Goal: Task Accomplishment & Management: Manage account settings

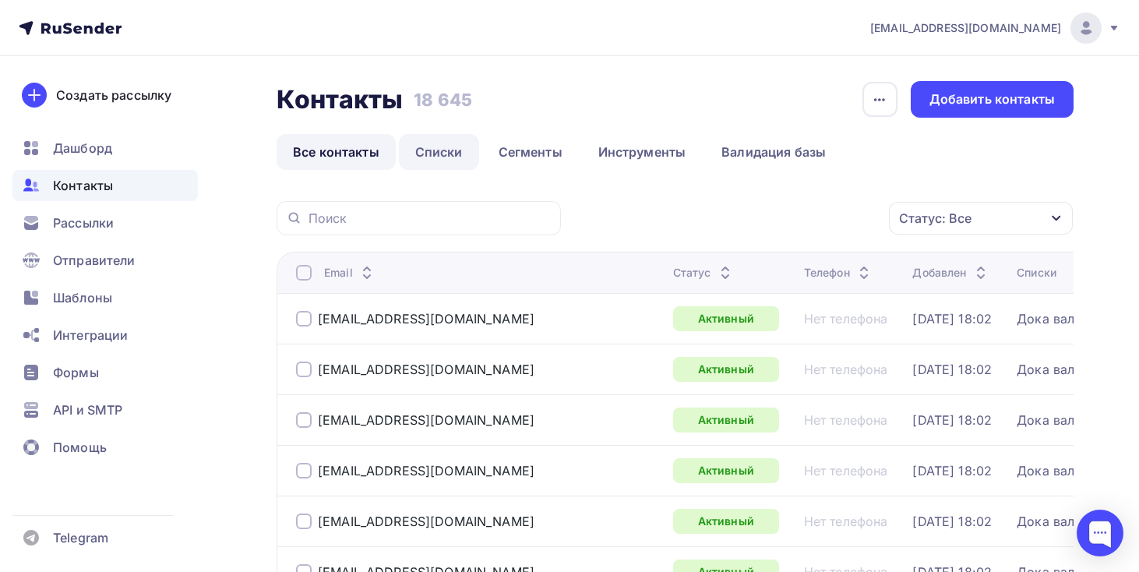
click at [455, 167] on link "Списки" at bounding box center [439, 152] width 80 height 36
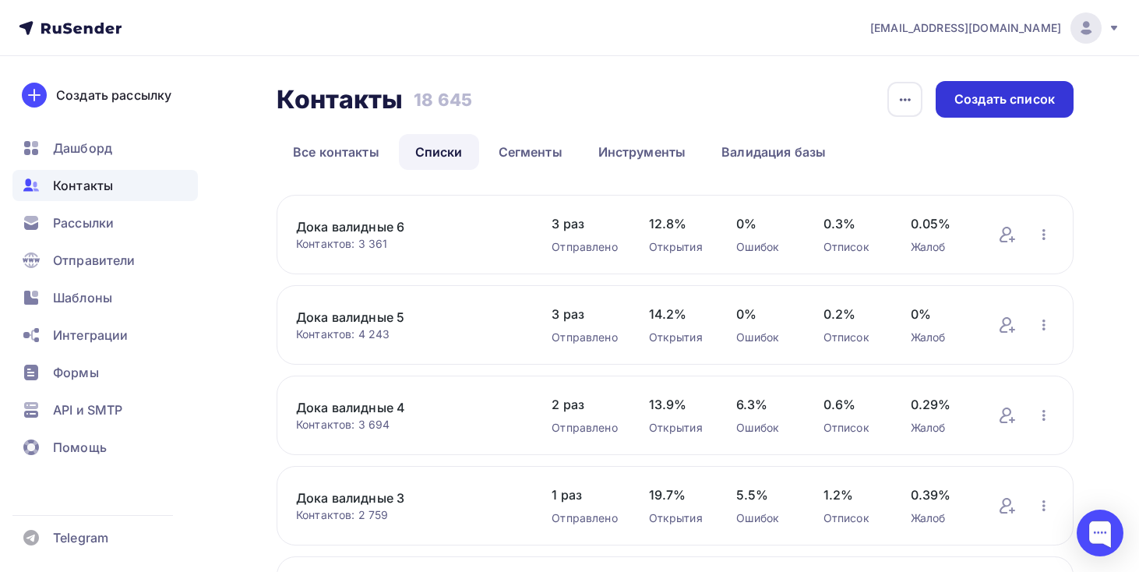
click at [972, 102] on div "Создать список" at bounding box center [1004, 99] width 100 height 18
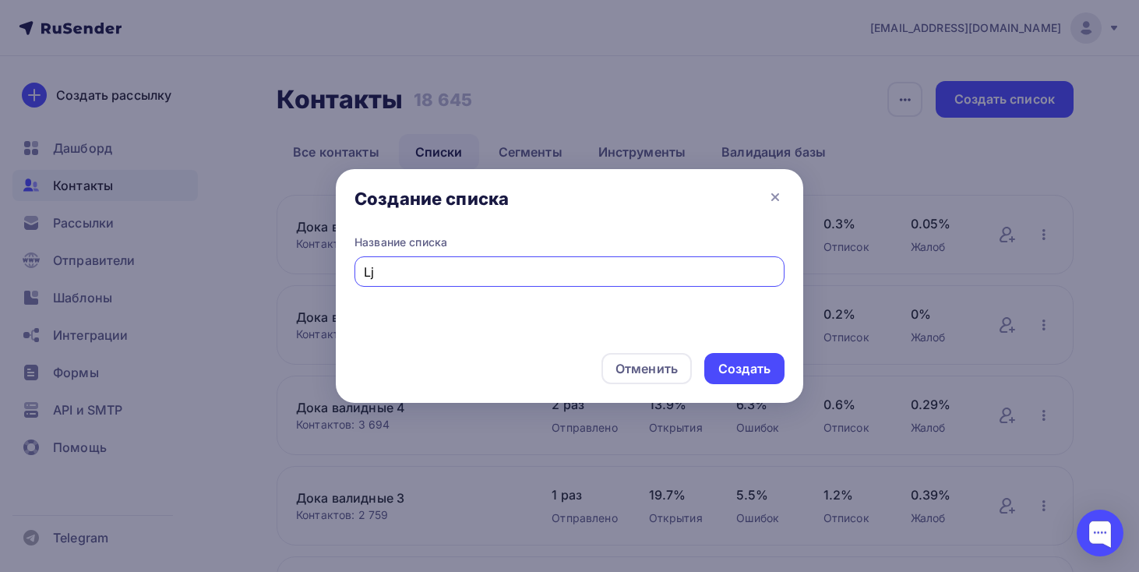
type input "L"
type input "Дока Крым"
click at [755, 362] on div "Создать" at bounding box center [744, 369] width 52 height 18
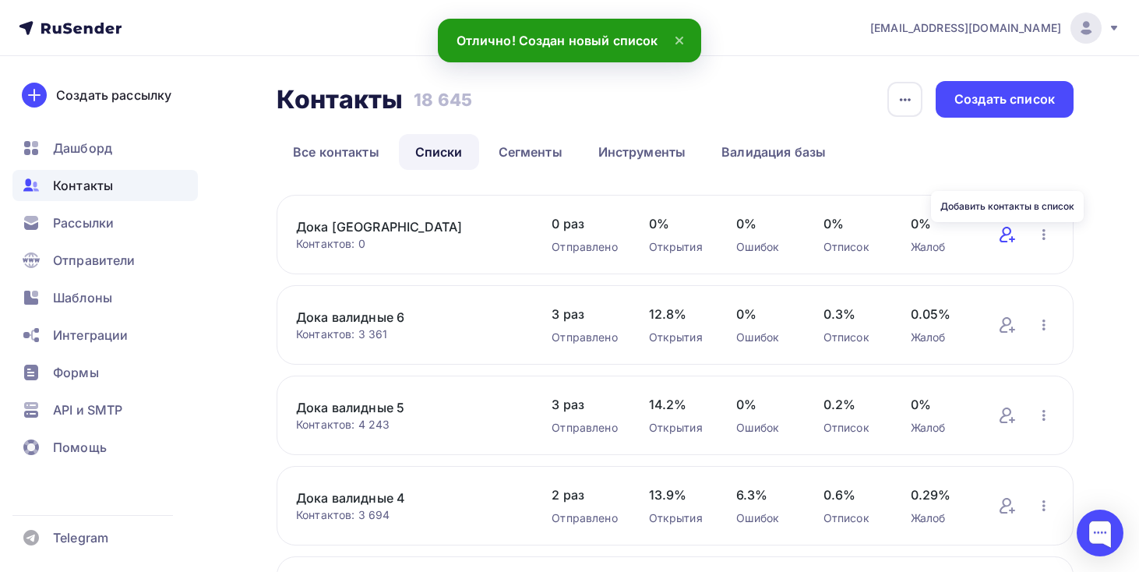
click at [1008, 234] on icon at bounding box center [1005, 235] width 12 height 16
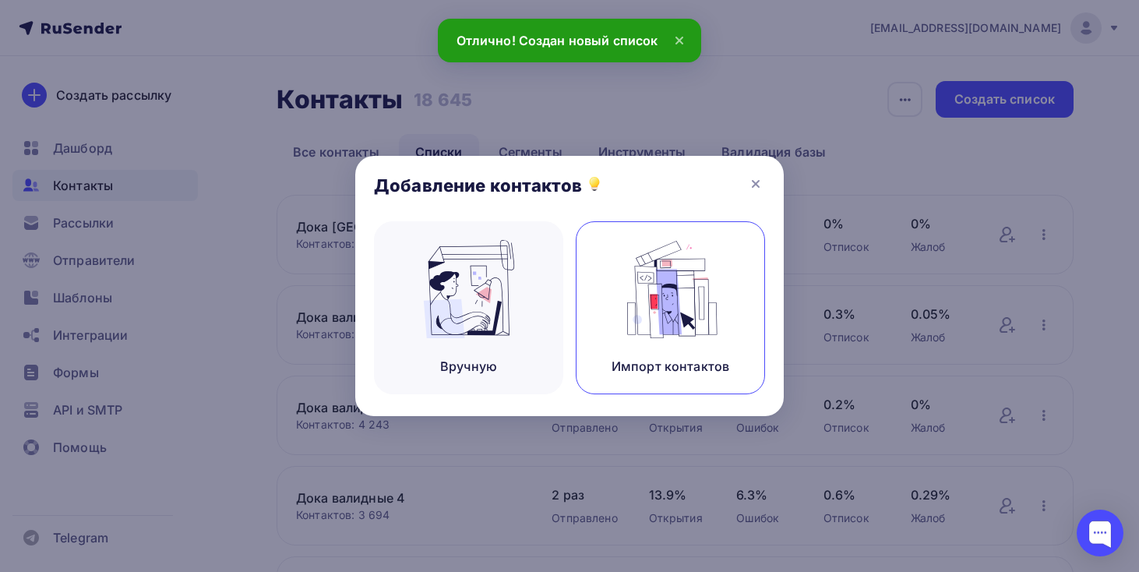
click at [638, 276] on img at bounding box center [670, 289] width 104 height 98
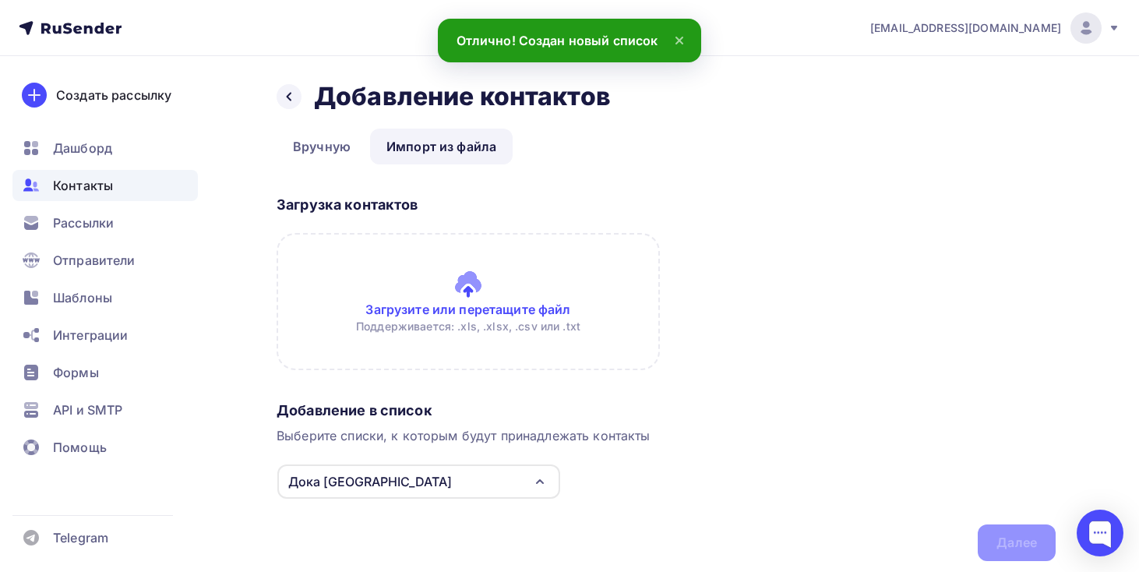
click at [443, 307] on input "file" at bounding box center [467, 301] width 383 height 137
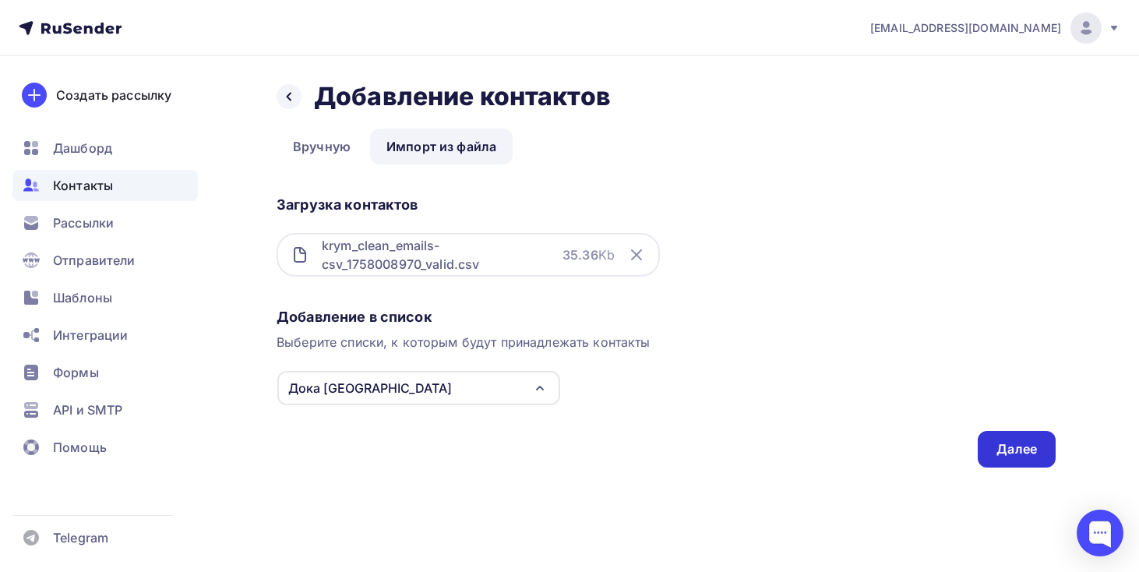
click at [998, 450] on div "Далее" at bounding box center [1016, 449] width 40 height 18
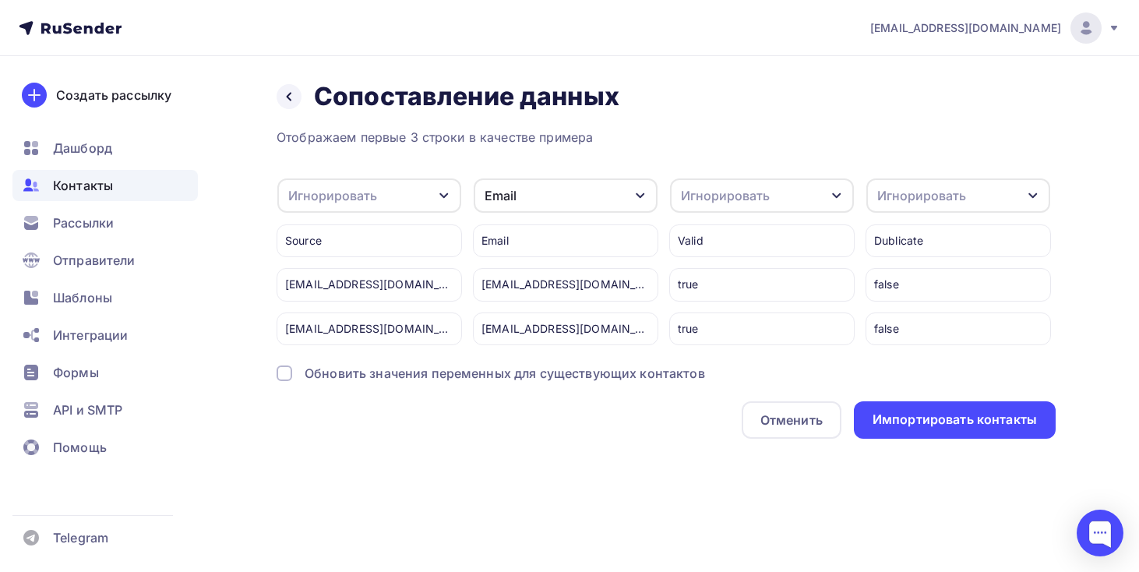
click at [628, 379] on div "Обновить значения переменных для существующих контактов" at bounding box center [505, 373] width 400 height 19
click at [979, 430] on div "Импортировать контакты" at bounding box center [955, 419] width 202 height 37
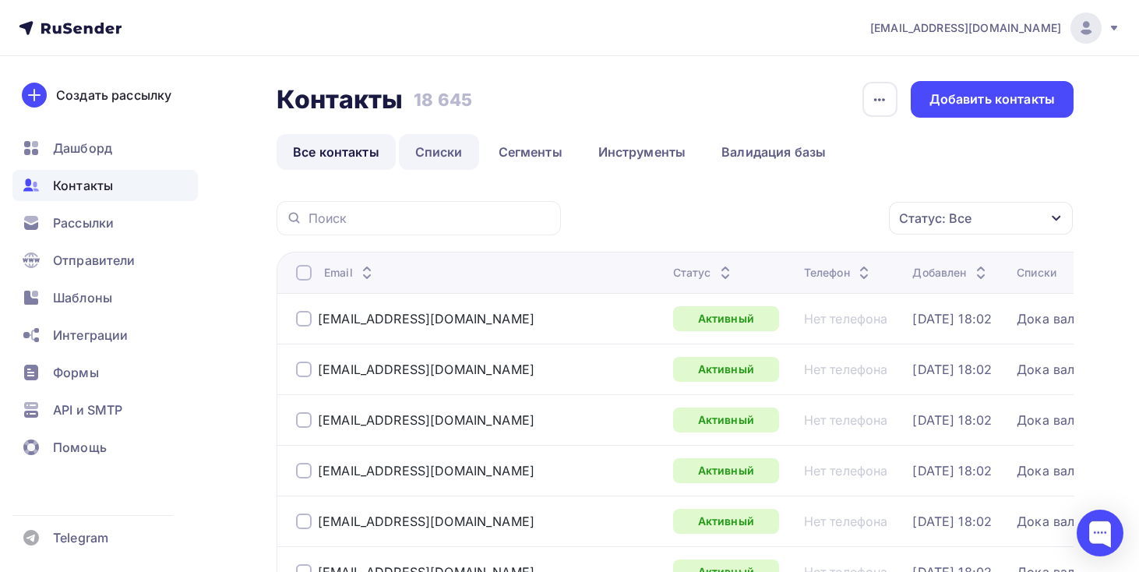
click at [450, 150] on link "Списки" at bounding box center [439, 152] width 80 height 36
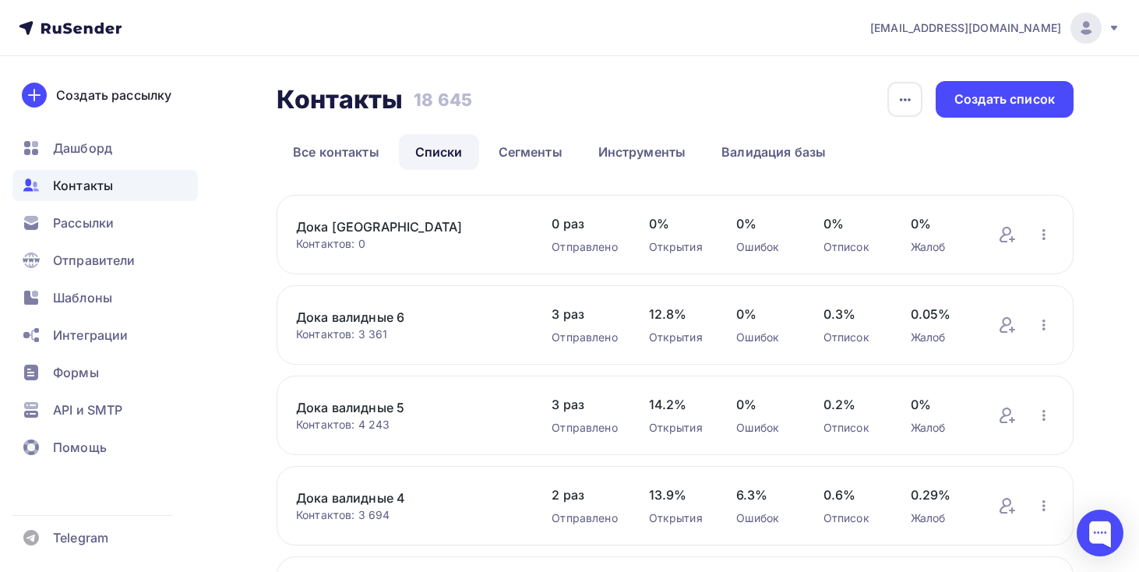
click at [340, 220] on link "Дока [GEOGRAPHIC_DATA]" at bounding box center [408, 226] width 224 height 19
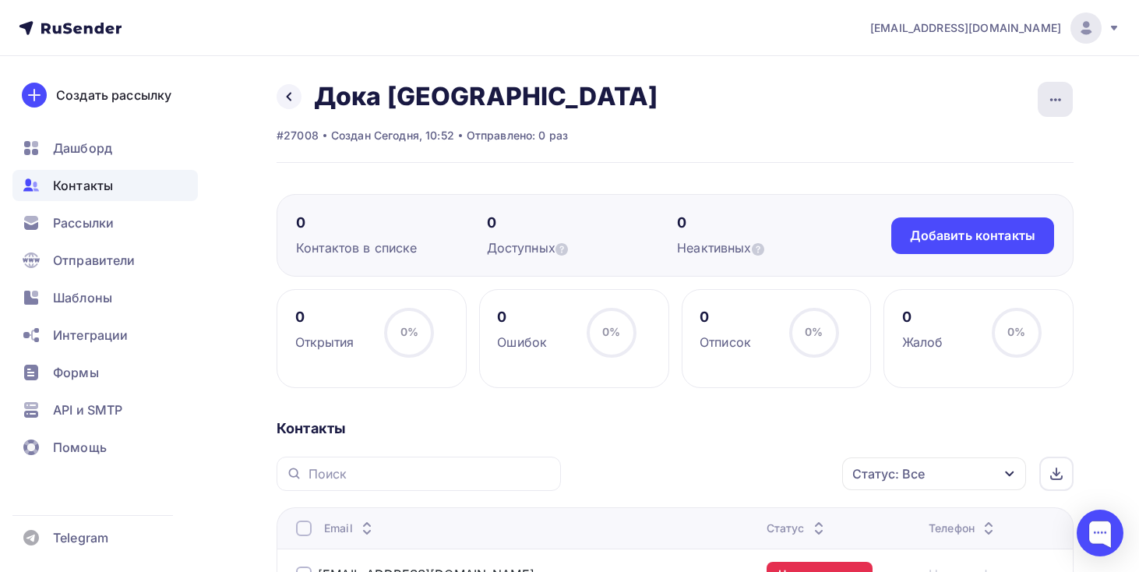
click at [1060, 98] on icon "button" at bounding box center [1055, 99] width 19 height 19
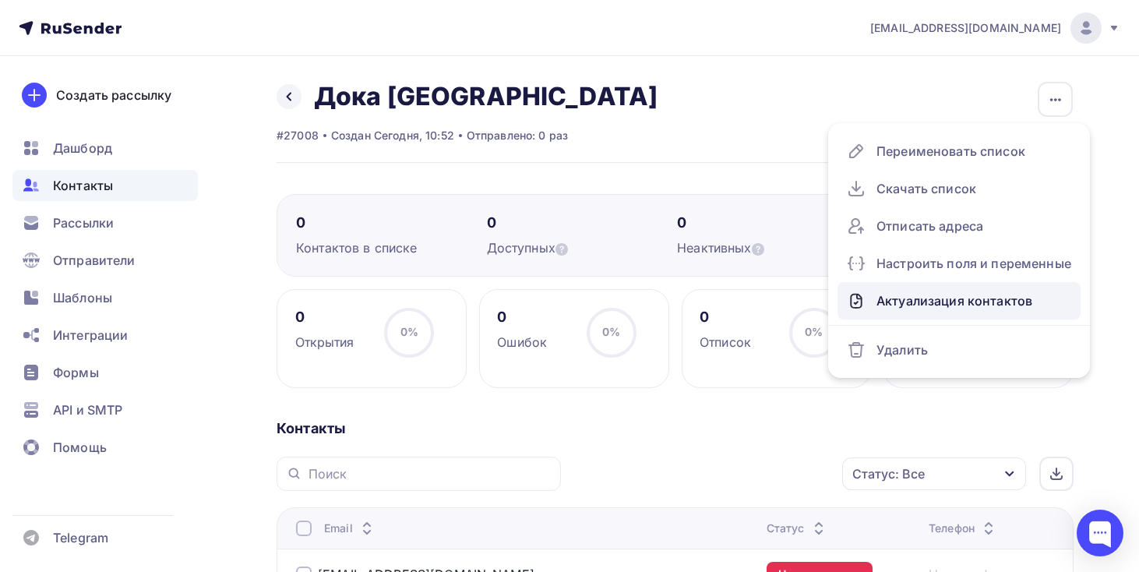
click at [956, 289] on div "Актуализация контактов" at bounding box center [959, 300] width 224 height 25
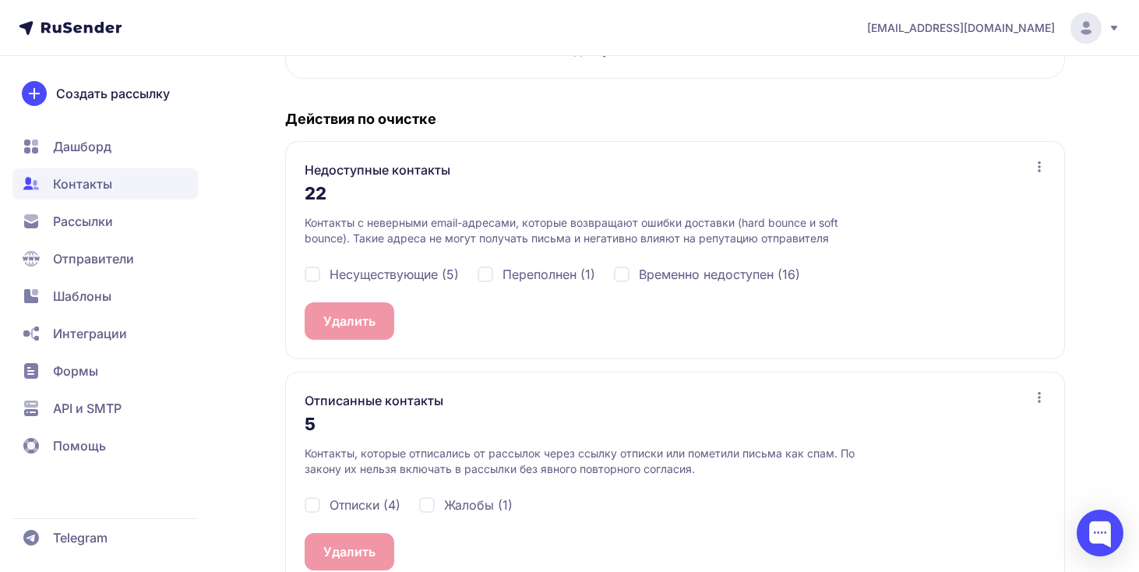
scroll to position [296, 0]
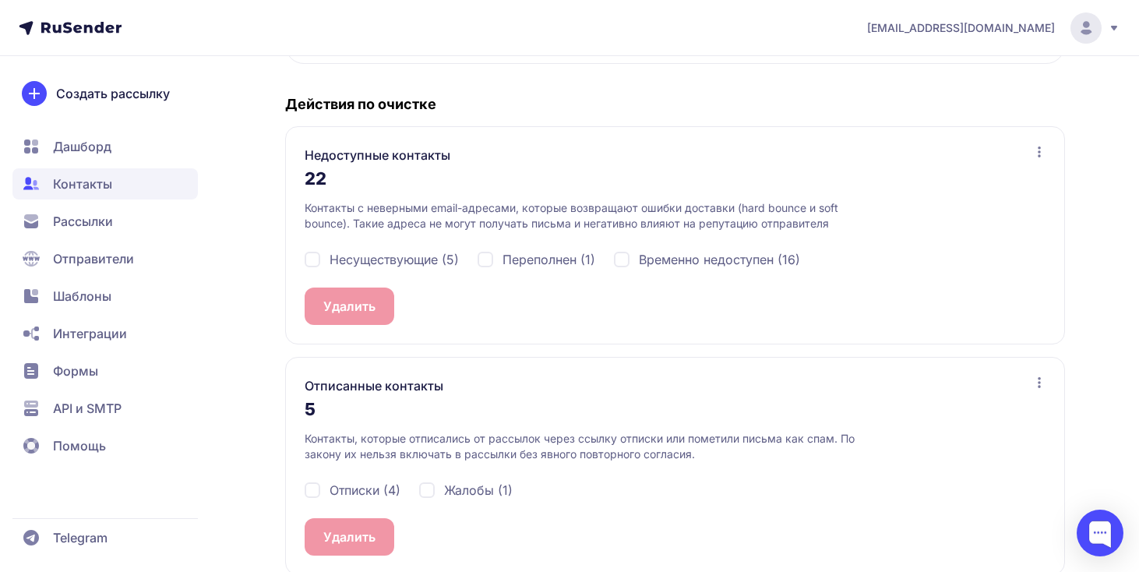
click at [425, 259] on span "Несуществующие (5)" at bounding box center [393, 259] width 129 height 19
checkbox input "true"
click at [526, 254] on span "Переполнен (1)" at bounding box center [548, 259] width 93 height 19
checkbox input "true"
click at [698, 264] on span "Временно недоступен (16)" at bounding box center [719, 259] width 161 height 19
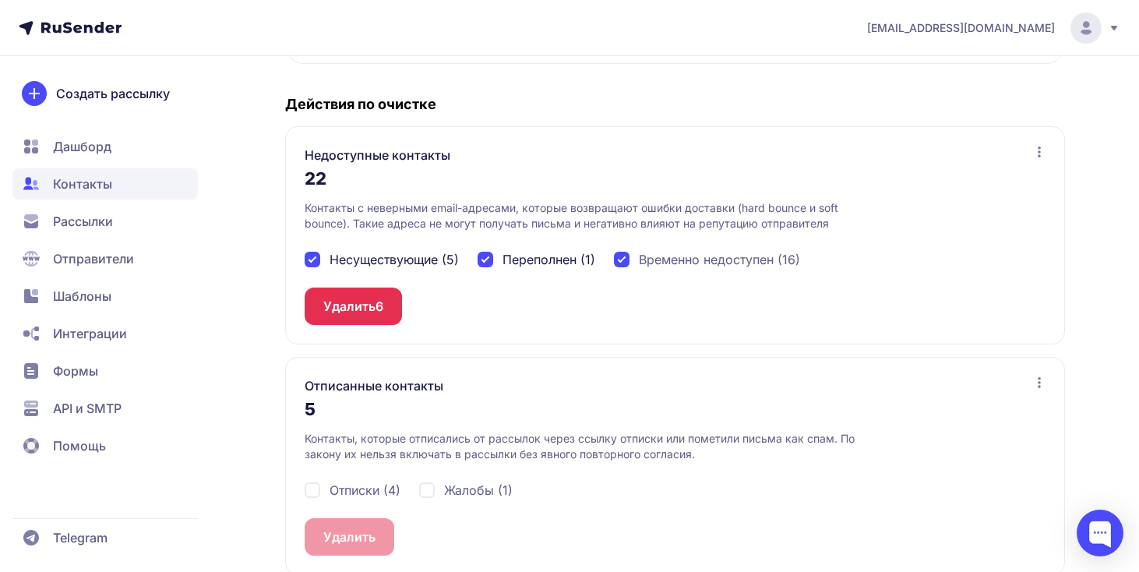
checkbox input "true"
click at [363, 486] on span "Отписки (4)" at bounding box center [364, 490] width 71 height 19
checkbox input "true"
click at [442, 483] on div "Жалобы (1)" at bounding box center [465, 490] width 93 height 19
checkbox input "true"
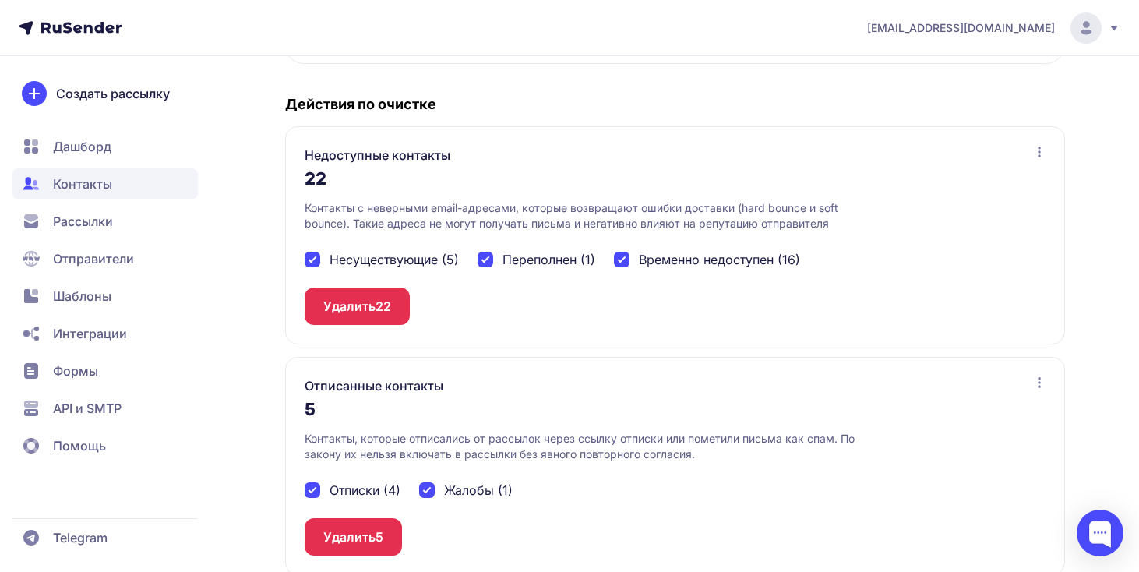
click at [345, 520] on button "Удалить 5" at bounding box center [353, 536] width 97 height 37
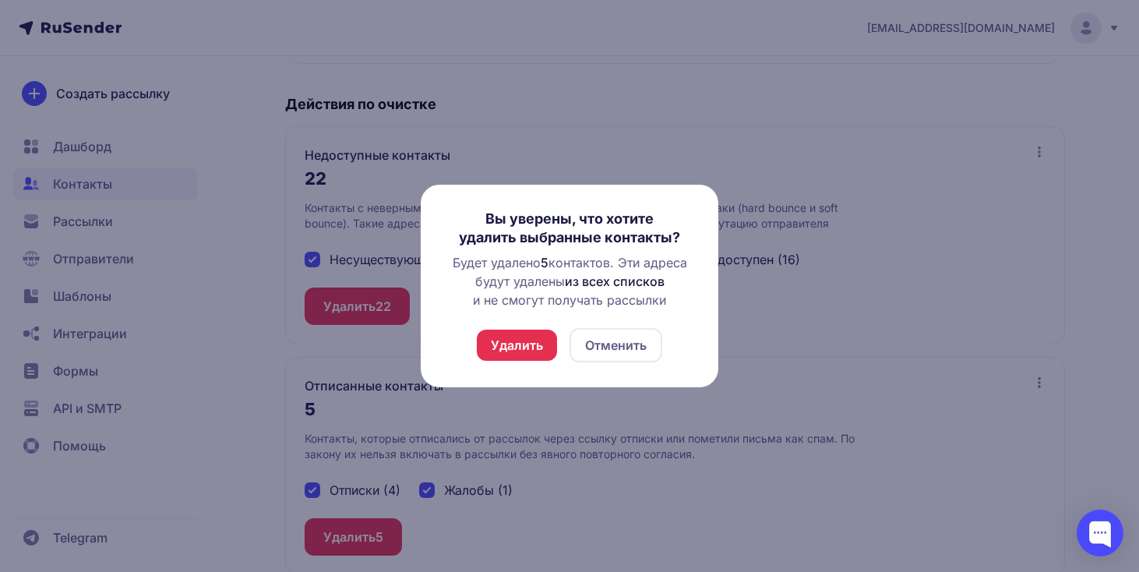
click at [513, 338] on button "Удалить" at bounding box center [517, 344] width 80 height 31
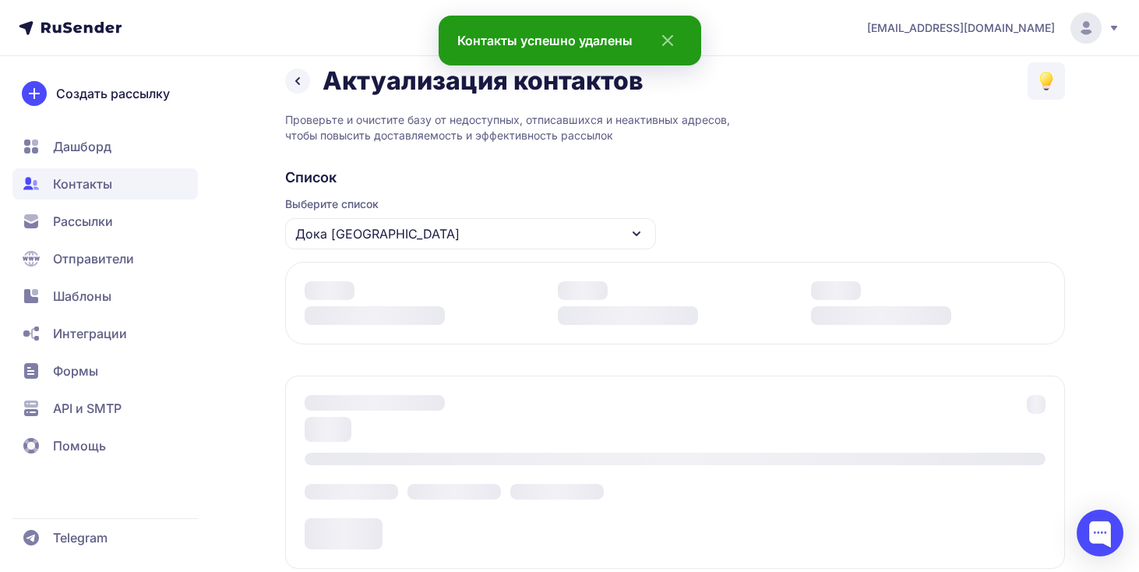
scroll to position [0, 0]
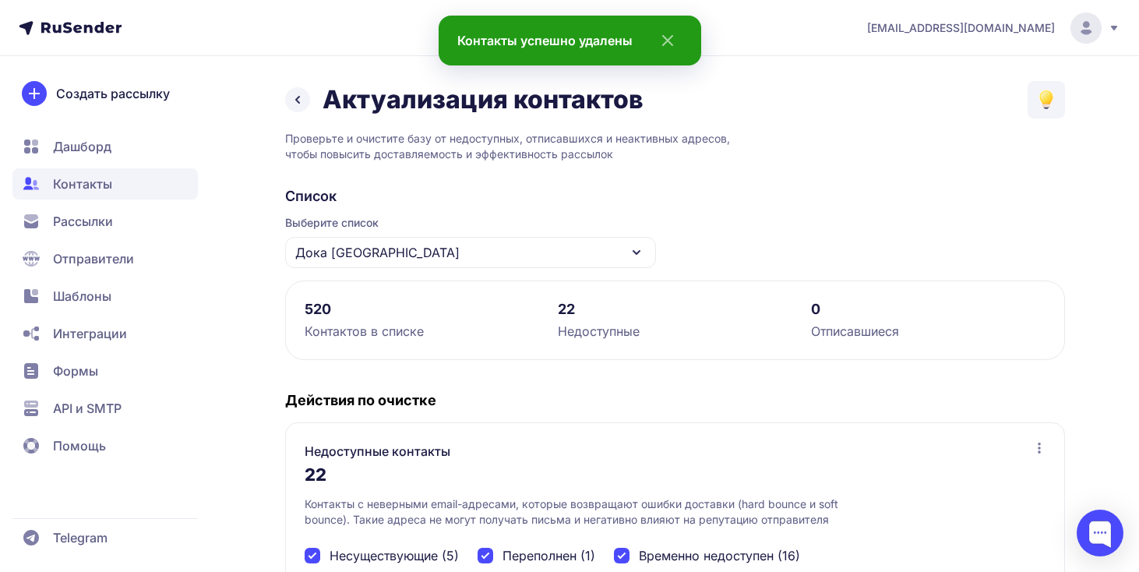
click at [293, 97] on icon at bounding box center [297, 99] width 19 height 19
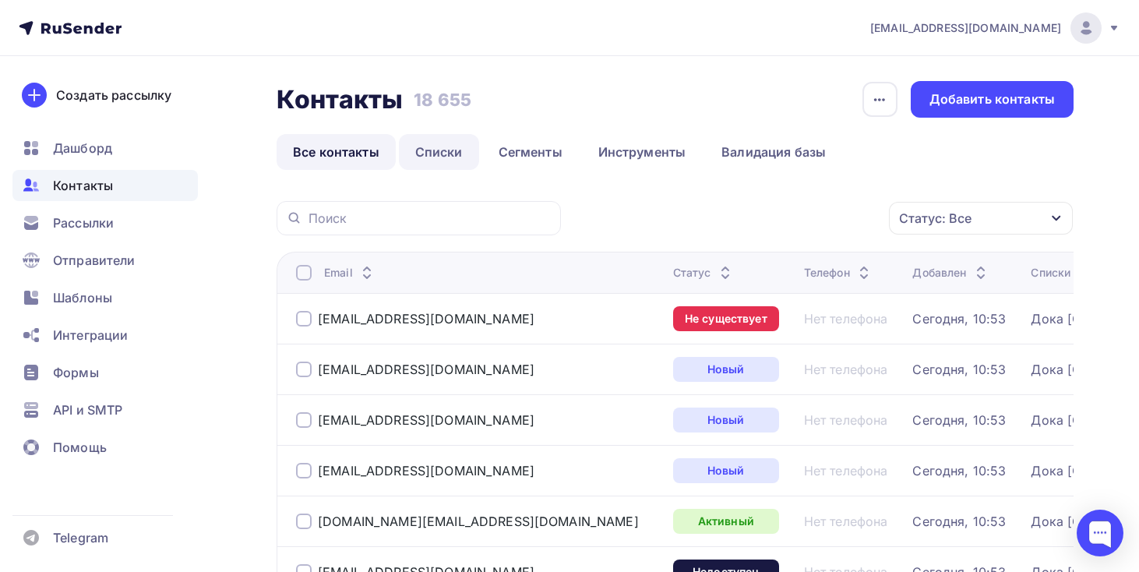
click at [435, 159] on link "Списки" at bounding box center [439, 152] width 80 height 36
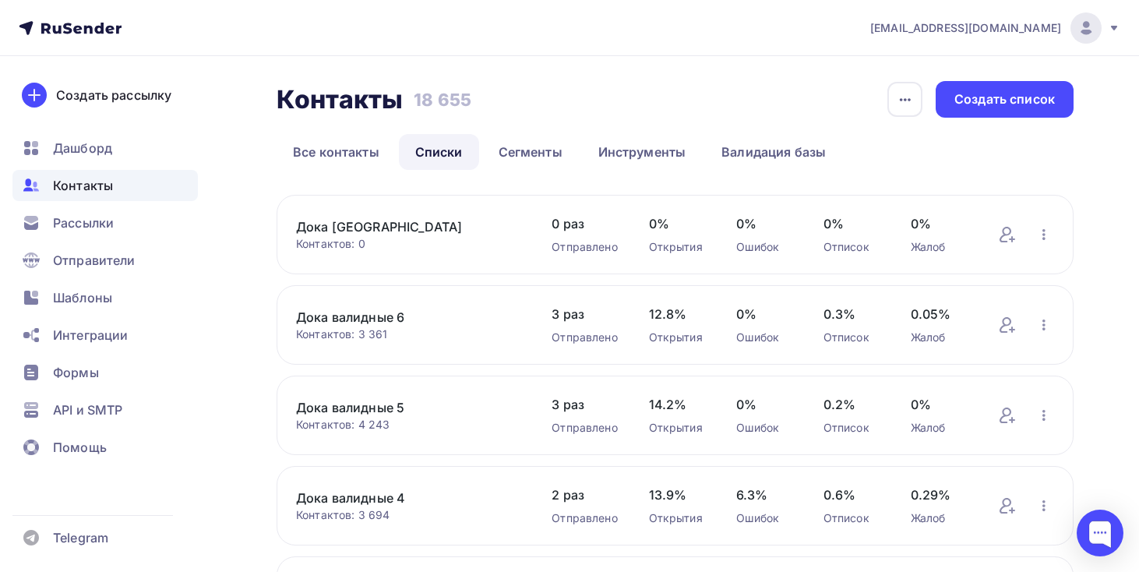
click at [357, 228] on link "Дока [GEOGRAPHIC_DATA]" at bounding box center [408, 226] width 224 height 19
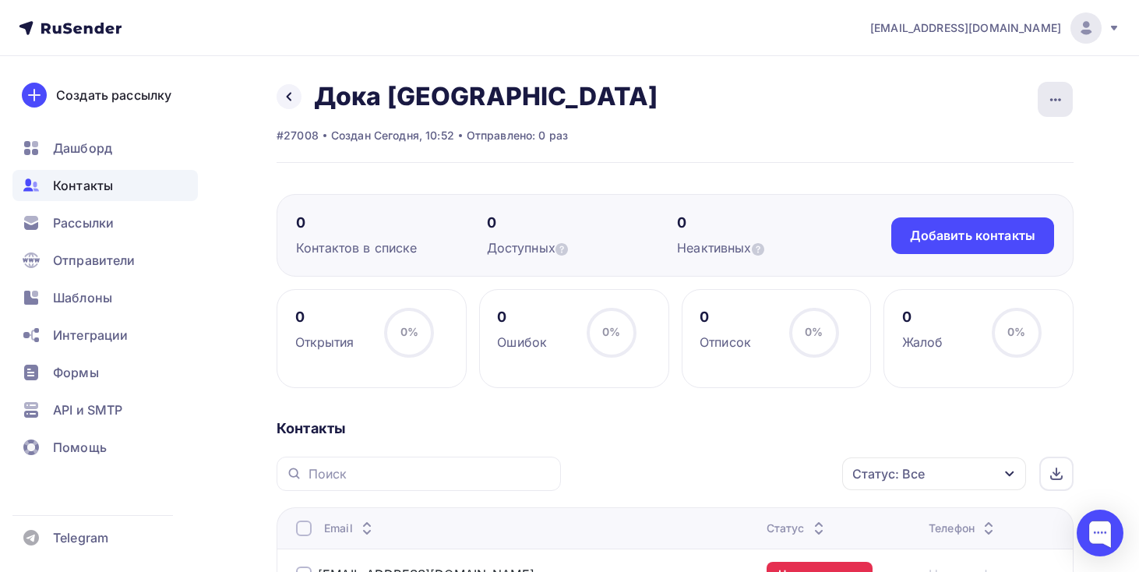
click at [1055, 104] on icon "button" at bounding box center [1055, 99] width 19 height 19
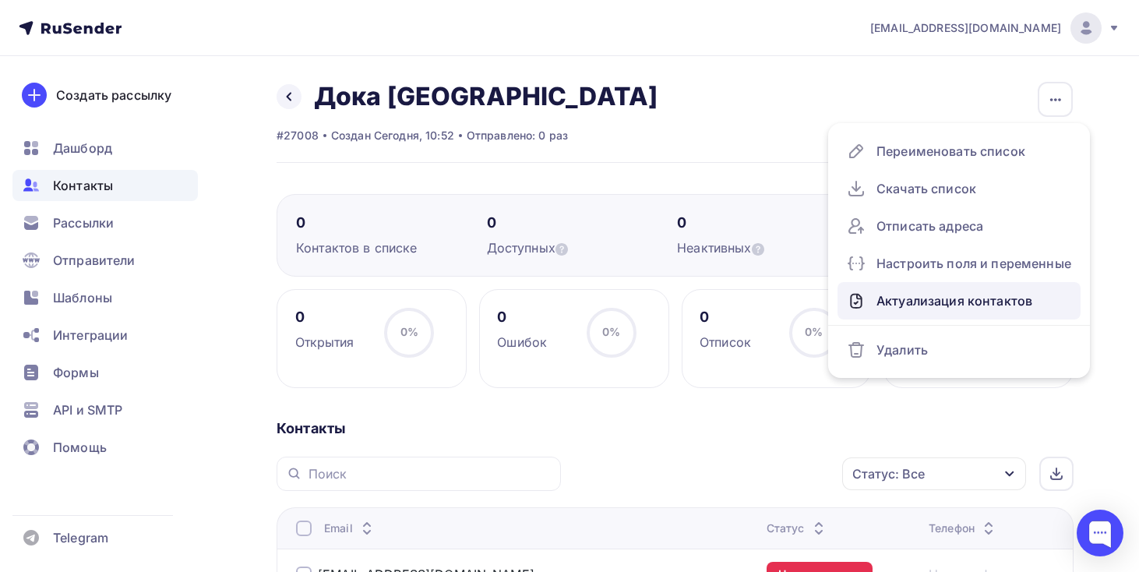
click at [980, 302] on div "Актуализация контактов" at bounding box center [959, 300] width 224 height 25
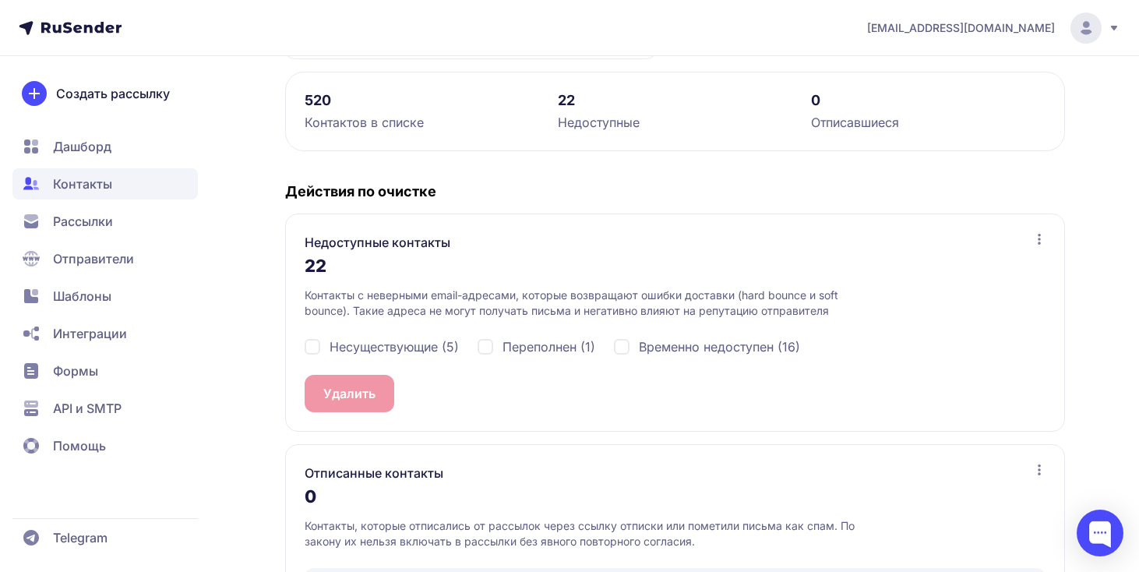
scroll to position [280, 0]
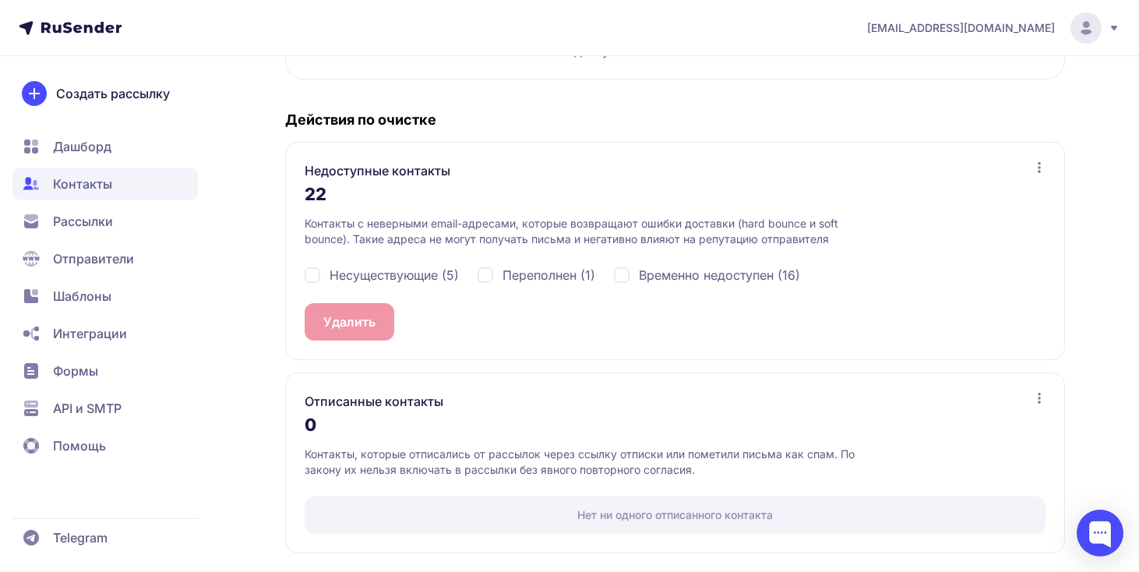
click at [444, 274] on span "Несуществующие (5)" at bounding box center [393, 275] width 129 height 19
checkbox input "true"
click at [530, 274] on span "Переполнен (1)" at bounding box center [548, 275] width 93 height 19
checkbox input "true"
click at [749, 266] on span "Временно недоступен (16)" at bounding box center [719, 275] width 161 height 19
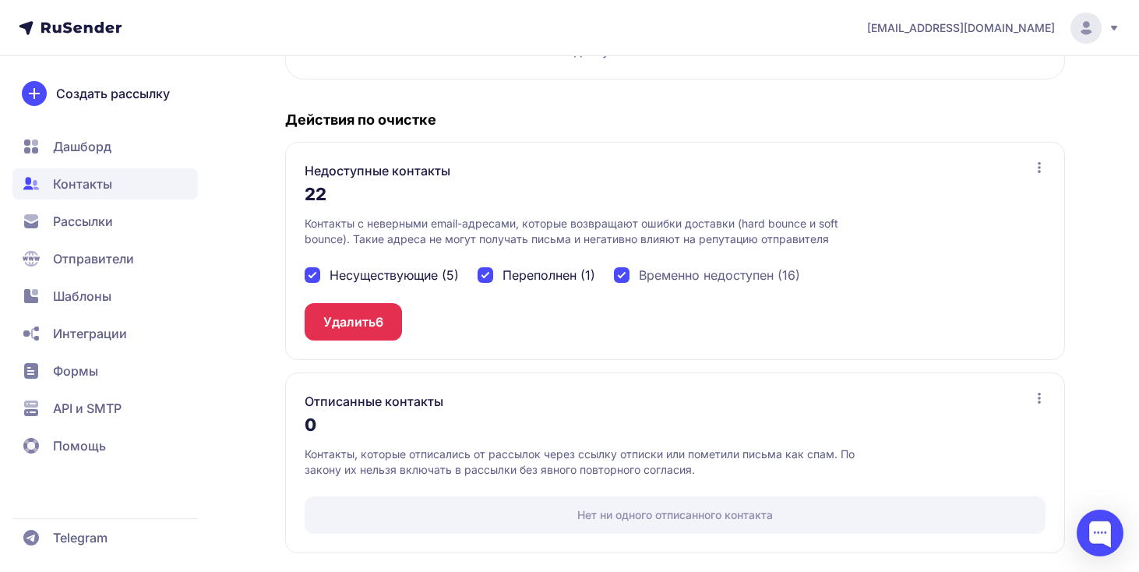
checkbox input "true"
click at [382, 312] on span "22" at bounding box center [383, 321] width 16 height 19
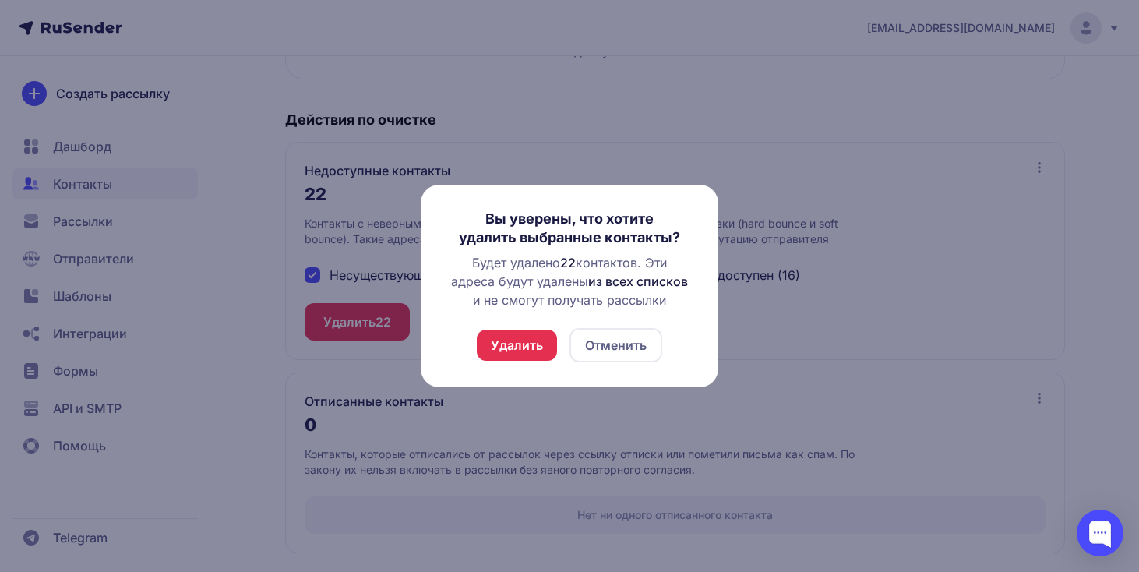
click at [511, 340] on button "Удалить" at bounding box center [517, 344] width 80 height 31
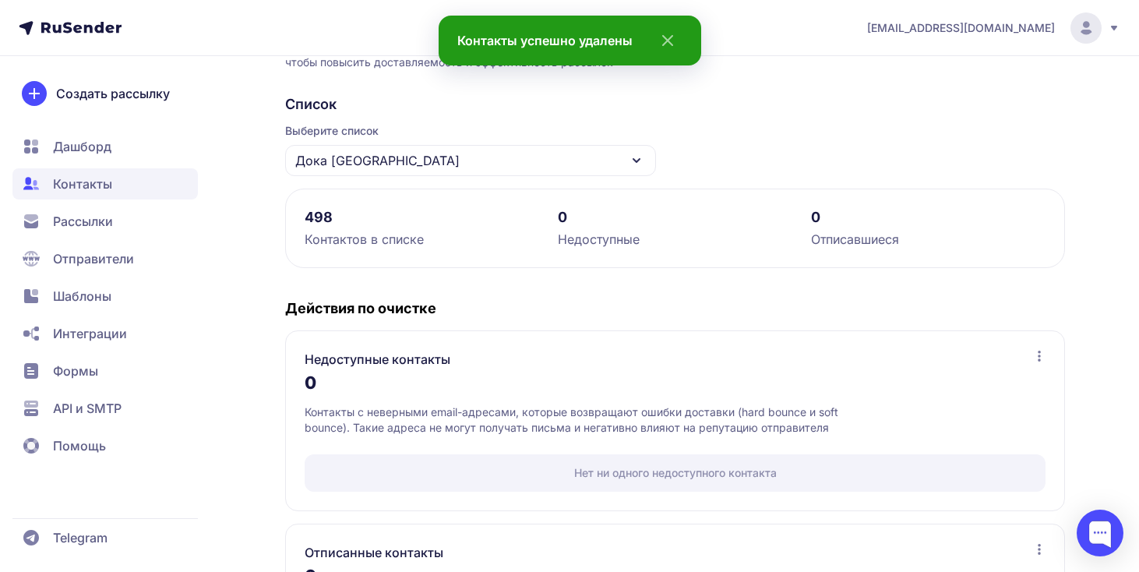
scroll to position [0, 0]
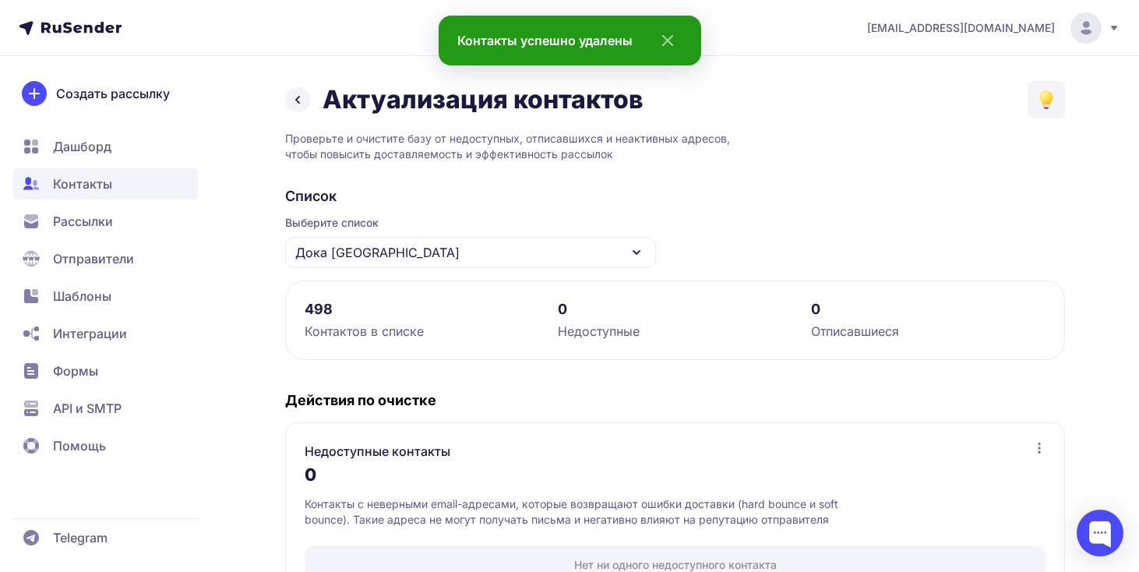
click at [301, 101] on icon at bounding box center [297, 99] width 19 height 19
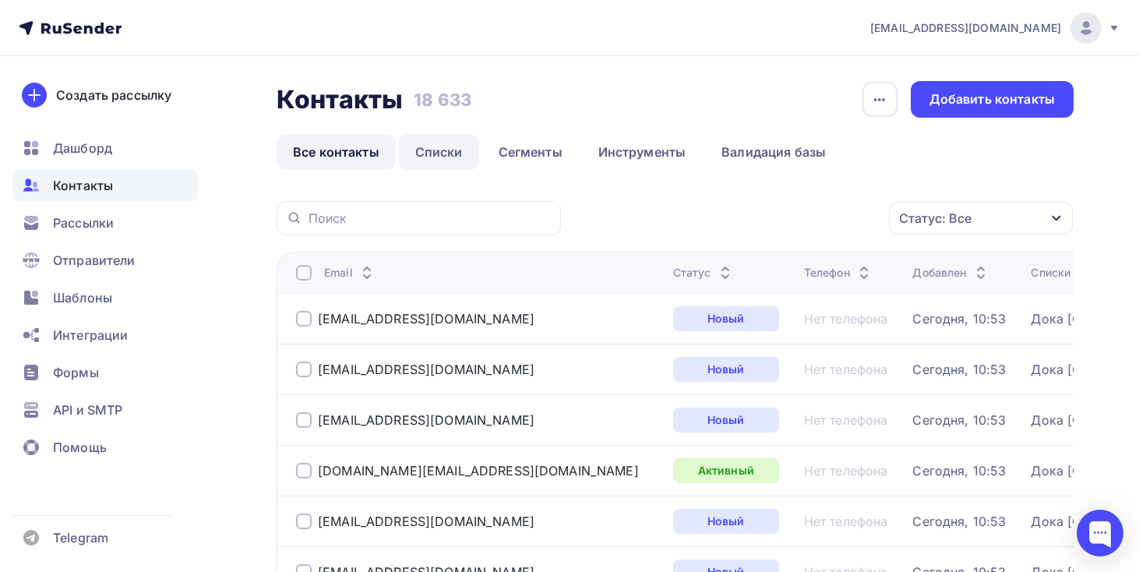
click at [437, 142] on link "Списки" at bounding box center [439, 152] width 80 height 36
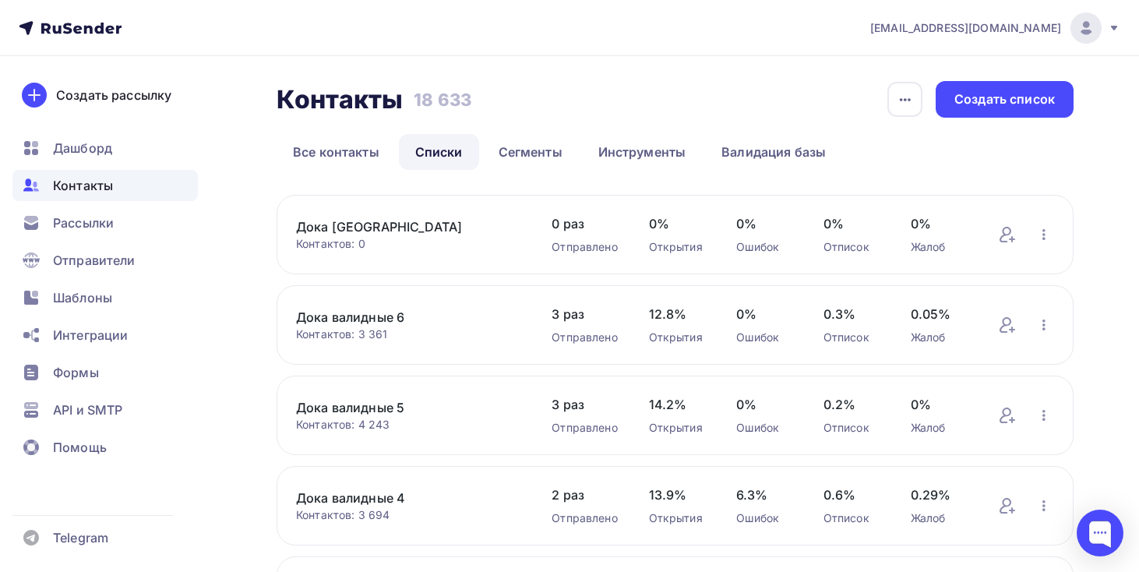
click at [357, 225] on link "Дока [GEOGRAPHIC_DATA]" at bounding box center [408, 226] width 224 height 19
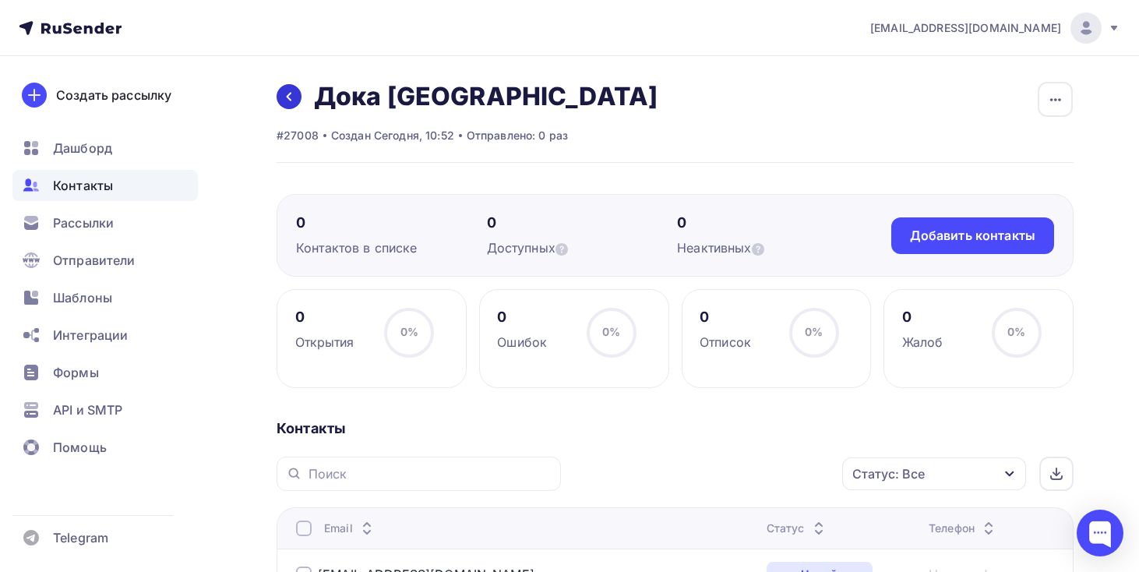
click at [287, 100] on icon at bounding box center [289, 96] width 12 height 12
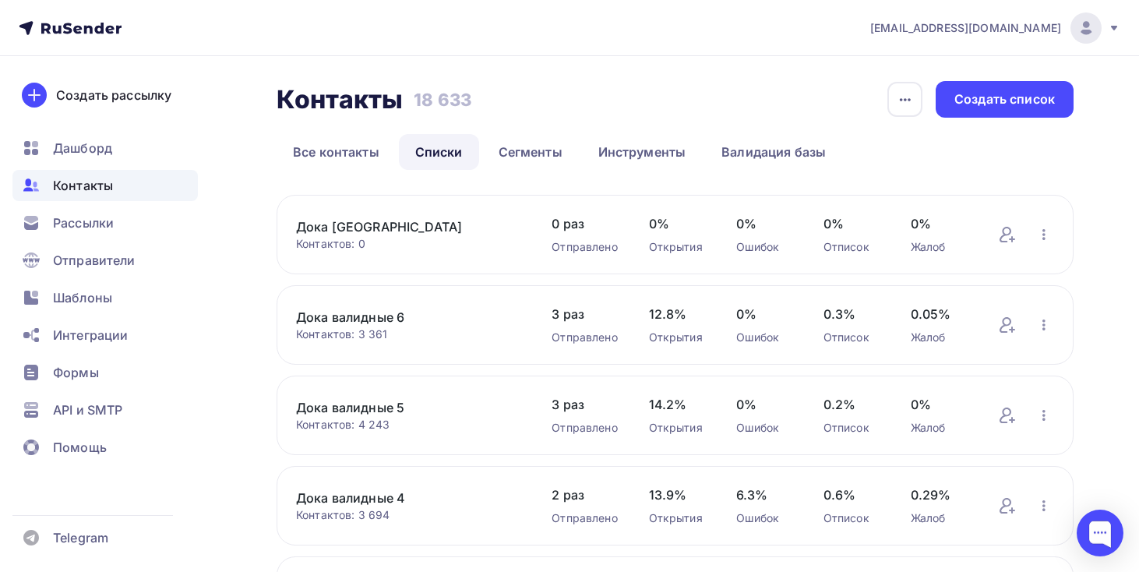
click at [335, 223] on link "Дока [GEOGRAPHIC_DATA]" at bounding box center [408, 226] width 224 height 19
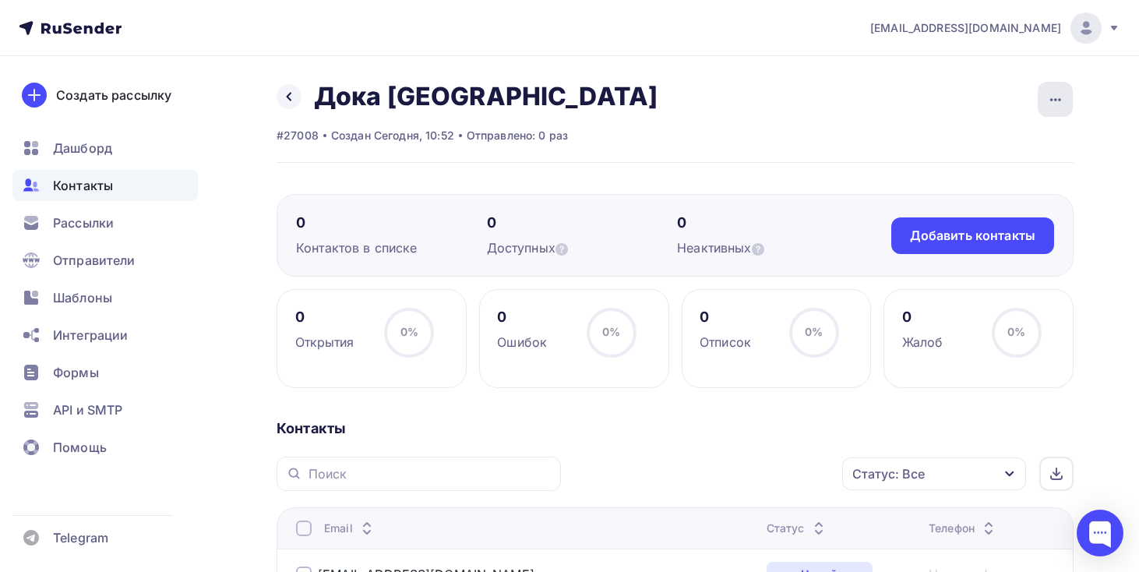
click at [1061, 103] on icon "button" at bounding box center [1055, 99] width 19 height 19
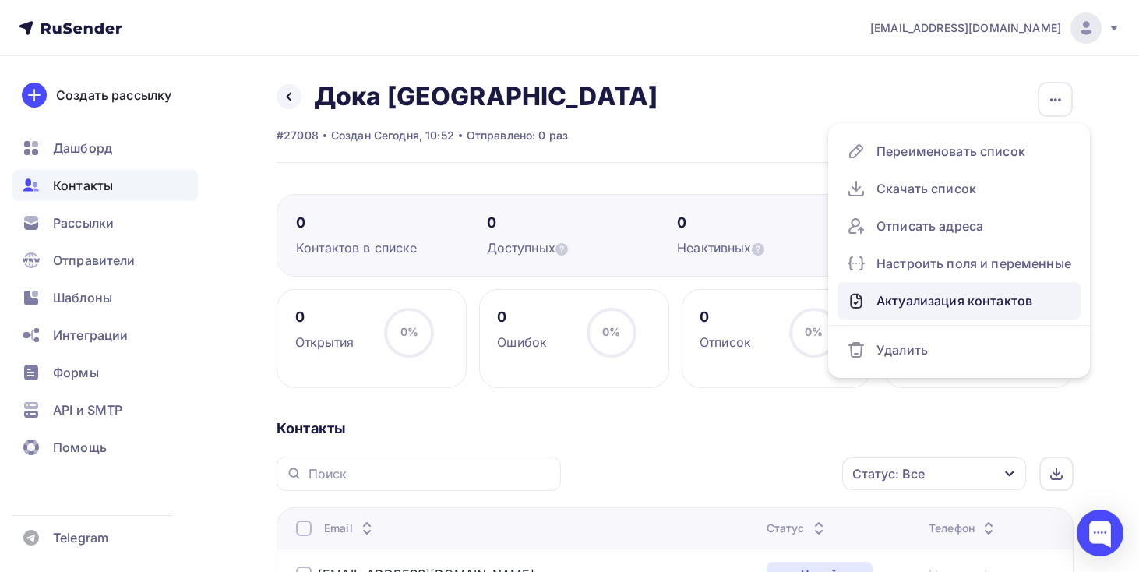
click at [931, 308] on div "Актуализация контактов" at bounding box center [959, 300] width 224 height 25
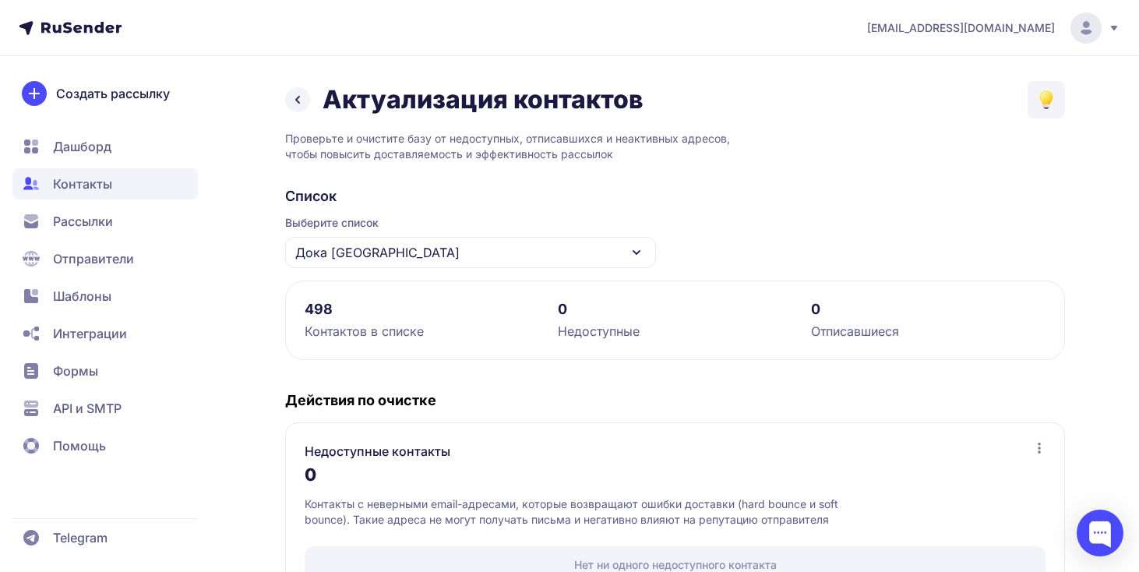
click at [192, 234] on span "Рассылки" at bounding box center [104, 221] width 185 height 31
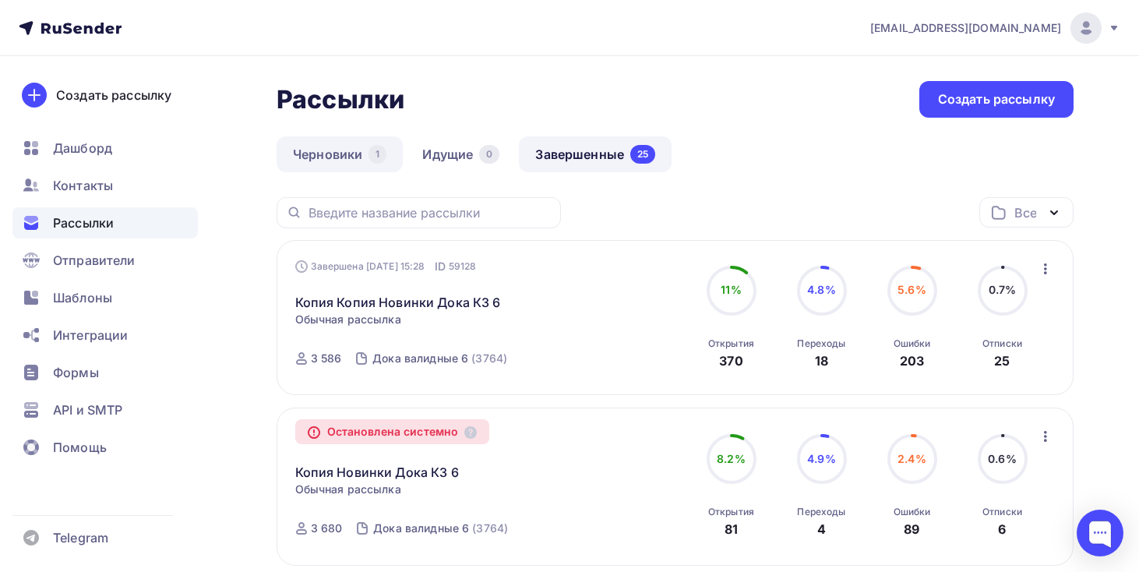
click at [354, 145] on link "Черновики 1" at bounding box center [339, 154] width 126 height 36
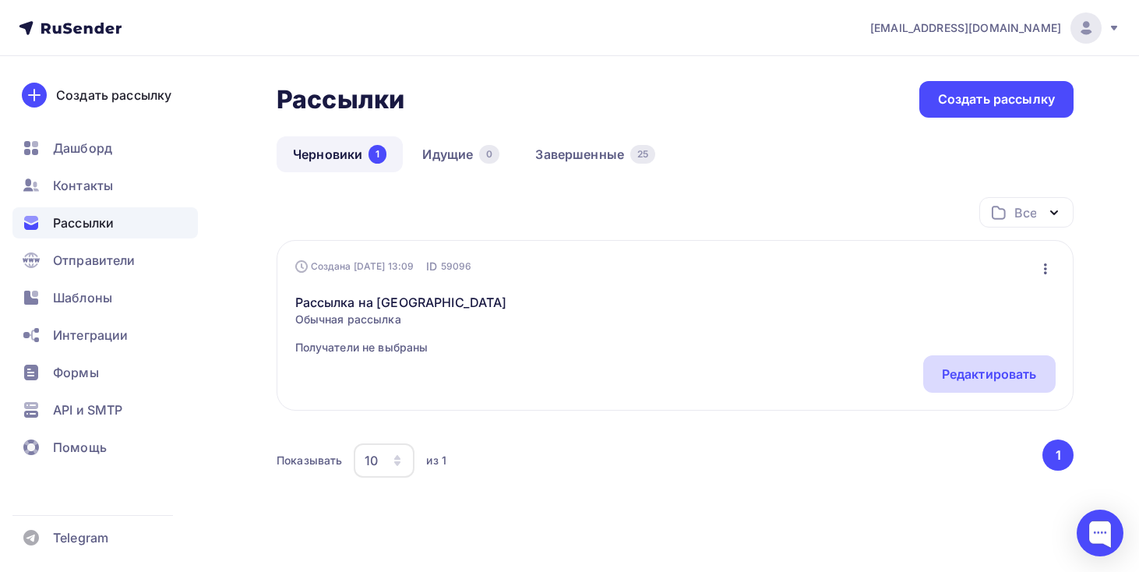
click at [946, 383] on div "Редактировать" at bounding box center [989, 373] width 95 height 19
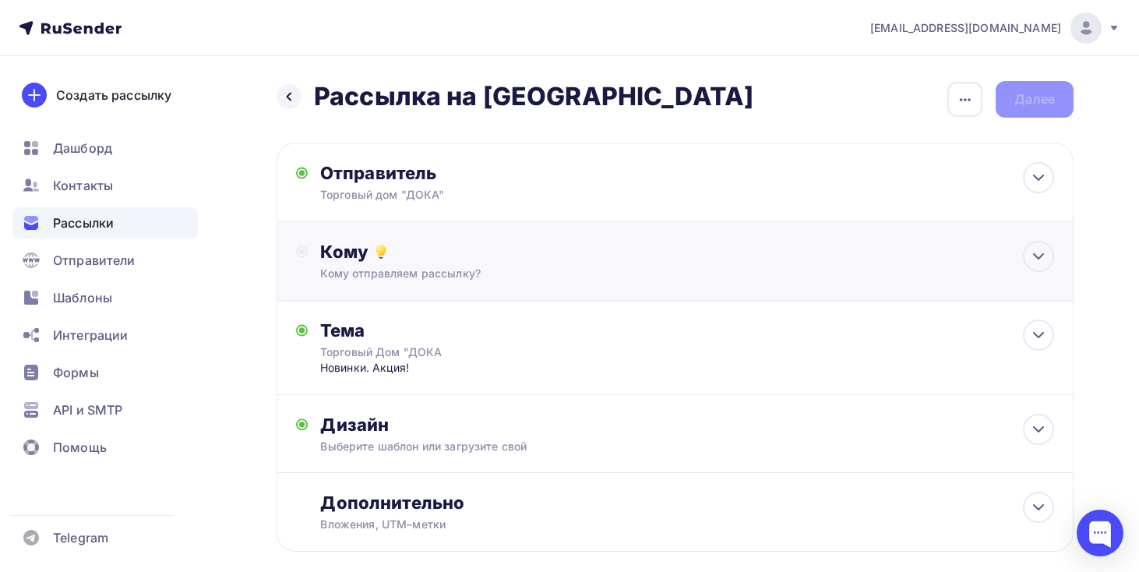
click at [590, 287] on div "Кому Кому отправляем рассылку? Списки получателей Выберите список Все списки id…" at bounding box center [674, 261] width 797 height 79
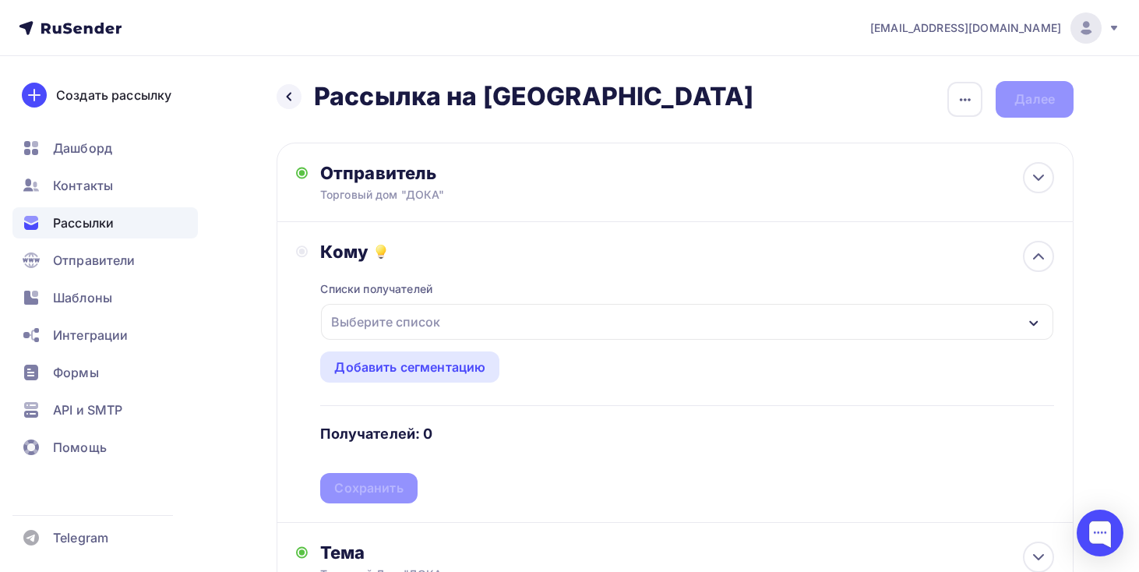
click at [501, 336] on div "Выберите список" at bounding box center [687, 322] width 732 height 36
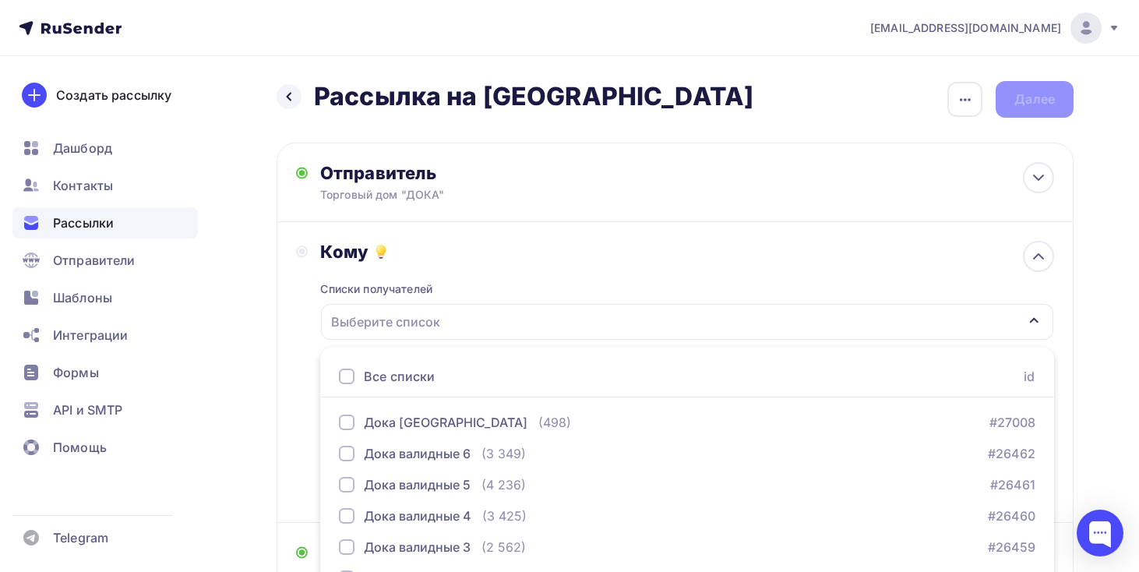
scroll to position [179, 0]
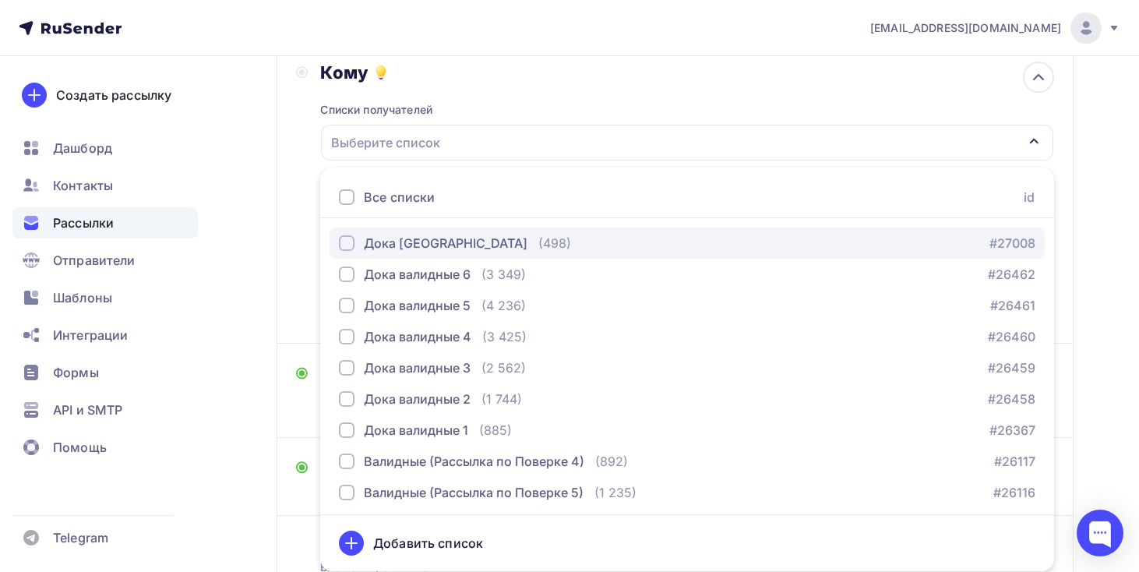
click at [516, 238] on div "Дока Крым (498) #27008" at bounding box center [687, 243] width 696 height 19
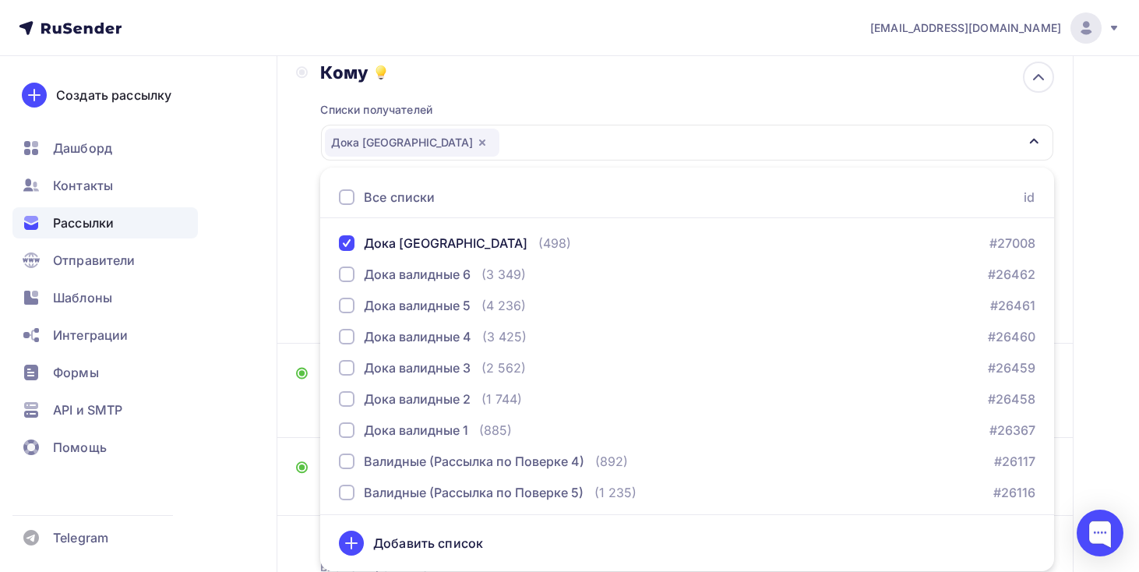
click at [305, 291] on div "Кому Списки получателей Дока Крым Все списки id Дока Крым (498) #27008 Дока вал…" at bounding box center [675, 193] width 758 height 262
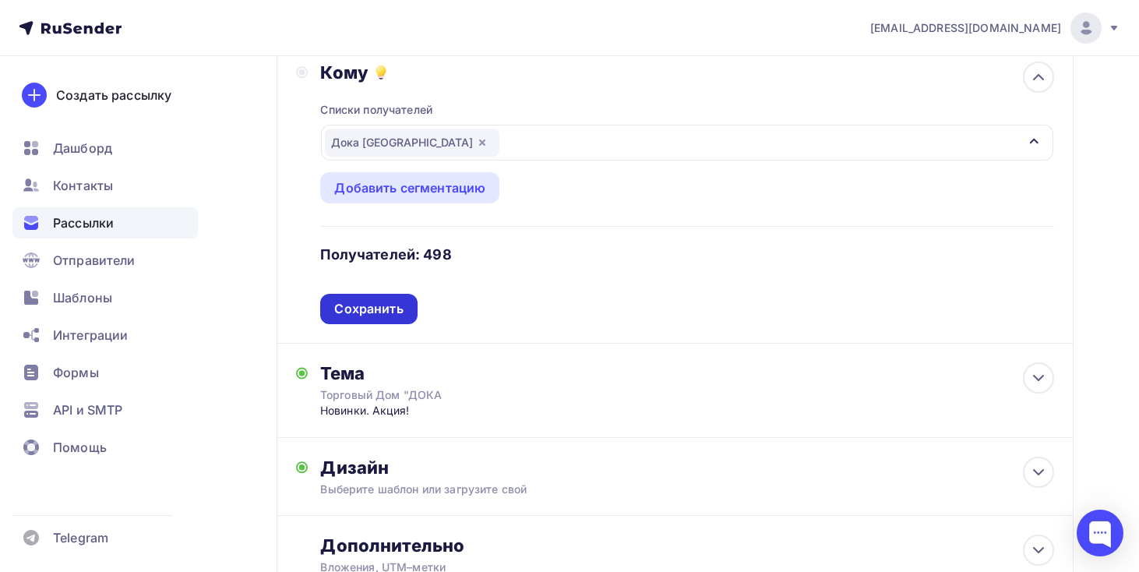
click at [376, 301] on div "Сохранить" at bounding box center [368, 309] width 97 height 30
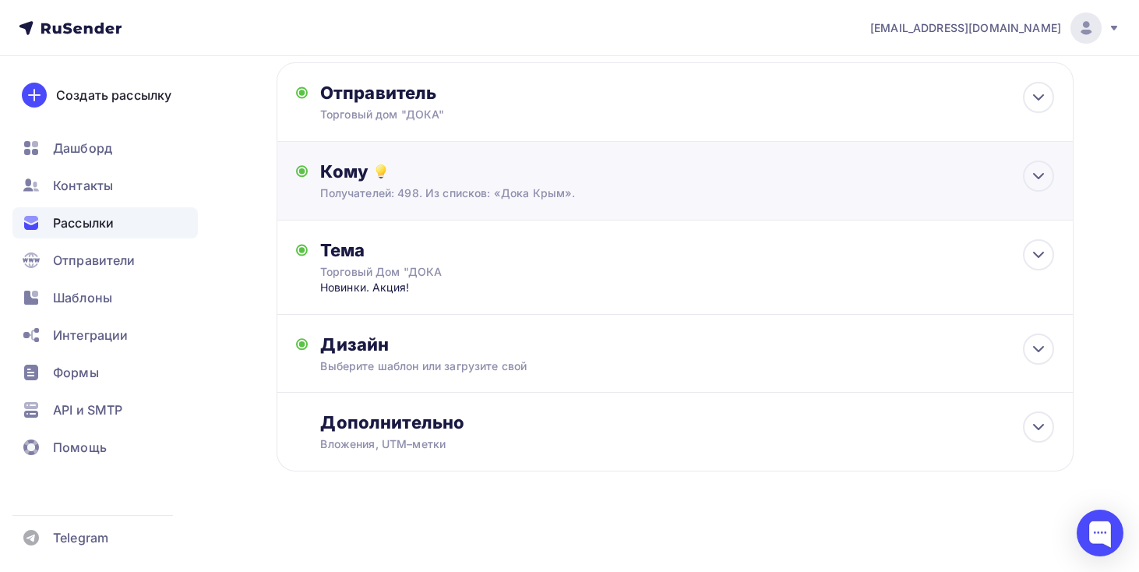
scroll to position [0, 0]
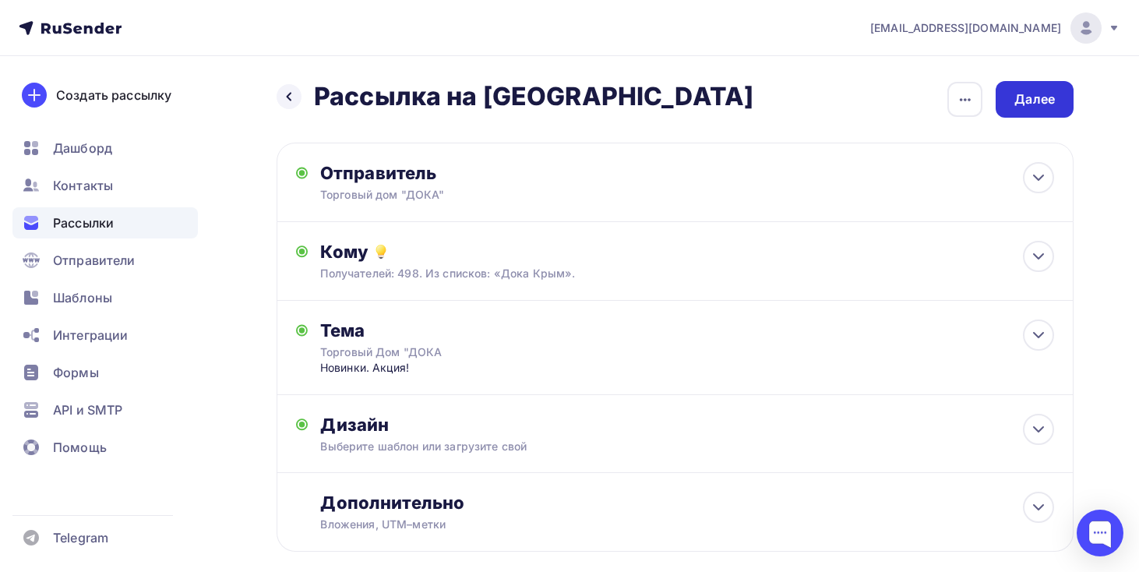
click at [1055, 96] on div "Далее" at bounding box center [1034, 99] width 78 height 37
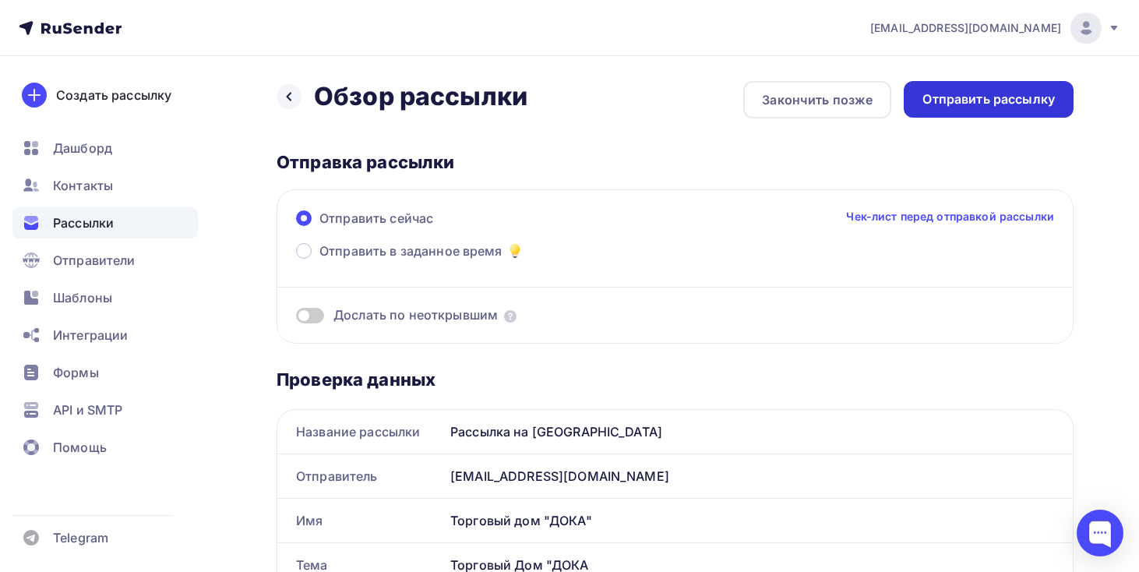
click at [991, 107] on div "Отправить рассылку" at bounding box center [988, 99] width 132 height 18
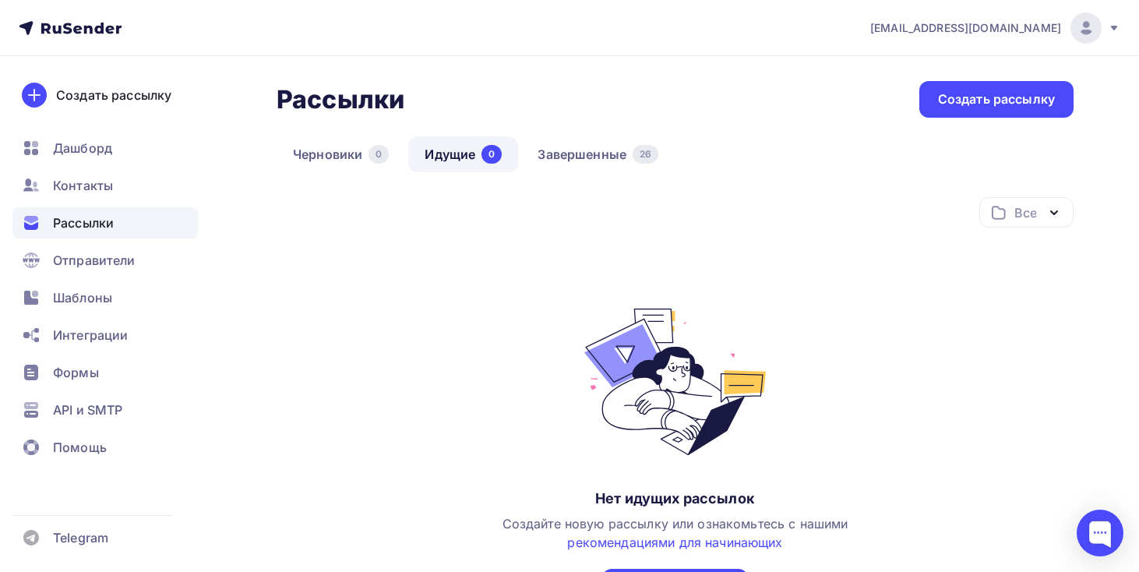
click at [562, 132] on div "Рассылки Рассылки Создать рассылку Черновики 0 Идущие 0 Завершенные 26 Идущие 0…" at bounding box center [674, 378] width 797 height 594
click at [562, 143] on link "Завершенные 26" at bounding box center [597, 154] width 153 height 36
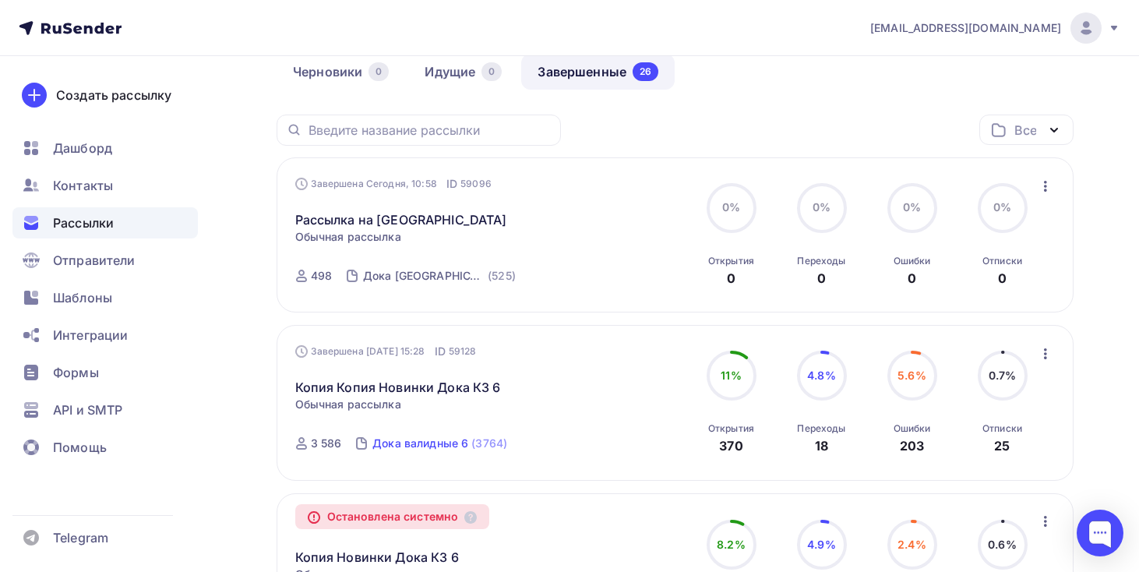
scroll to position [93, 0]
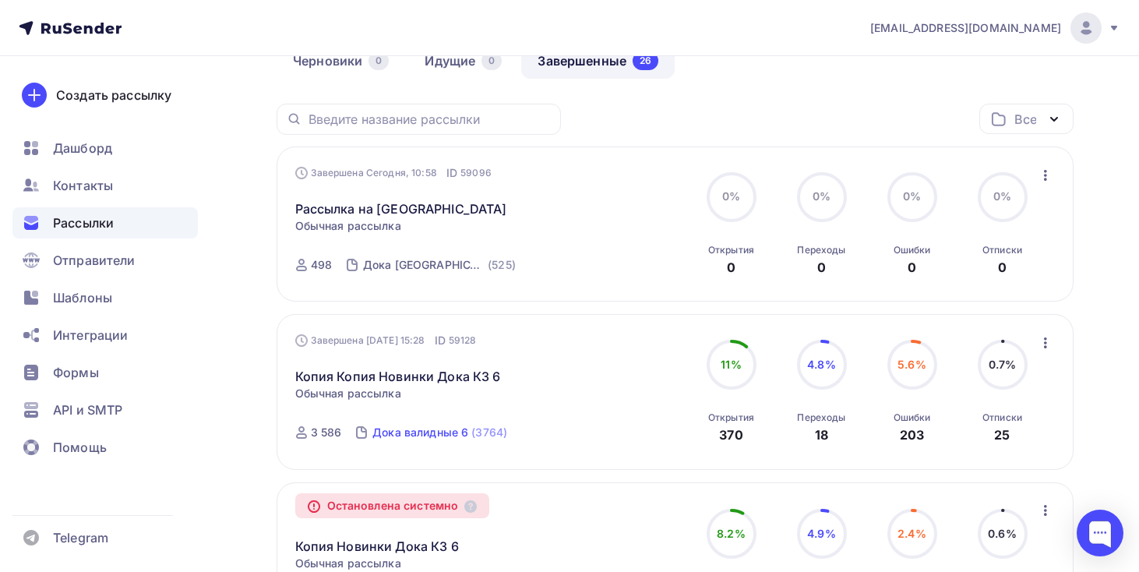
click at [431, 435] on div "Дока валидные 6" at bounding box center [420, 432] width 96 height 16
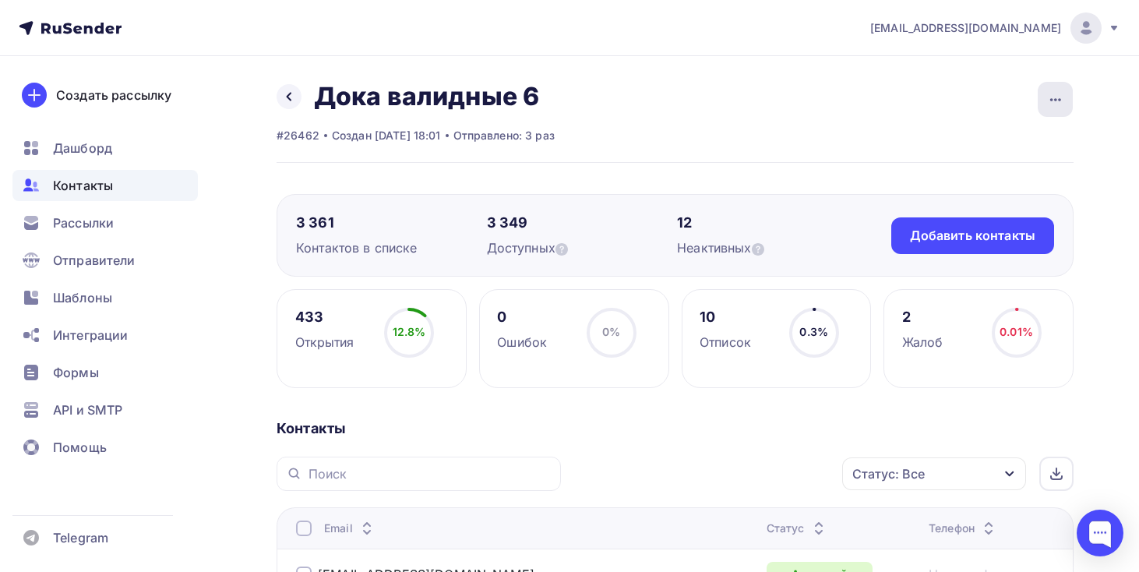
click at [1062, 107] on icon "button" at bounding box center [1055, 99] width 19 height 19
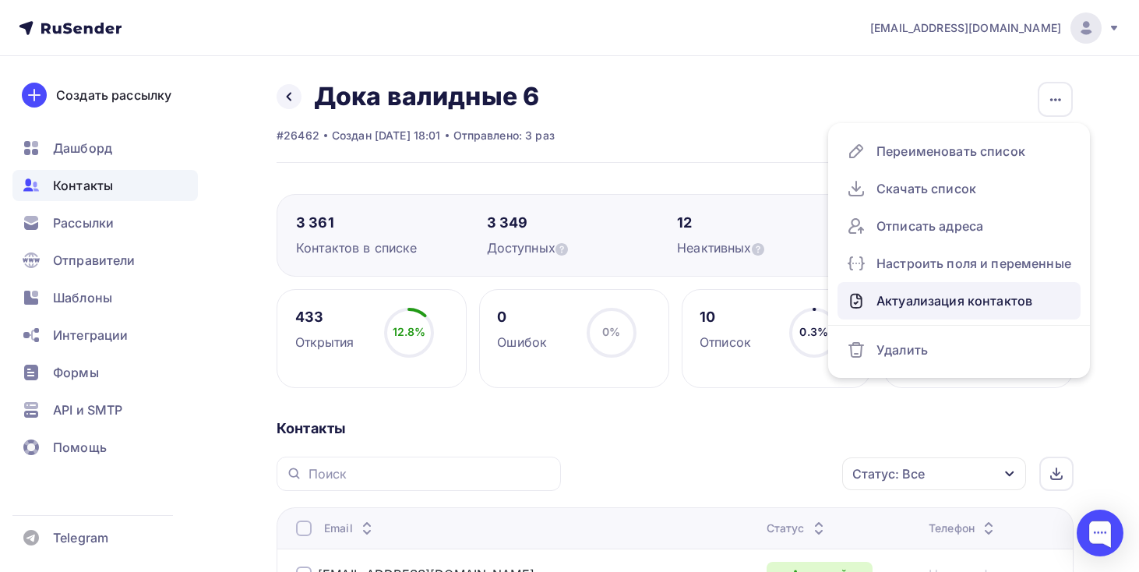
click at [963, 294] on div "Актуализация контактов" at bounding box center [959, 300] width 224 height 25
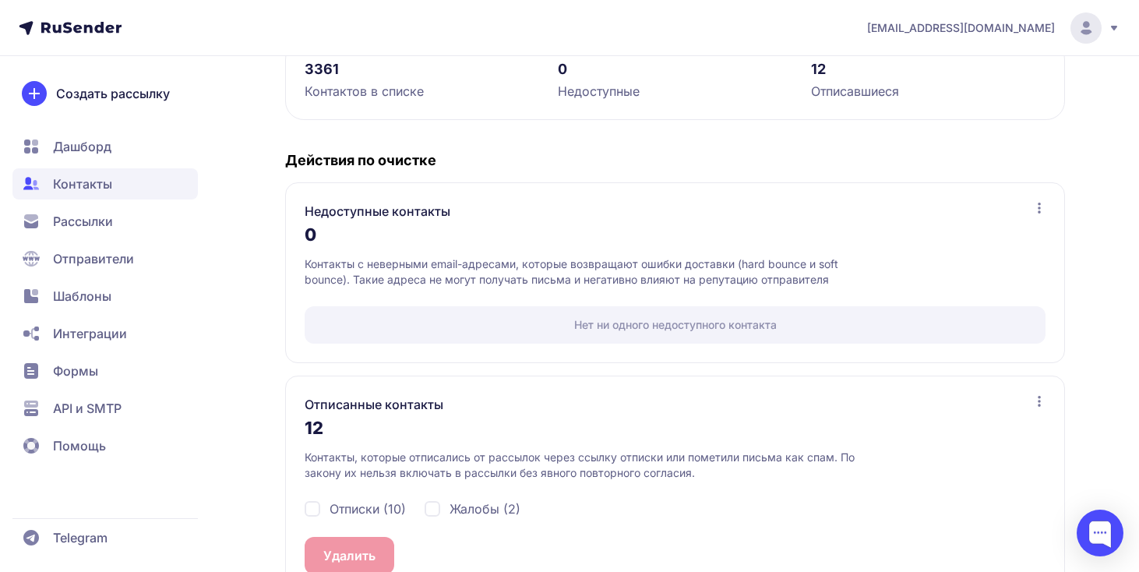
scroll to position [280, 0]
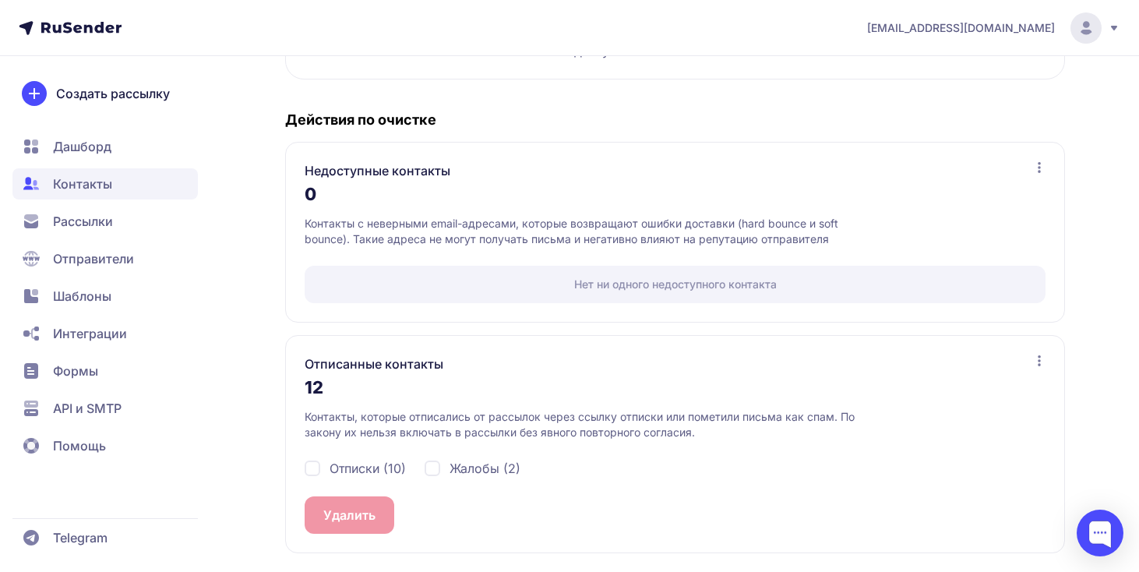
drag, startPoint x: 484, startPoint y: 463, endPoint x: 474, endPoint y: 463, distance: 10.1
click at [484, 463] on span "Жалобы (2)" at bounding box center [484, 468] width 71 height 19
checkbox input "true"
click at [382, 465] on span "Отписки (10)" at bounding box center [367, 468] width 76 height 19
checkbox input "true"
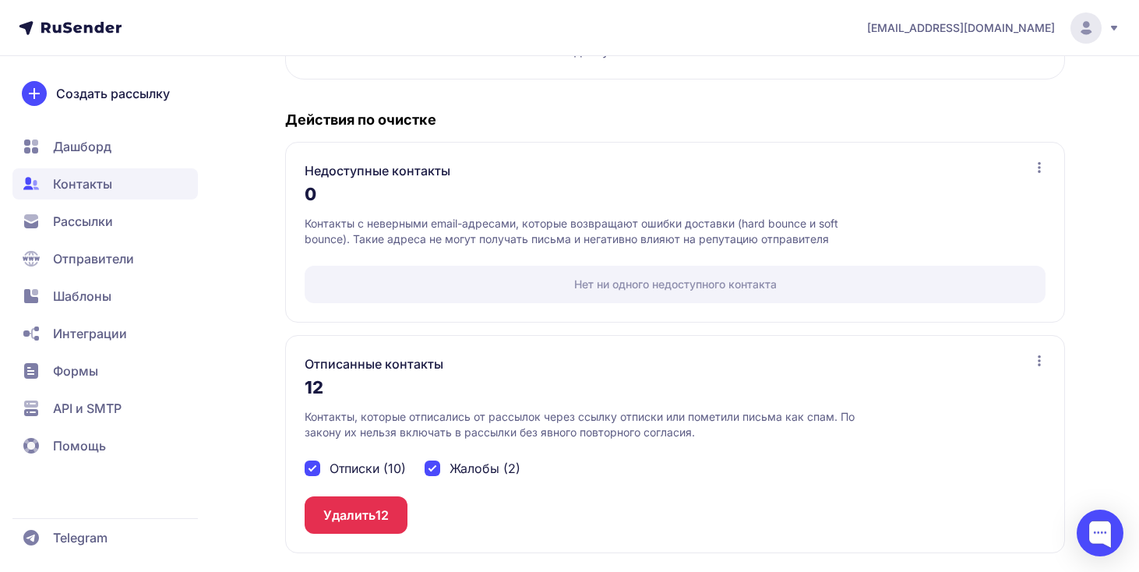
click at [382, 513] on span "12" at bounding box center [381, 514] width 13 height 19
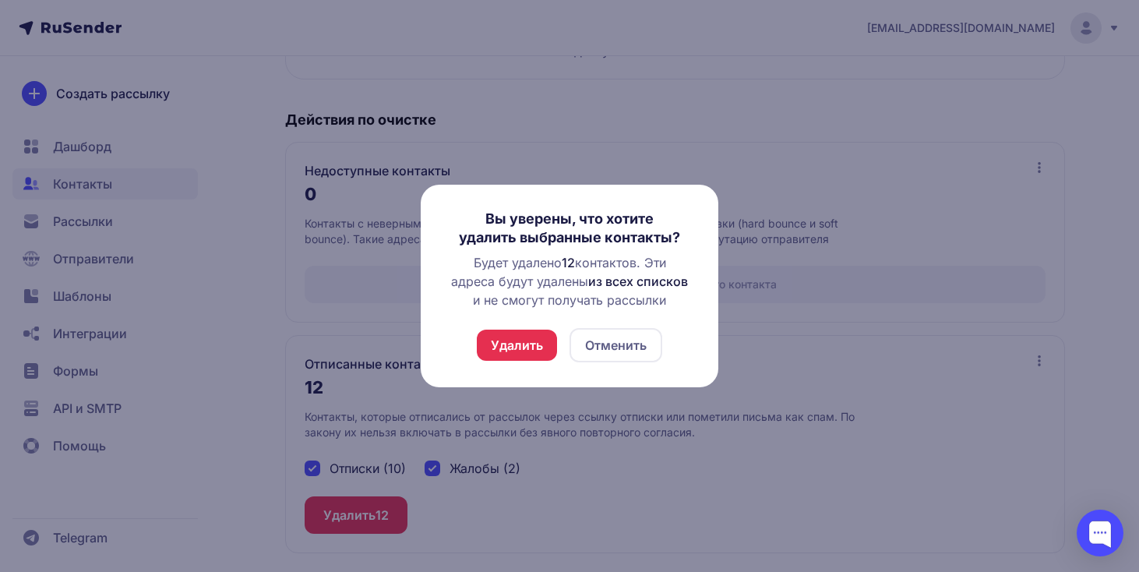
click at [498, 340] on button "Удалить" at bounding box center [517, 344] width 80 height 31
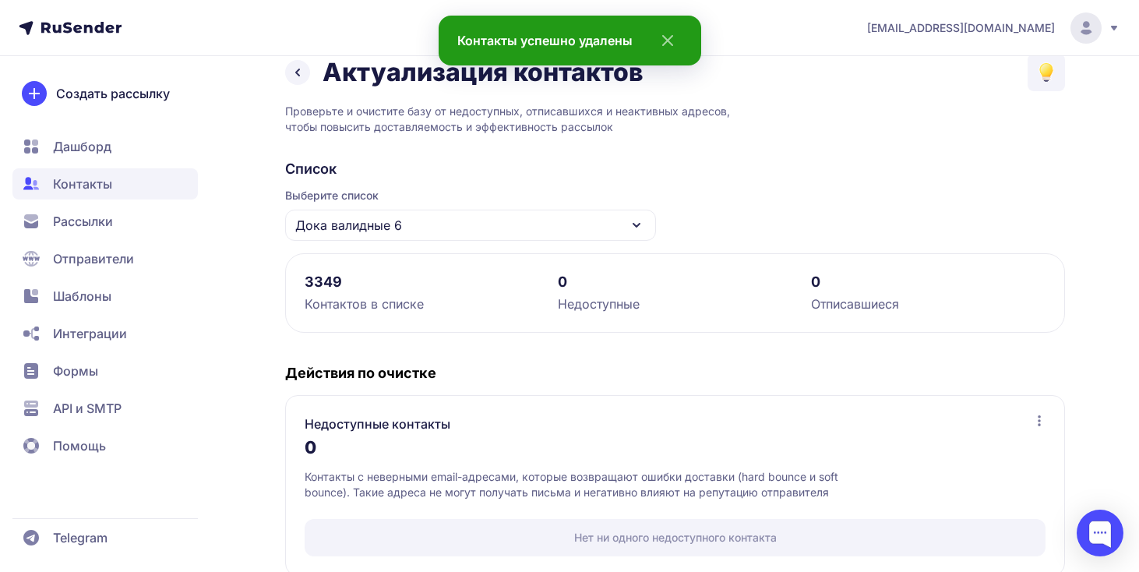
scroll to position [0, 0]
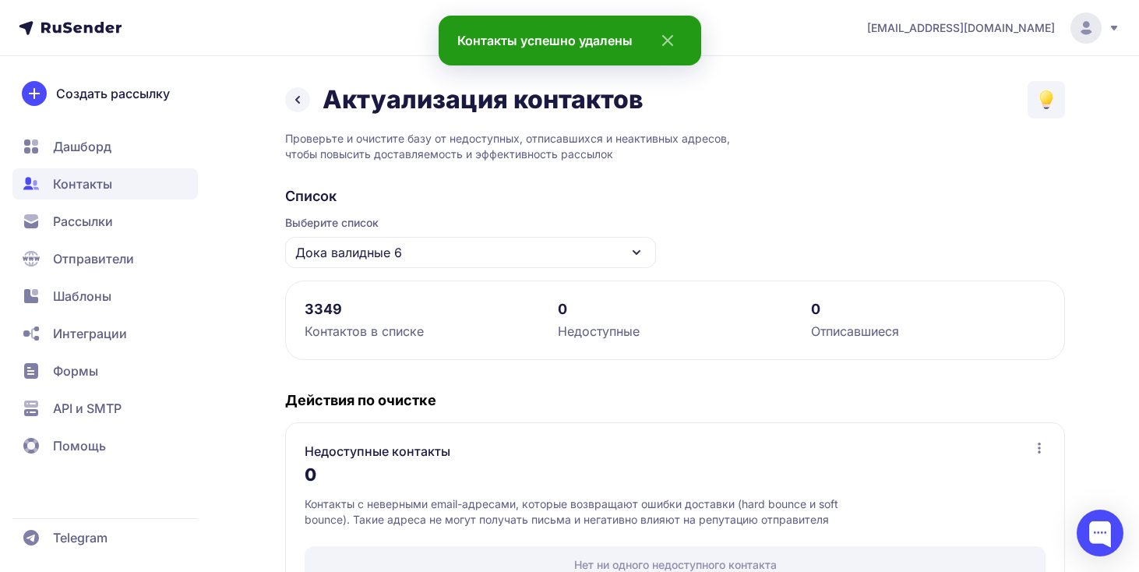
click at [299, 98] on icon at bounding box center [297, 99] width 19 height 19
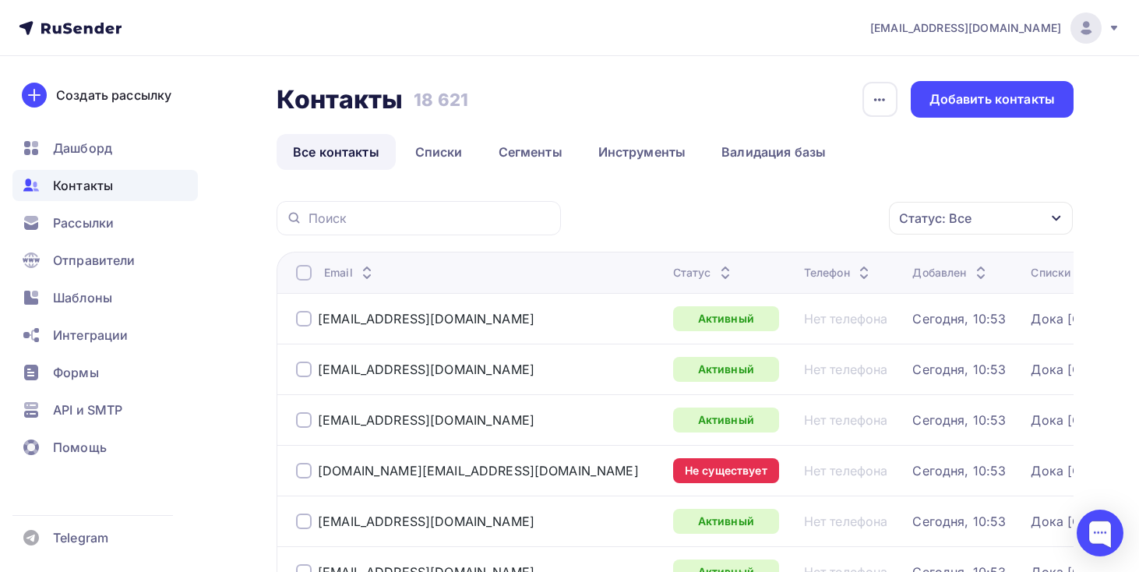
click at [153, 183] on div "Контакты" at bounding box center [104, 185] width 185 height 31
click at [156, 225] on div "Рассылки" at bounding box center [104, 222] width 185 height 31
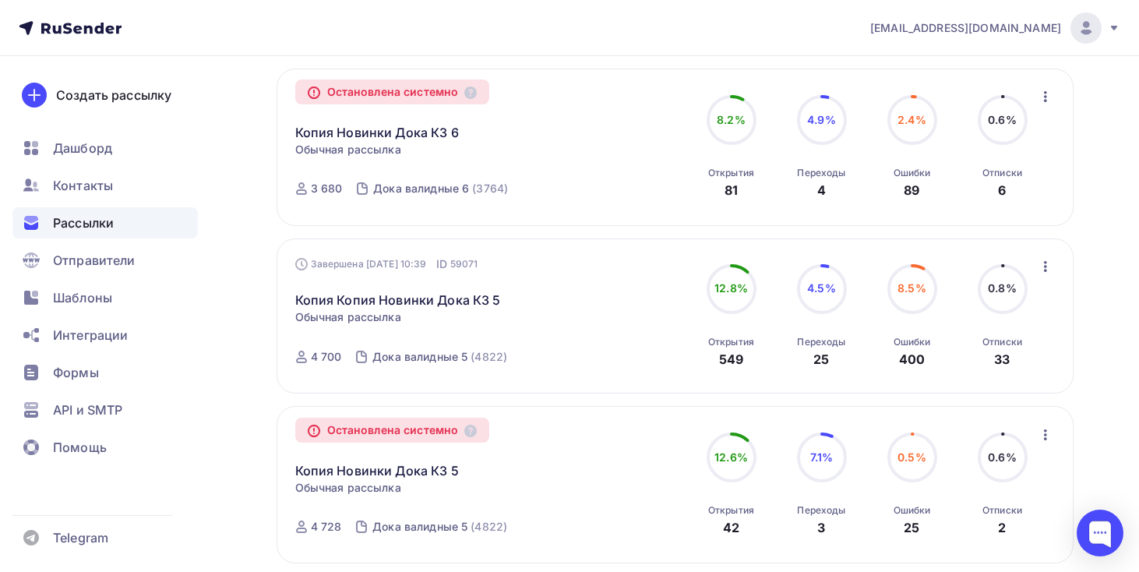
scroll to position [508, 0]
click at [449, 353] on div "Дока валидные 5" at bounding box center [419, 356] width 95 height 16
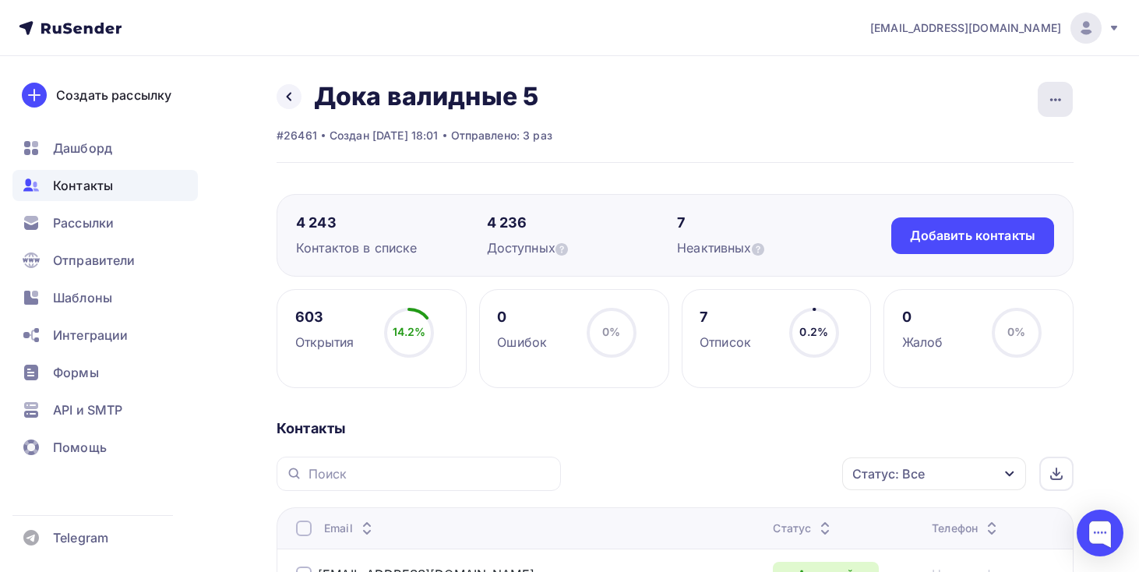
click at [1043, 100] on div "button" at bounding box center [1054, 99] width 35 height 35
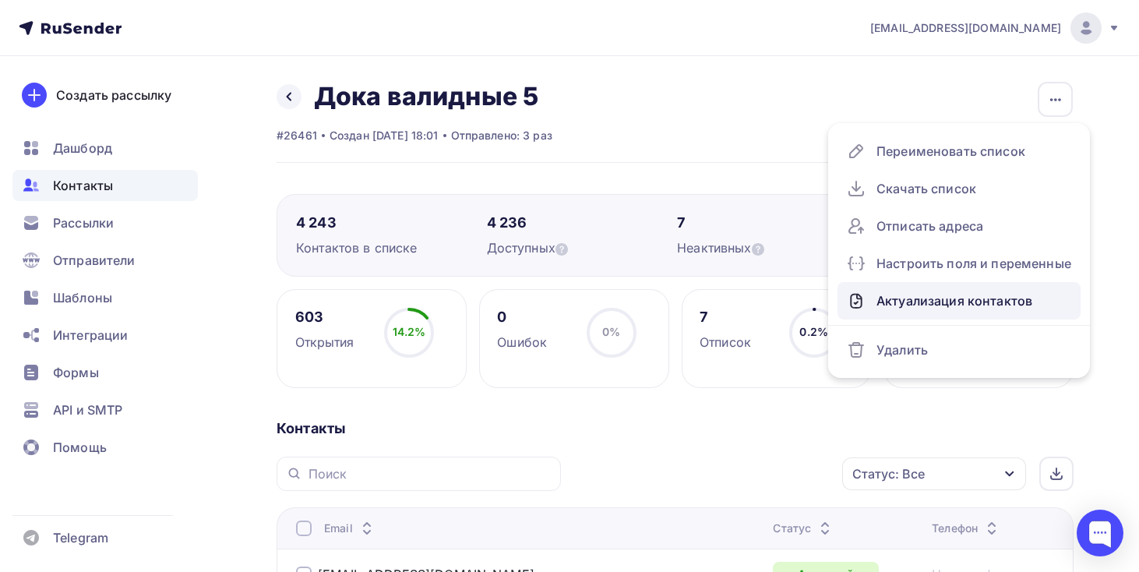
click at [949, 293] on div "Актуализация контактов" at bounding box center [959, 300] width 224 height 25
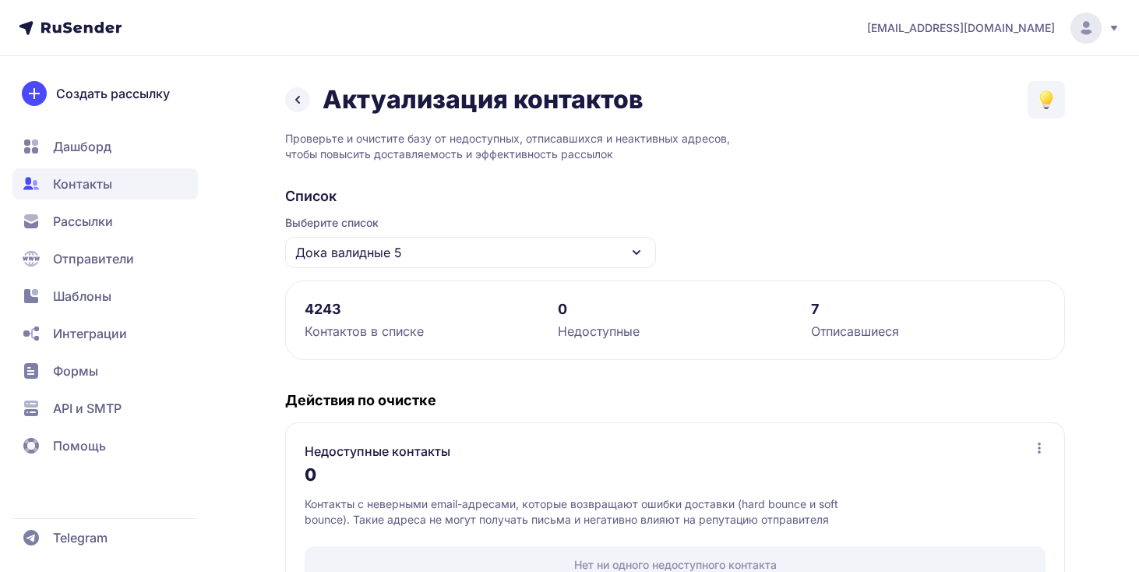
scroll to position [280, 0]
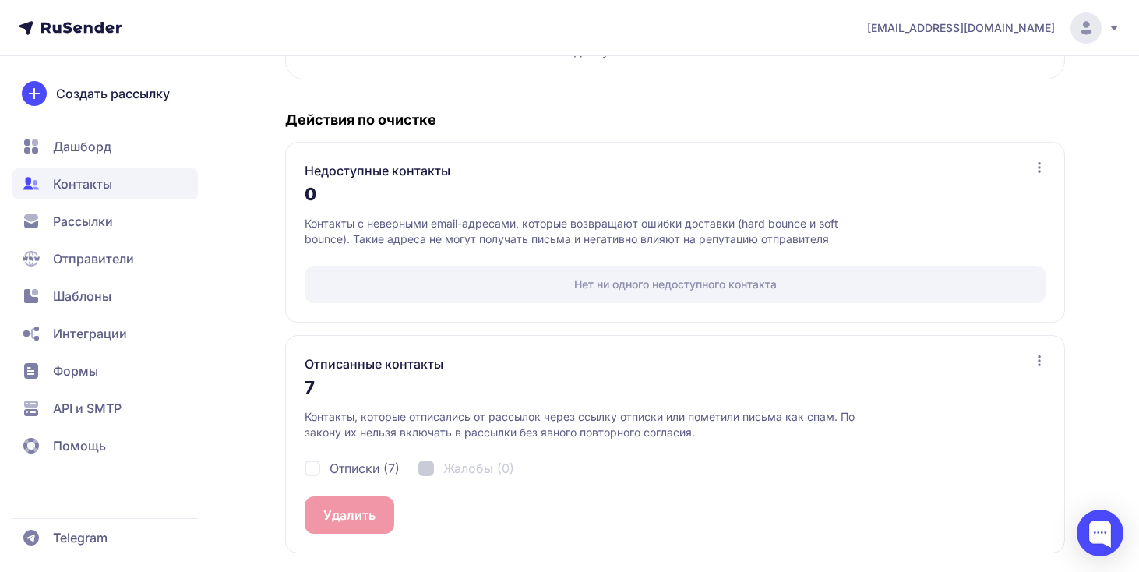
click at [374, 466] on span "Отписки (7)" at bounding box center [364, 468] width 70 height 19
checkbox input "true"
click at [368, 507] on button "Удалить 7" at bounding box center [353, 514] width 97 height 37
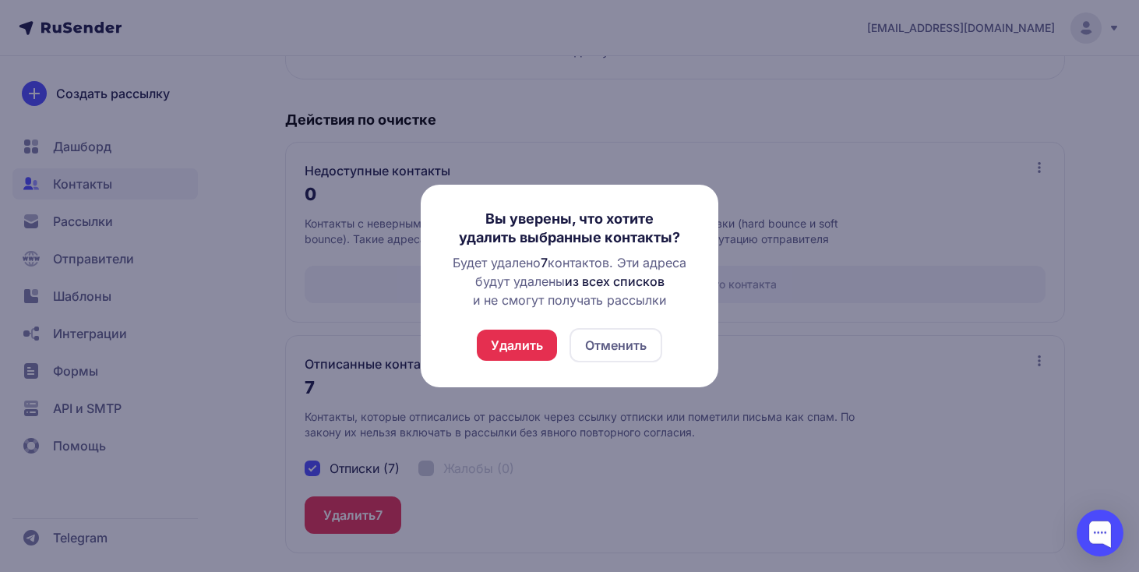
click at [502, 336] on button "Удалить" at bounding box center [517, 344] width 80 height 31
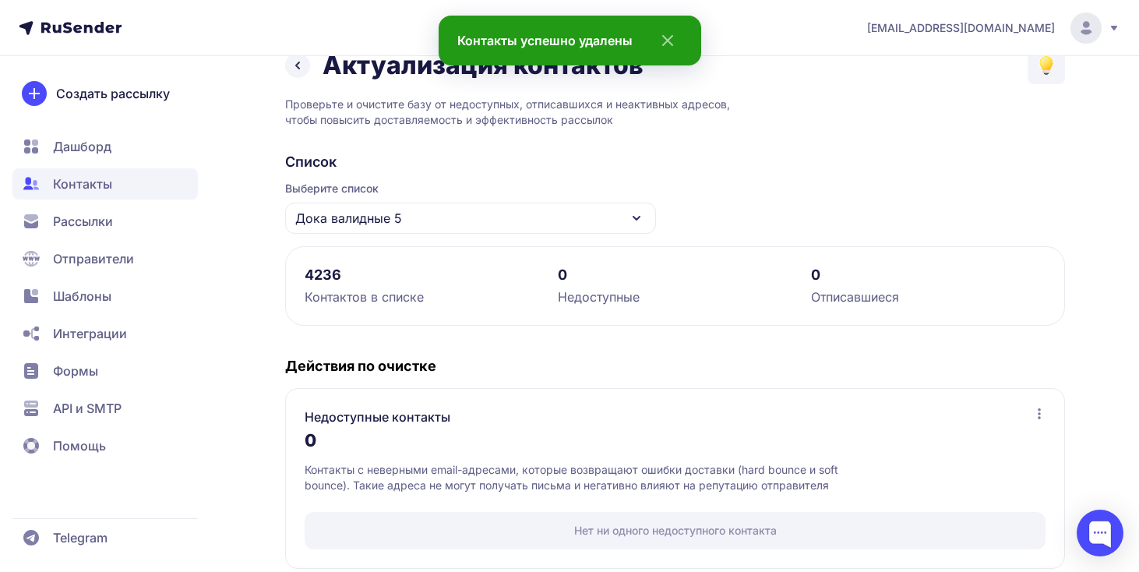
scroll to position [243, 0]
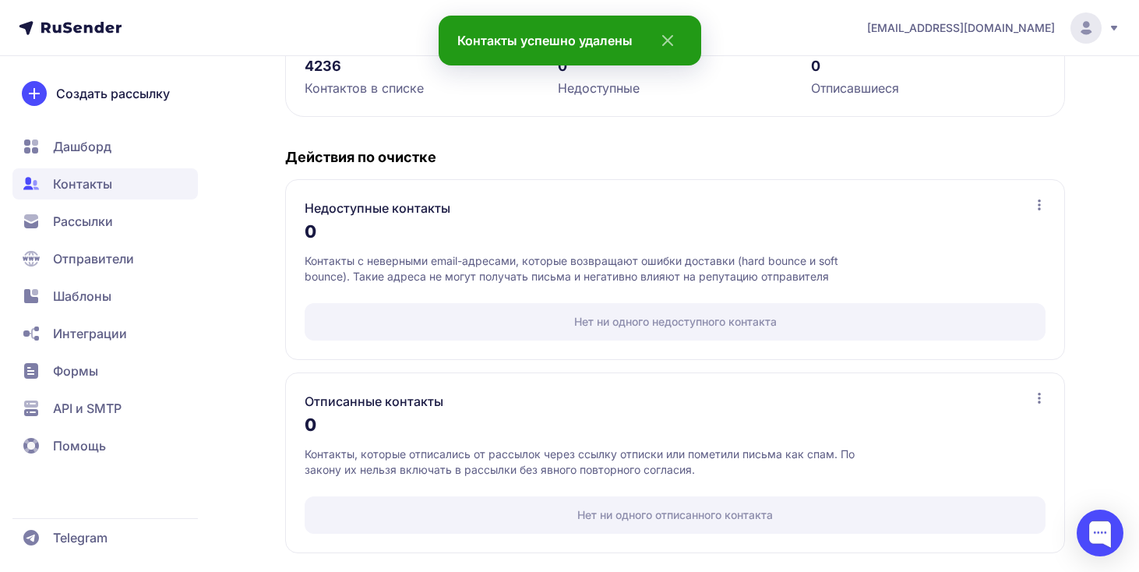
click at [110, 219] on span "Рассылки" at bounding box center [83, 221] width 60 height 19
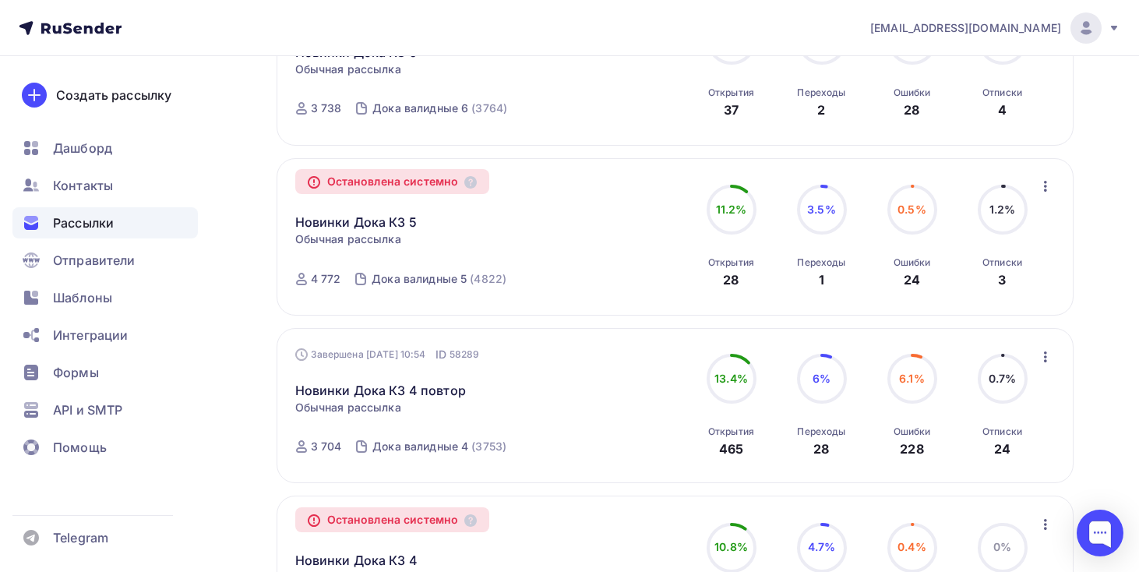
scroll to position [1107, 0]
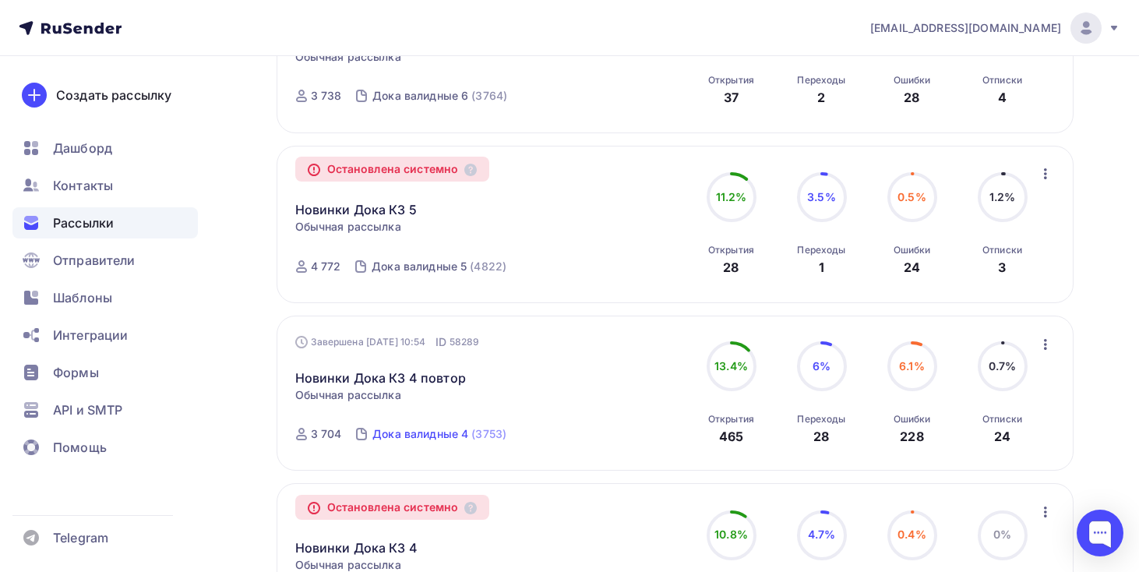
click at [430, 442] on div "Дока валидные 4" at bounding box center [420, 434] width 96 height 16
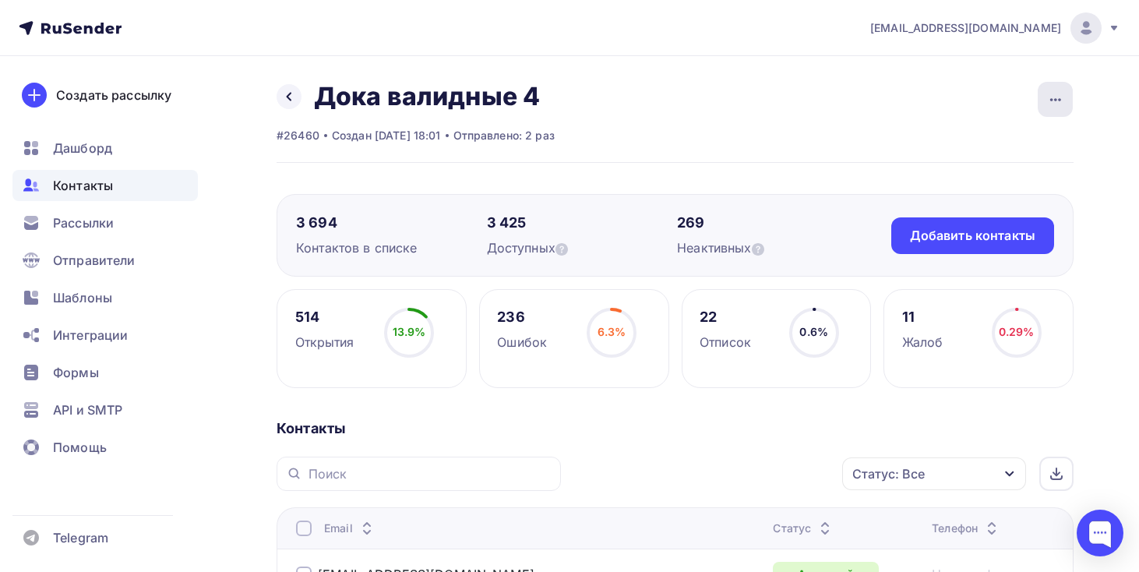
click at [1039, 106] on div "button" at bounding box center [1054, 99] width 35 height 35
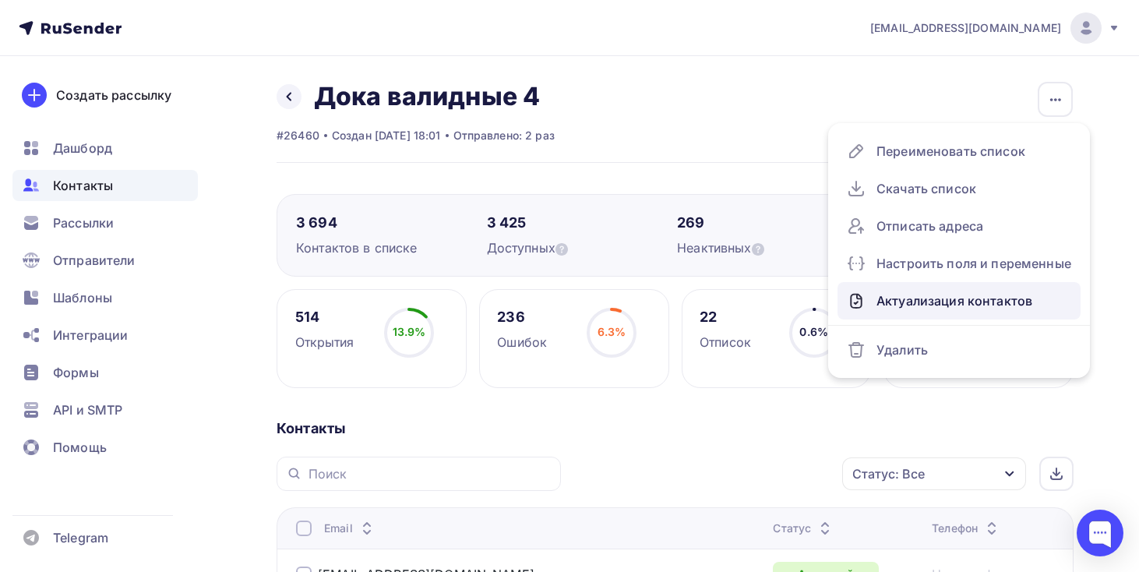
click at [970, 296] on div "Актуализация контактов" at bounding box center [959, 300] width 224 height 25
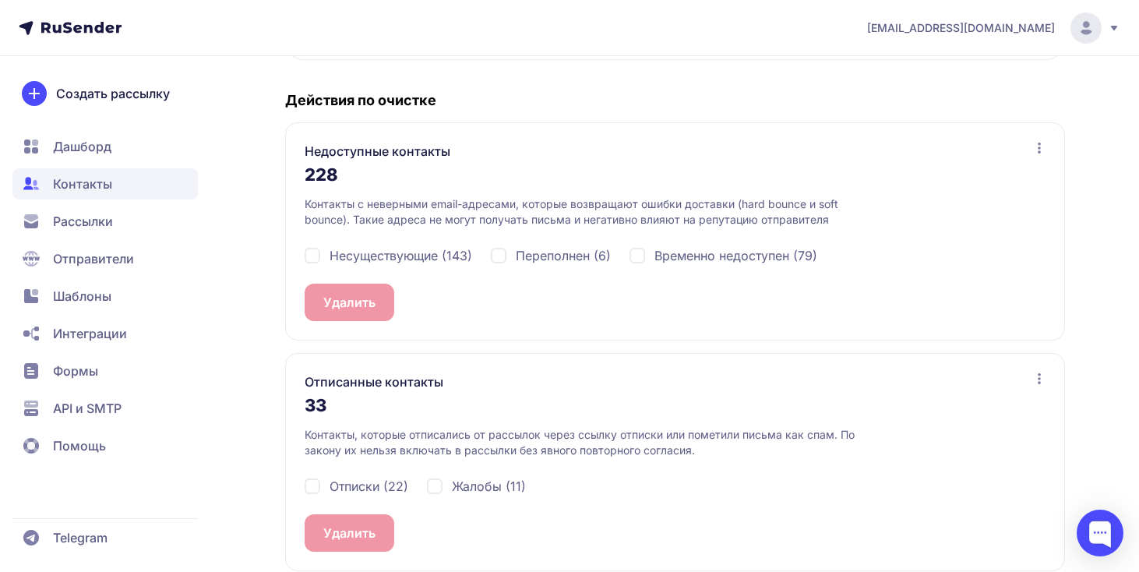
scroll to position [318, 0]
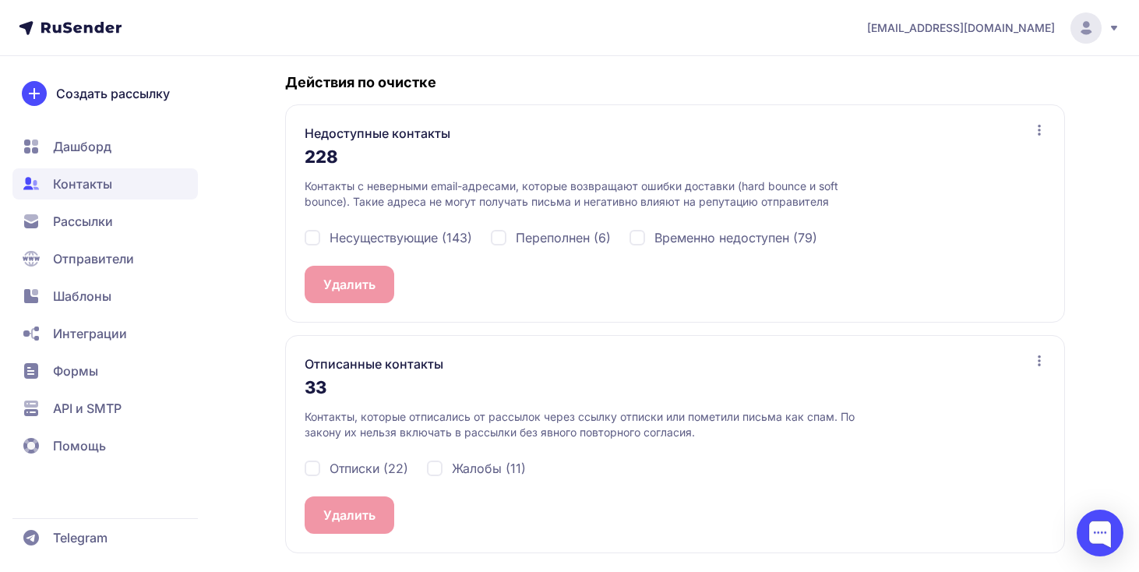
click at [456, 236] on span "Несуществующие (143)" at bounding box center [400, 237] width 143 height 19
checkbox input "true"
click at [548, 235] on span "Переполнен (6)" at bounding box center [563, 237] width 95 height 19
checkbox input "true"
click at [709, 232] on span "Временно недоступен (79)" at bounding box center [735, 237] width 163 height 19
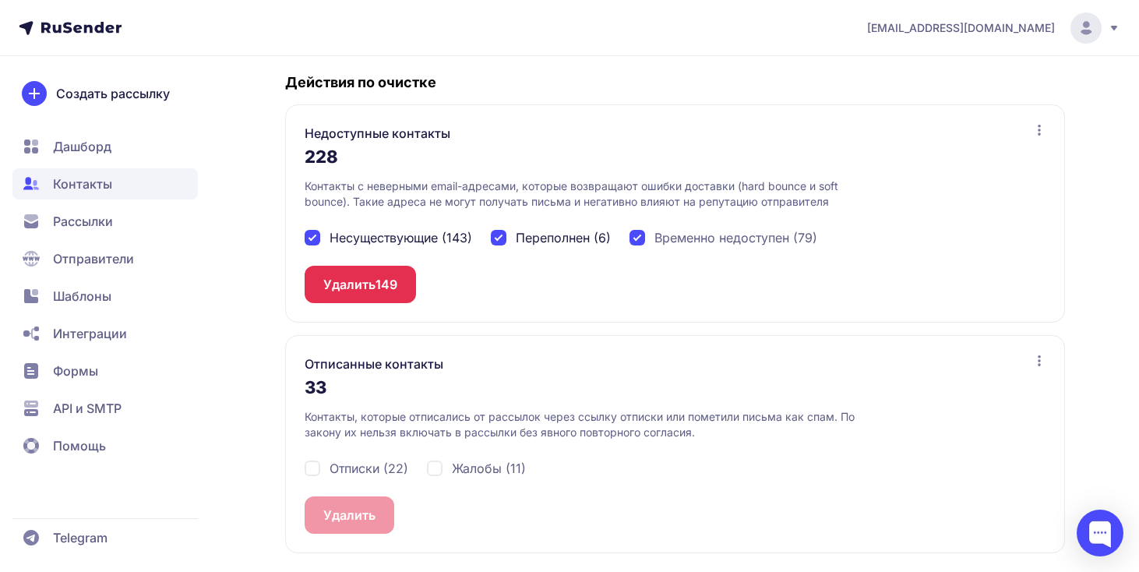
checkbox input "true"
click at [382, 474] on span "Отписки (22)" at bounding box center [368, 468] width 79 height 19
checkbox input "true"
click at [498, 466] on span "Жалобы (11)" at bounding box center [489, 468] width 74 height 19
checkbox input "true"
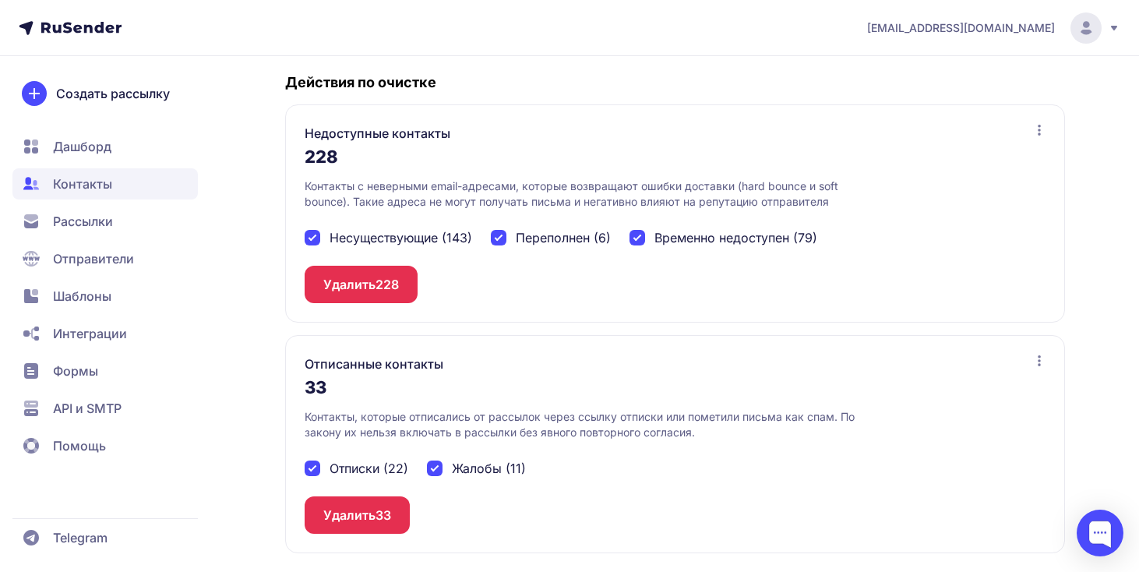
click at [367, 502] on button "Удалить 33" at bounding box center [357, 514] width 105 height 37
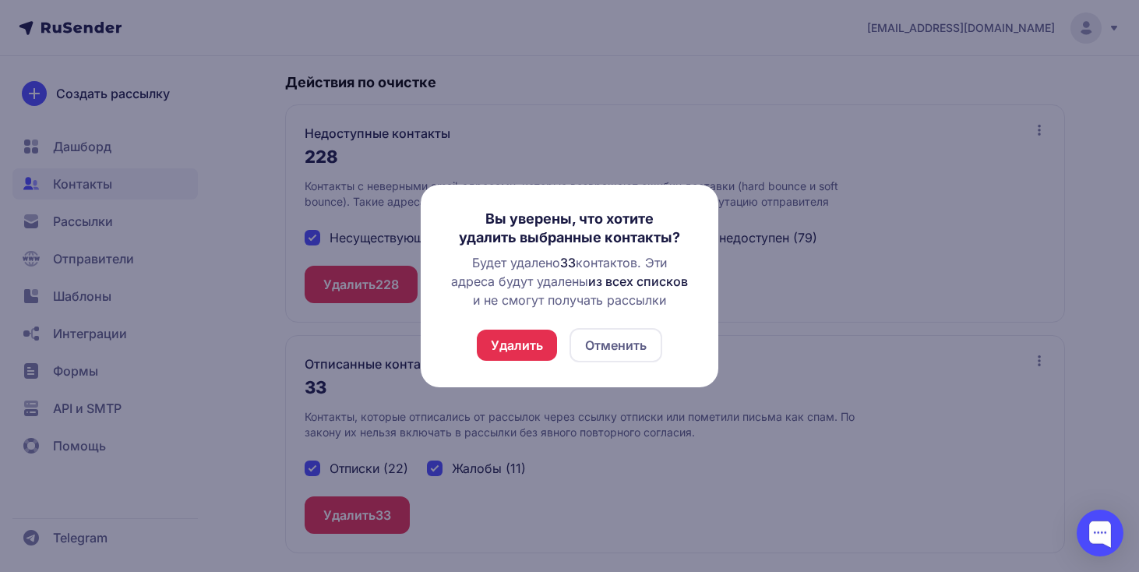
click at [499, 342] on button "Удалить" at bounding box center [517, 344] width 80 height 31
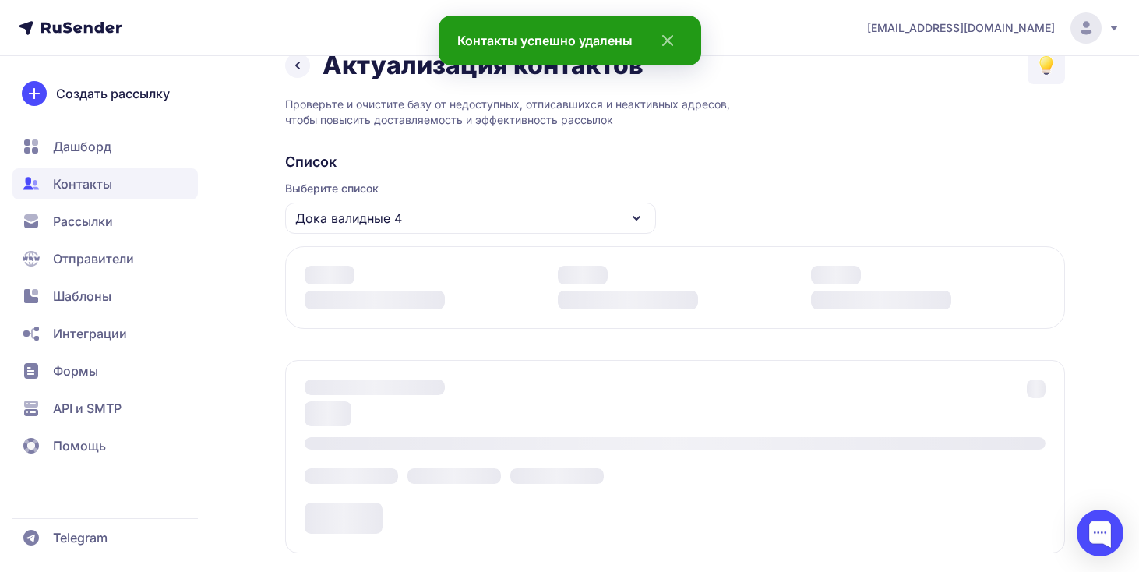
scroll to position [280, 0]
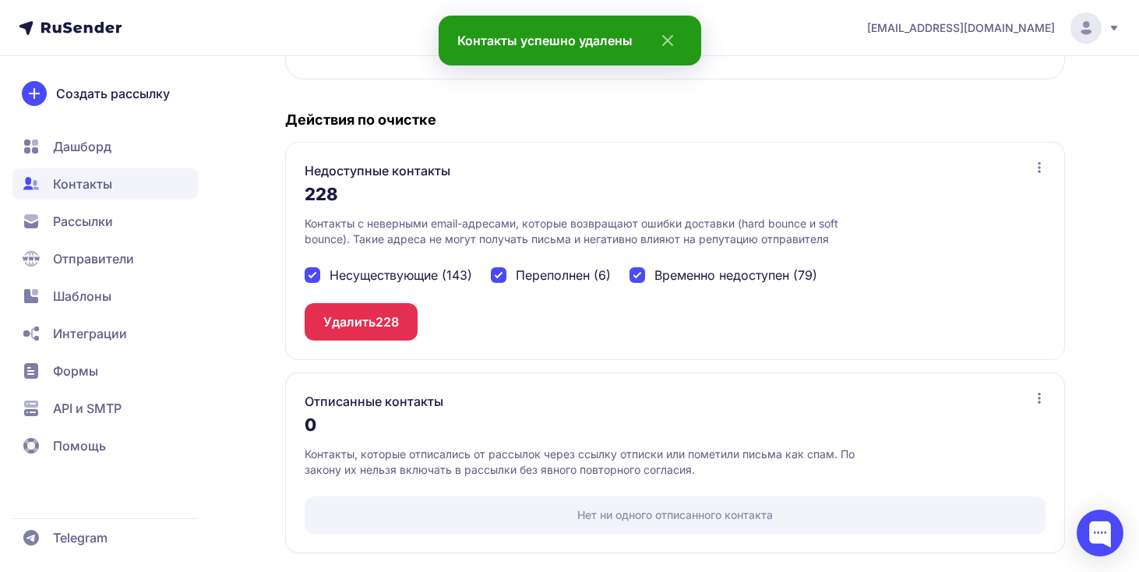
click at [148, 181] on span "Контакты" at bounding box center [104, 183] width 185 height 31
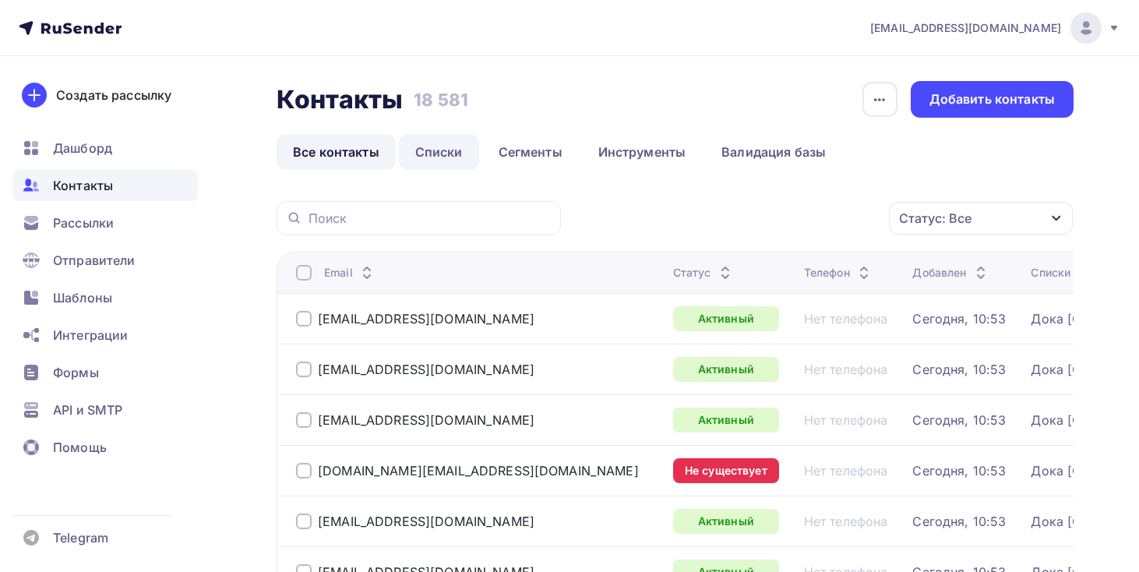
click at [439, 157] on link "Списки" at bounding box center [439, 152] width 80 height 36
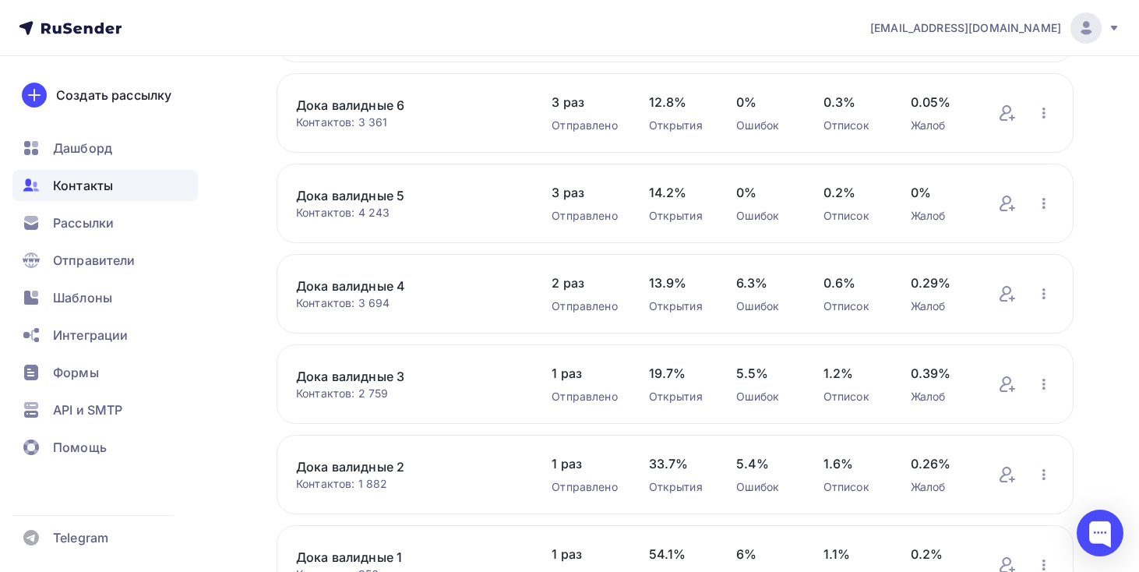
scroll to position [237, 0]
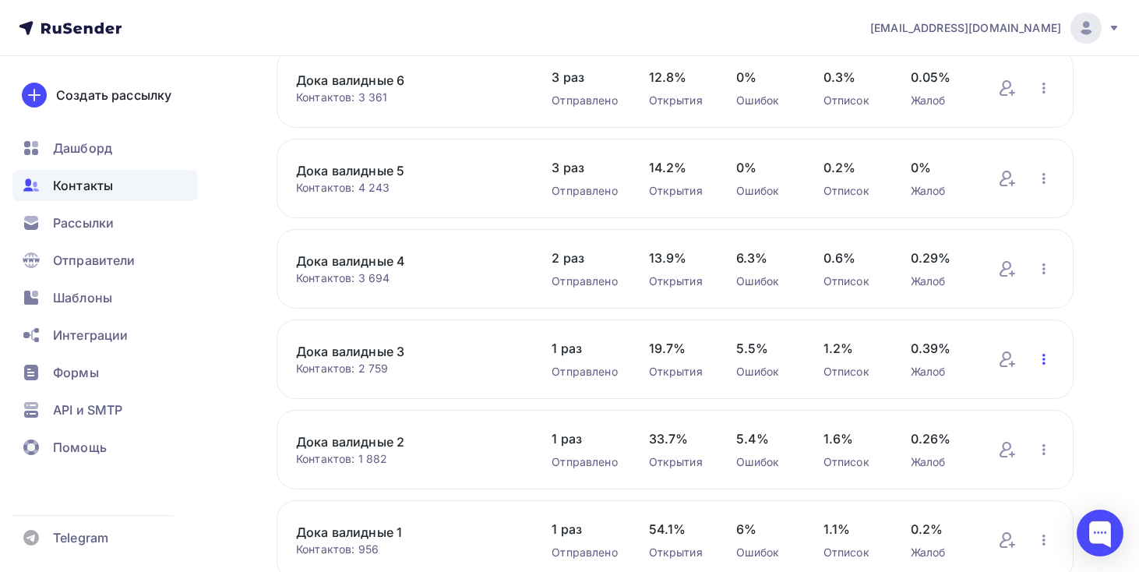
click at [1042, 357] on icon "button" at bounding box center [1043, 359] width 3 height 11
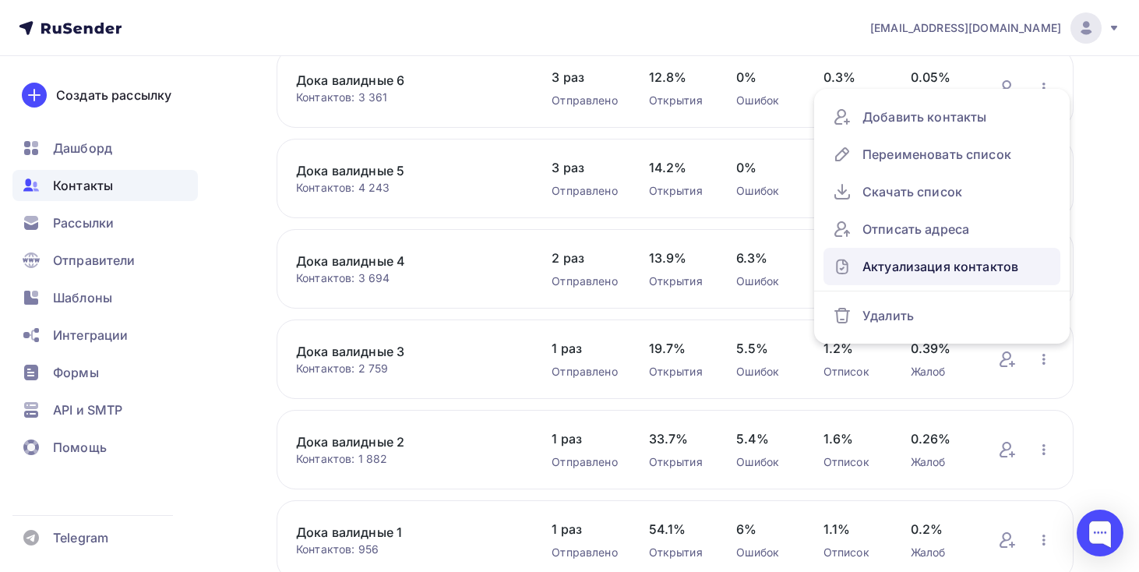
click at [982, 274] on div "Актуализация контактов" at bounding box center [942, 266] width 218 height 25
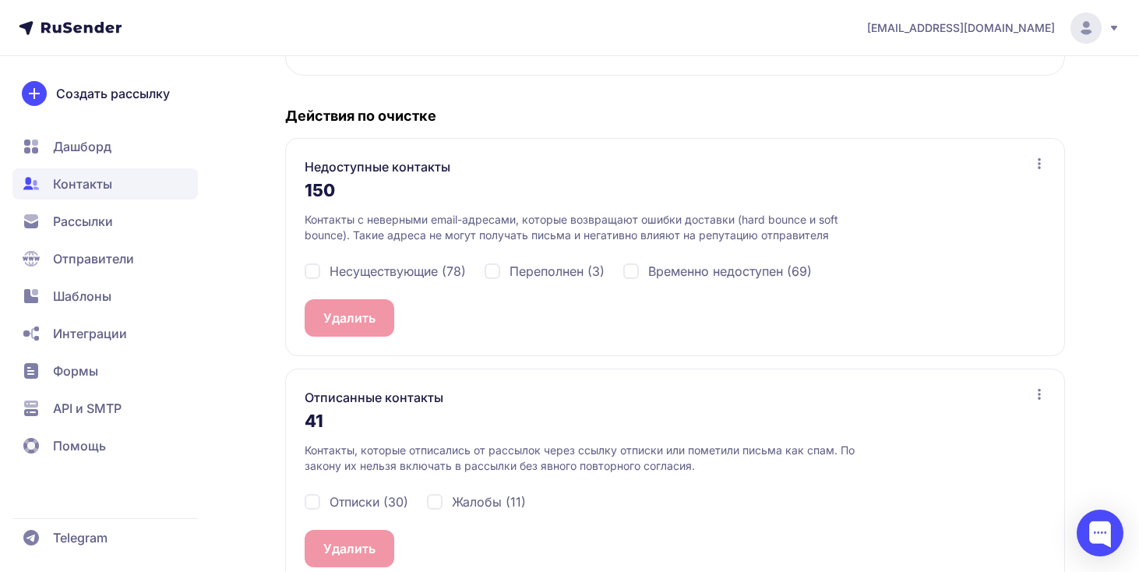
scroll to position [286, 0]
drag, startPoint x: 451, startPoint y: 269, endPoint x: 532, endPoint y: 269, distance: 81.0
click at [451, 269] on span "Несуществующие (78)" at bounding box center [397, 269] width 136 height 19
checkbox input "true"
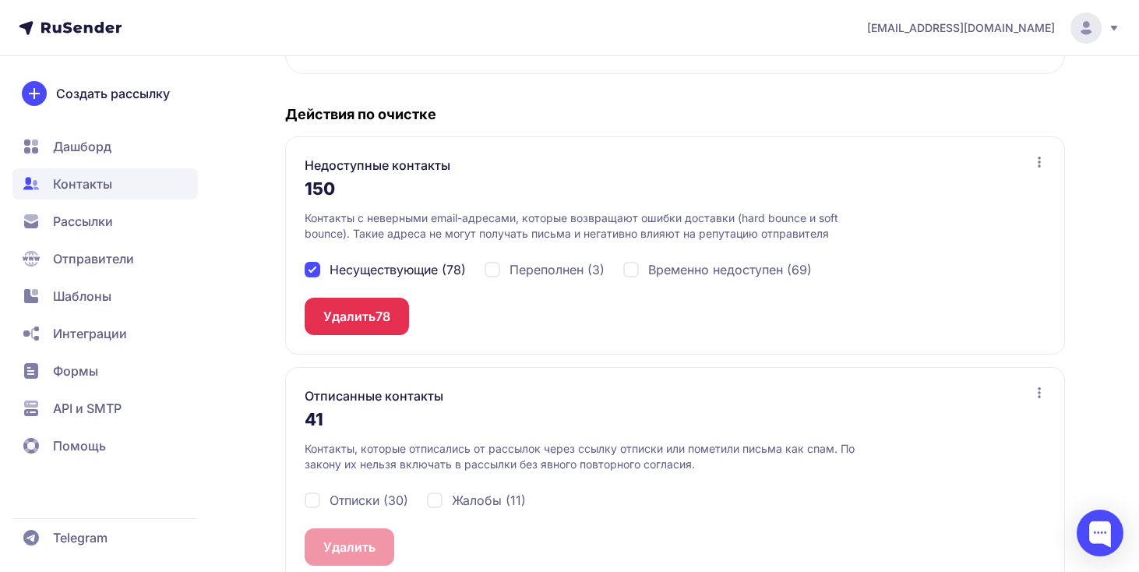
click at [586, 269] on span "Переполнен (3)" at bounding box center [556, 269] width 95 height 19
checkbox input "true"
click at [670, 269] on span "Временно недоступен (69)" at bounding box center [730, 269] width 164 height 19
checkbox input "true"
click at [385, 498] on span "Отписки (30)" at bounding box center [368, 500] width 79 height 19
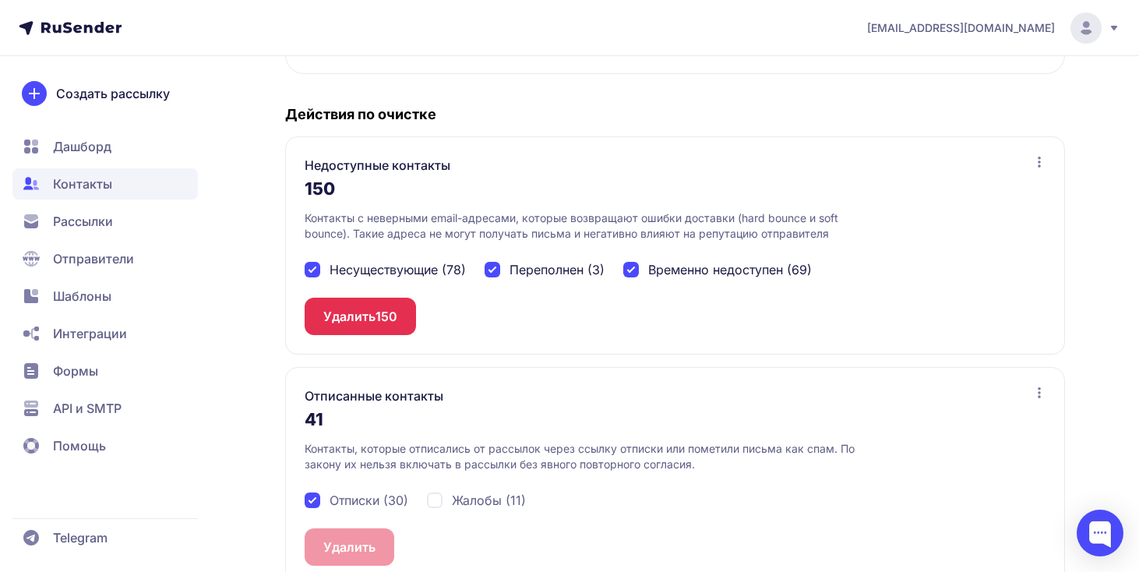
checkbox input "true"
click at [527, 490] on div "Отписки (30) Жалобы (11)" at bounding box center [675, 500] width 741 height 56
click at [481, 491] on span "Жалобы (11)" at bounding box center [489, 500] width 74 height 19
checkbox input "true"
click at [386, 548] on span "41" at bounding box center [381, 546] width 13 height 19
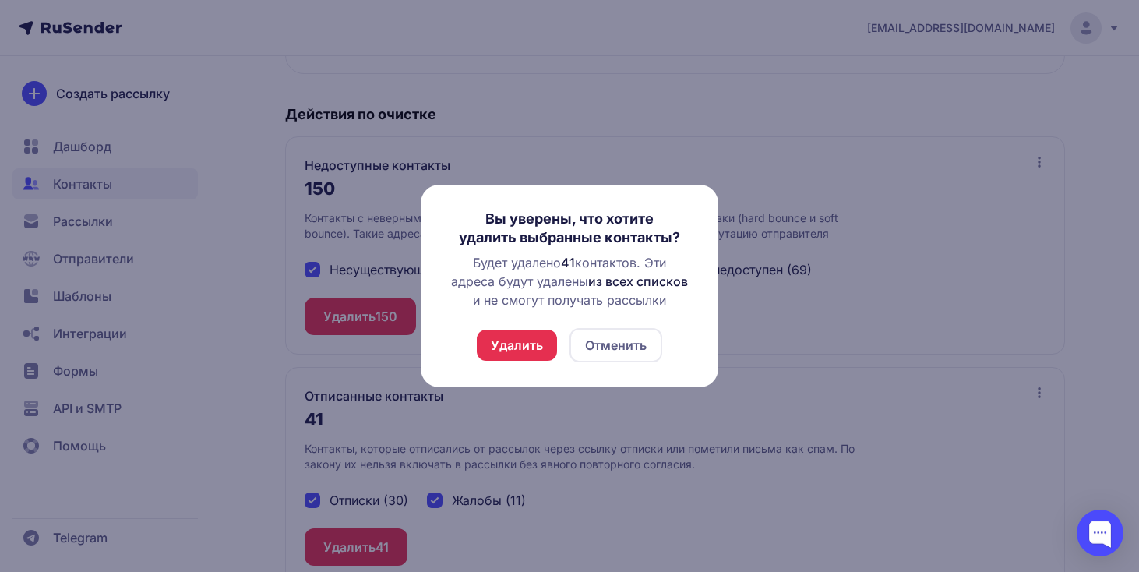
click at [512, 331] on button "Удалить" at bounding box center [517, 344] width 80 height 31
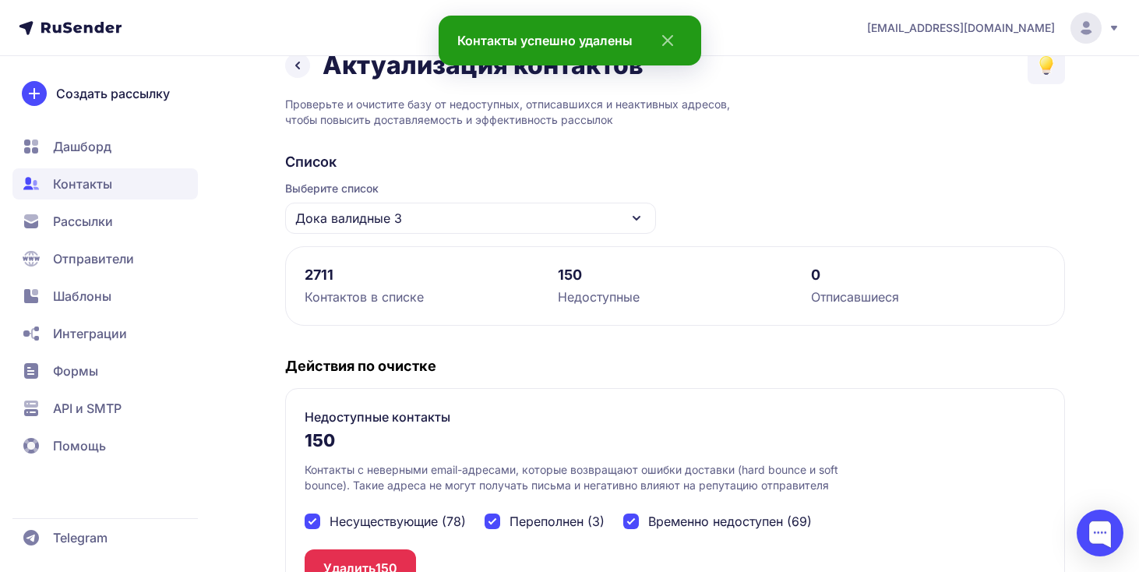
scroll to position [280, 0]
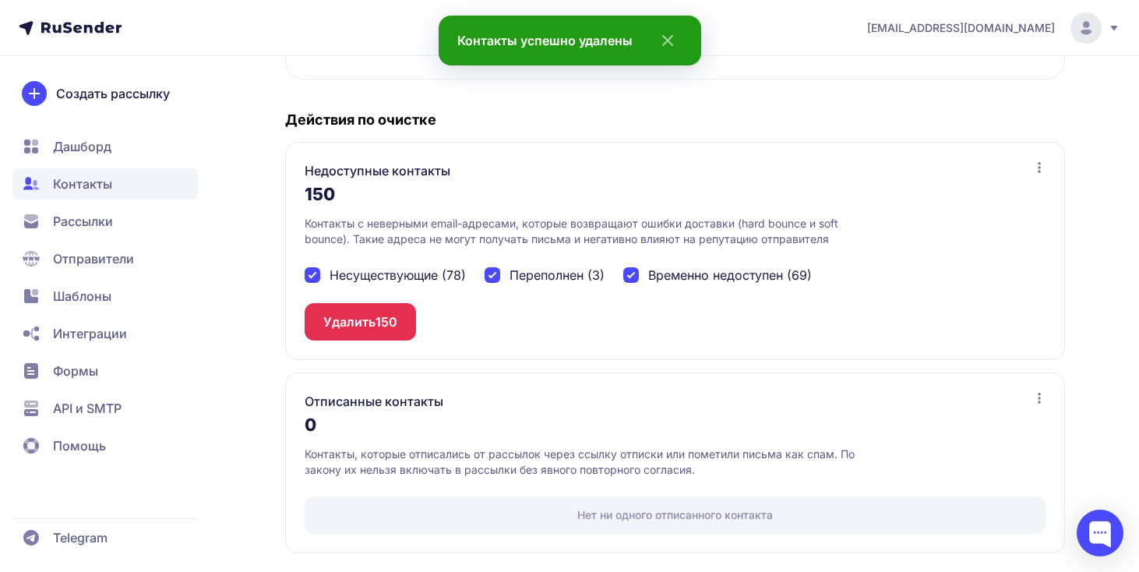
click at [121, 221] on span "Рассылки" at bounding box center [104, 221] width 185 height 31
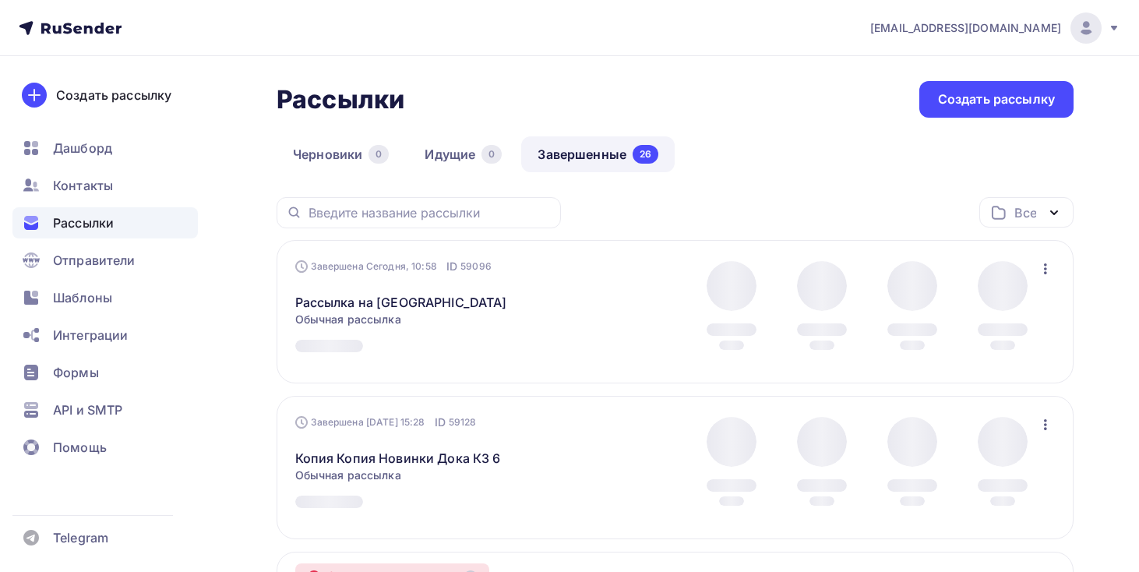
click at [129, 186] on div "Контакты" at bounding box center [104, 185] width 185 height 31
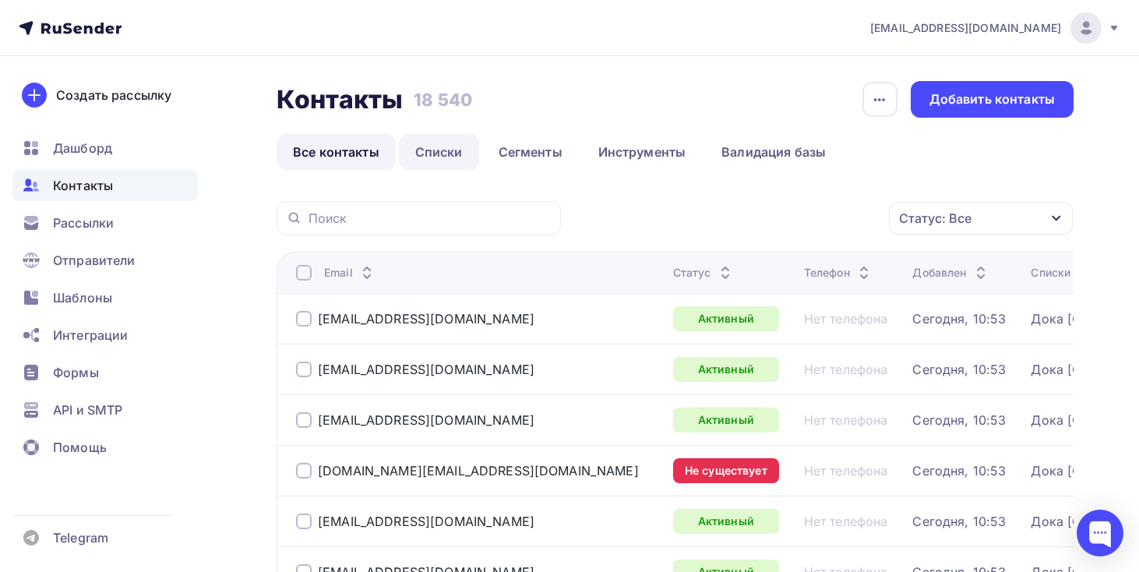
click at [441, 158] on link "Списки" at bounding box center [439, 152] width 80 height 36
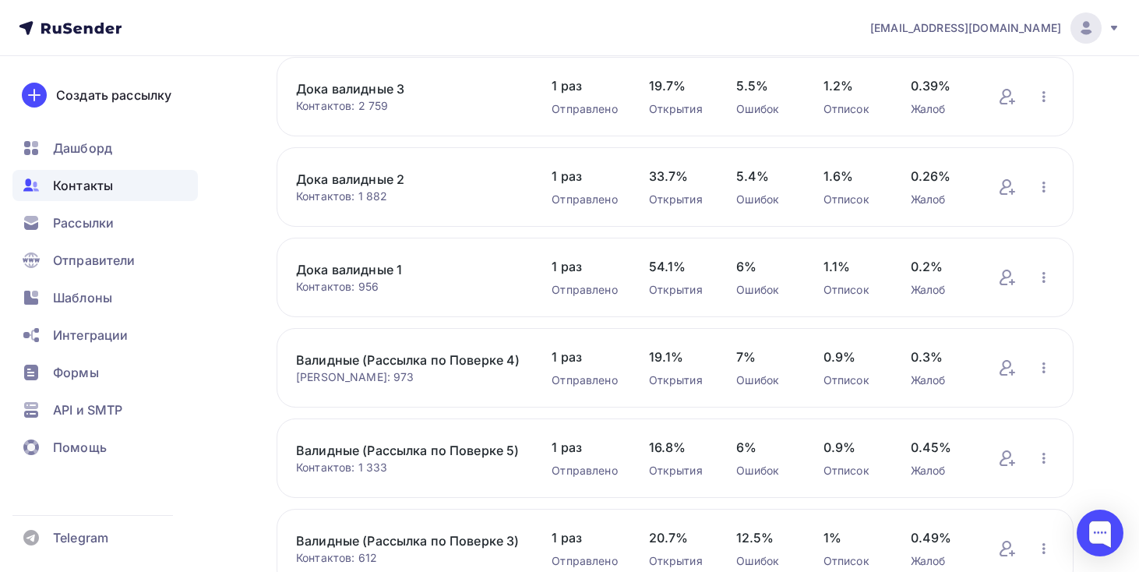
scroll to position [497, 0]
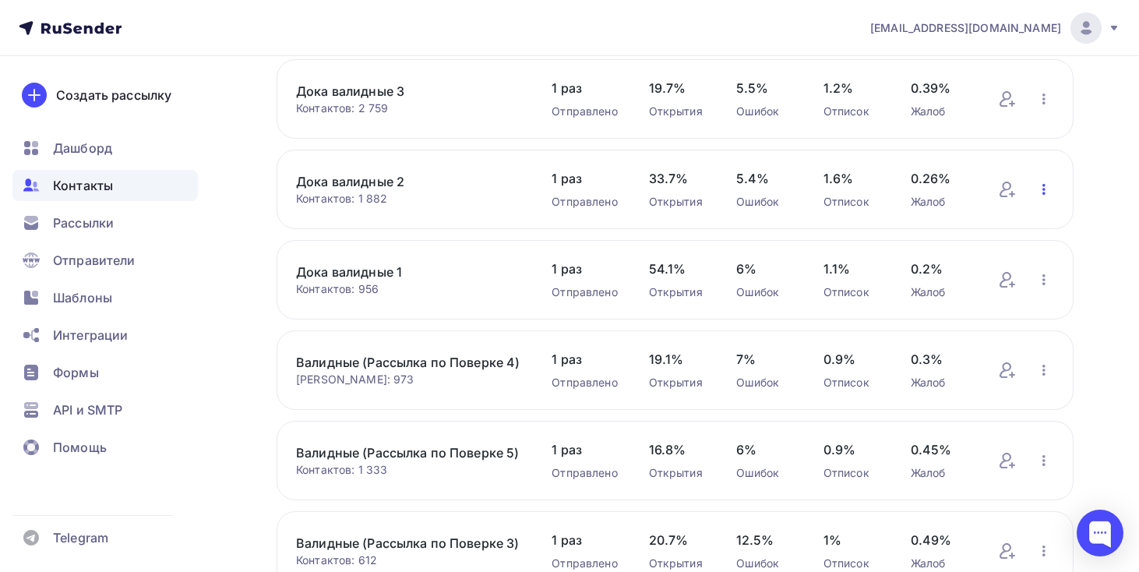
click at [1051, 197] on icon "button" at bounding box center [1043, 189] width 19 height 19
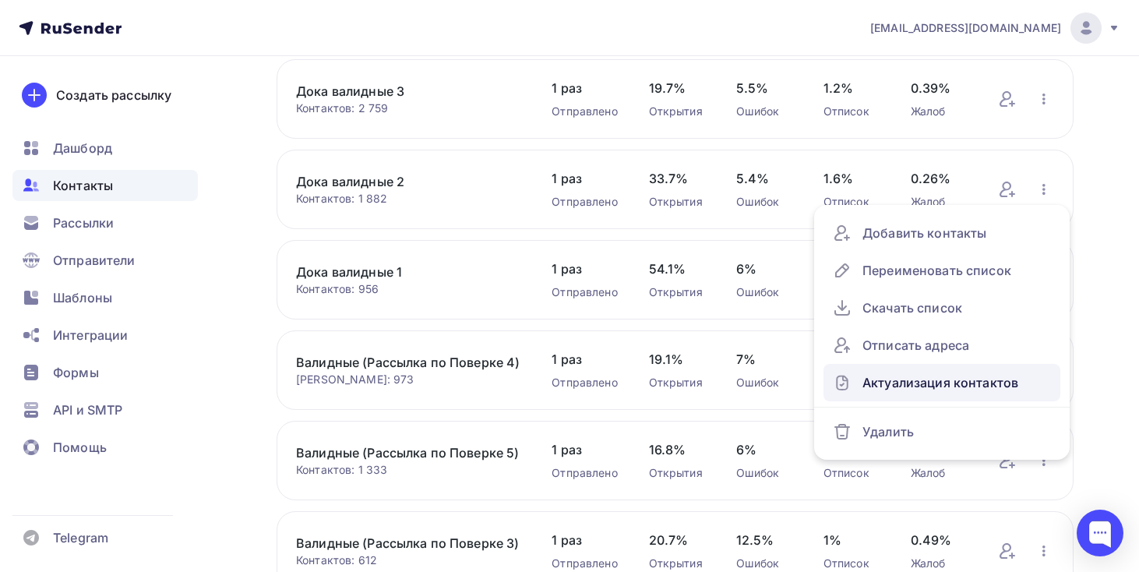
click at [987, 386] on div "Актуализация контактов" at bounding box center [942, 382] width 218 height 25
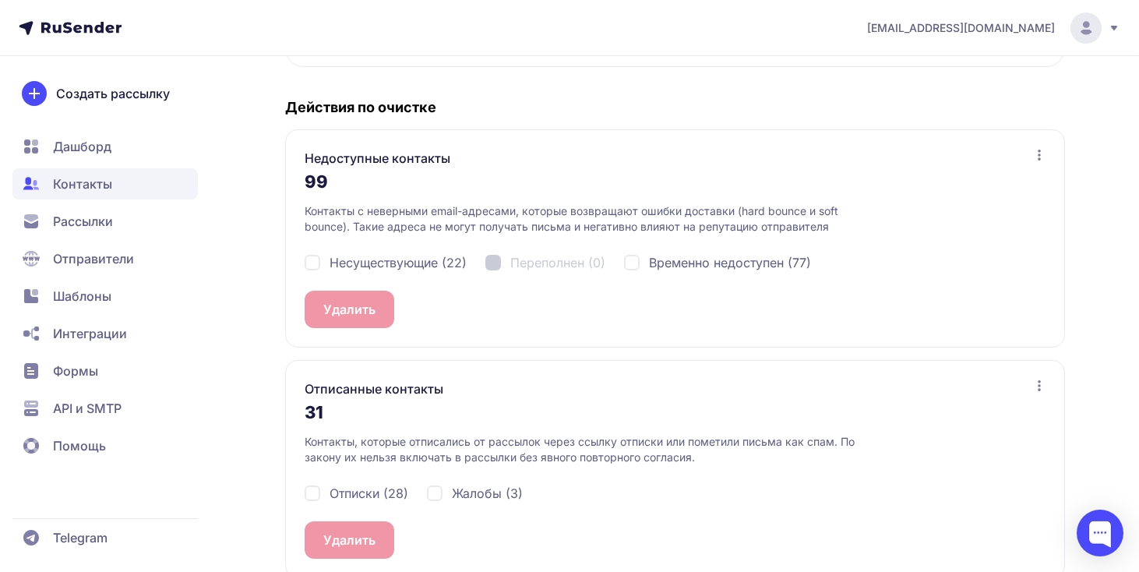
scroll to position [318, 0]
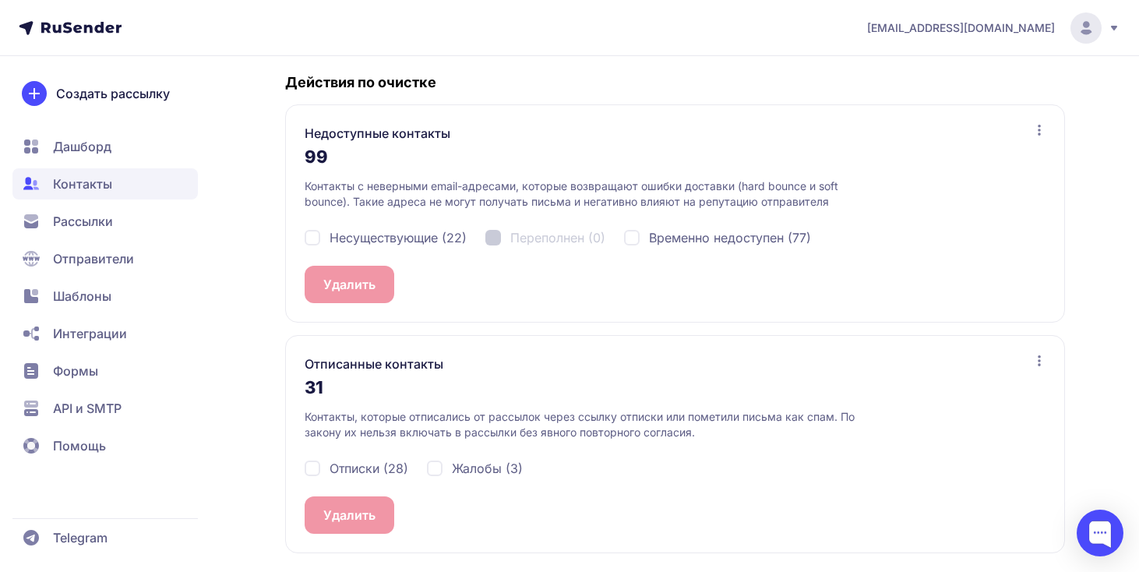
click at [456, 250] on div "Несуществующие (22) Переполнен (0) Временно недоступен (77)" at bounding box center [675, 238] width 741 height 56
click at [456, 239] on span "Несуществующие (22)" at bounding box center [397, 237] width 137 height 19
checkbox input "true"
click at [692, 243] on span "Временно недоступен (77)" at bounding box center [730, 237] width 162 height 19
checkbox input "true"
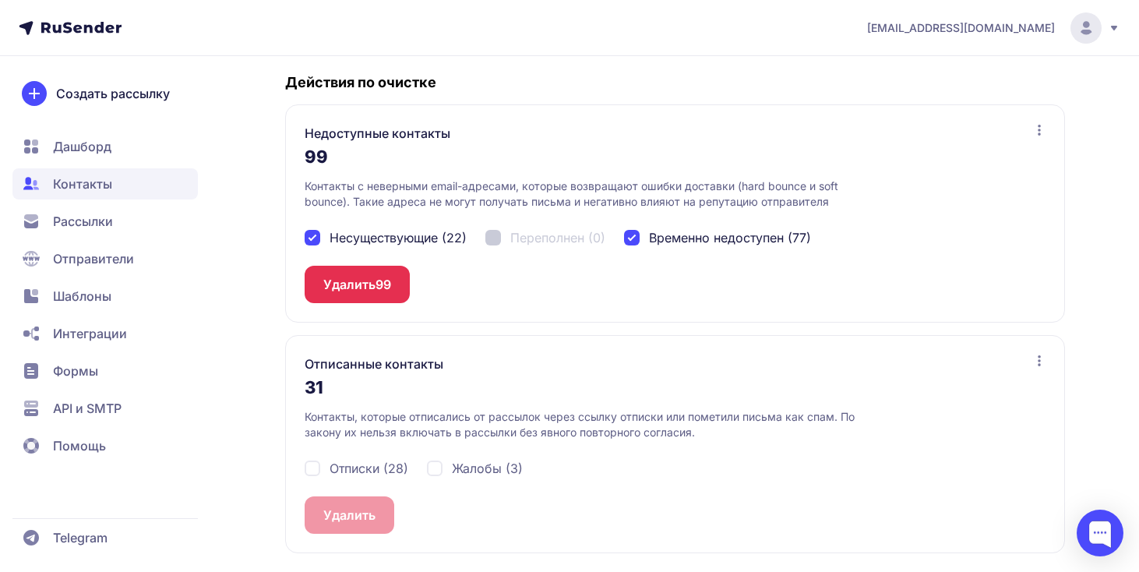
click at [356, 477] on span "Отписки (28)" at bounding box center [368, 468] width 79 height 19
checkbox input "true"
click at [454, 477] on span "Жалобы (3)" at bounding box center [487, 468] width 71 height 19
checkbox input "true"
click at [364, 512] on button "Удалить 31" at bounding box center [356, 514] width 103 height 37
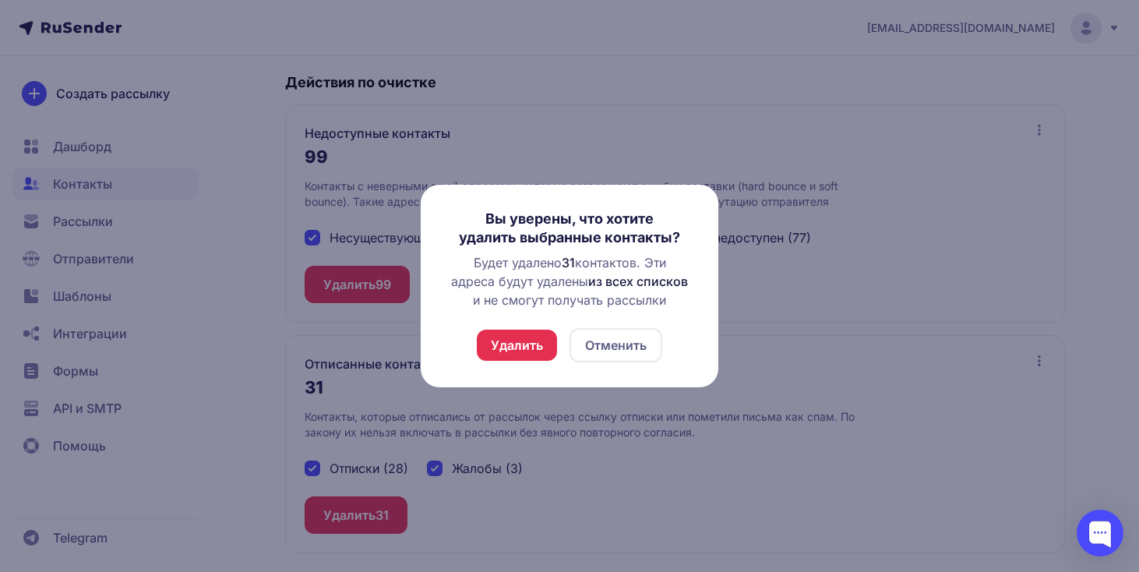
click at [519, 352] on button "Удалить" at bounding box center [517, 344] width 80 height 31
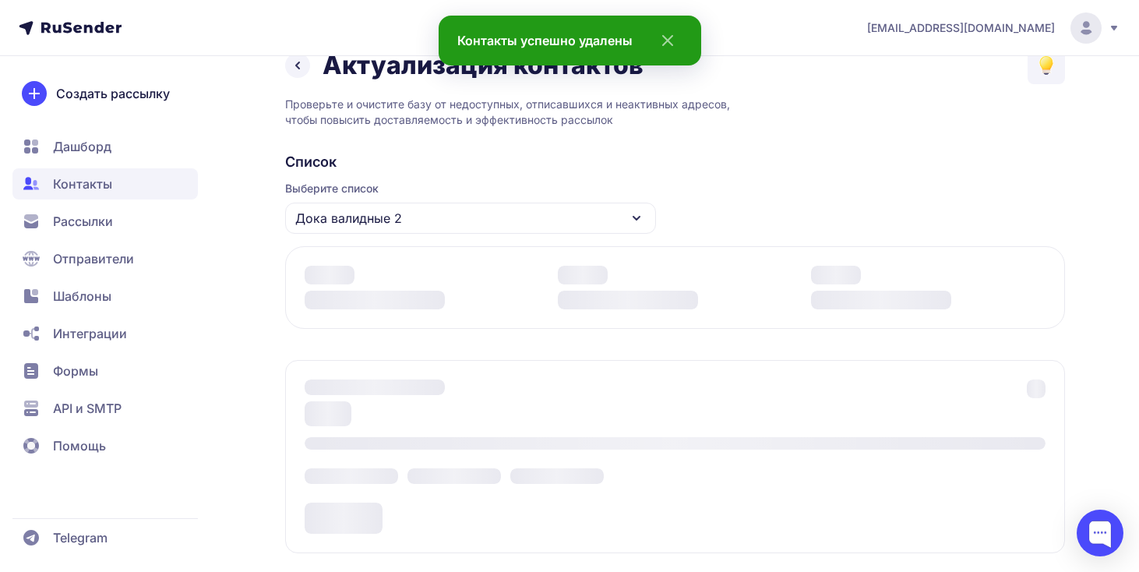
scroll to position [280, 0]
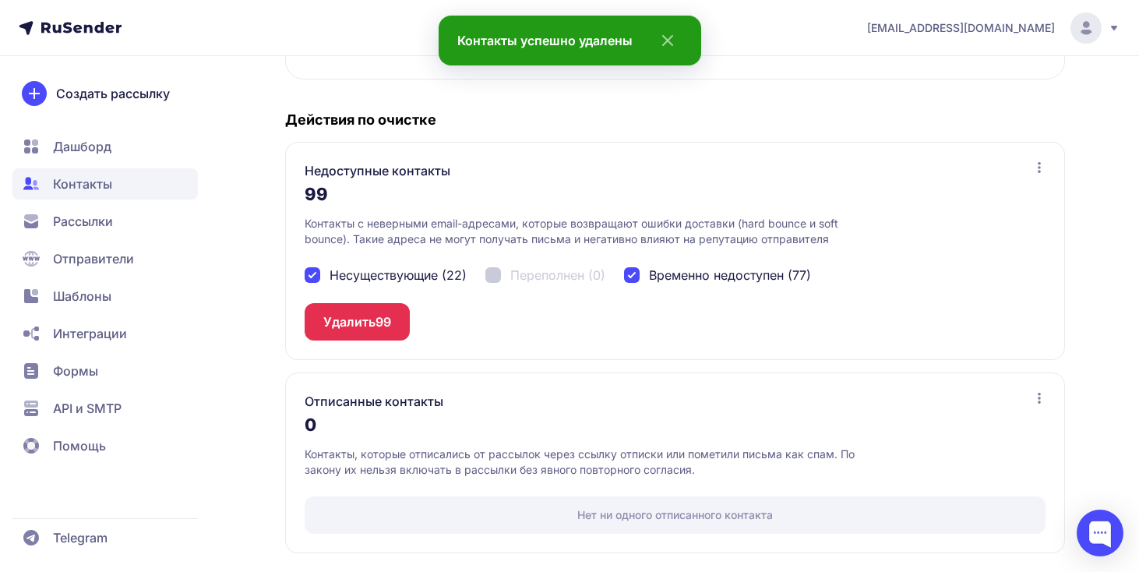
click at [404, 326] on button "Удалить 99" at bounding box center [357, 321] width 105 height 37
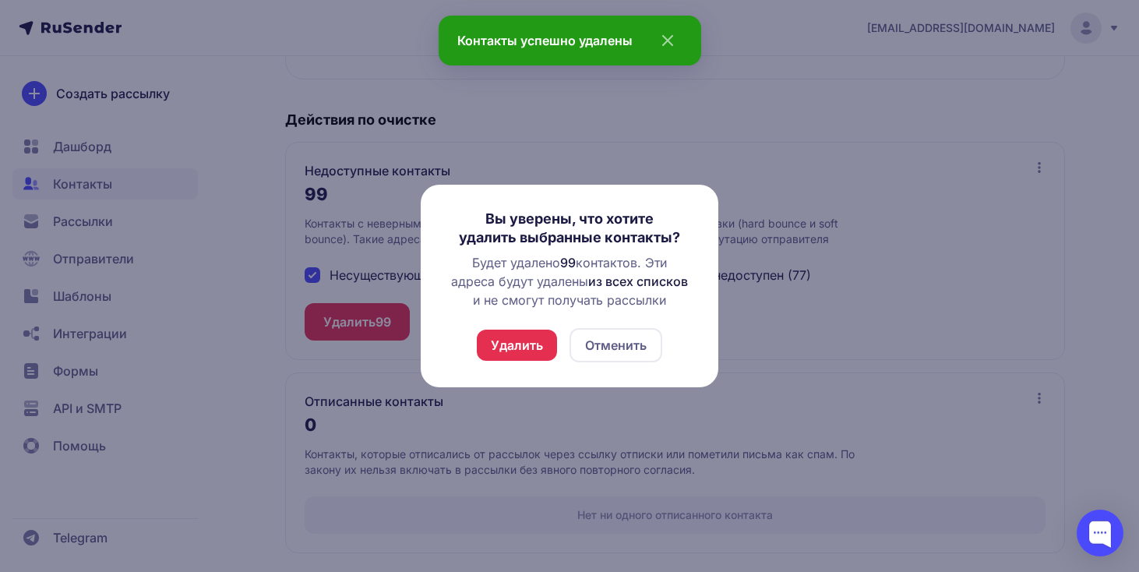
click at [528, 354] on button "Удалить" at bounding box center [517, 344] width 80 height 31
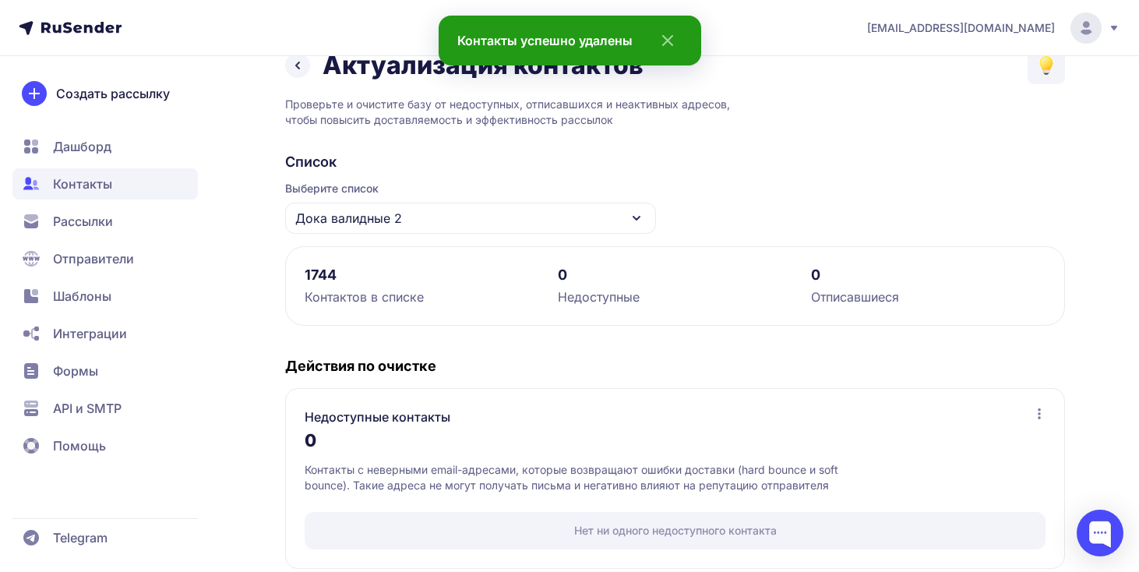
click at [138, 188] on span "Контакты" at bounding box center [104, 183] width 185 height 31
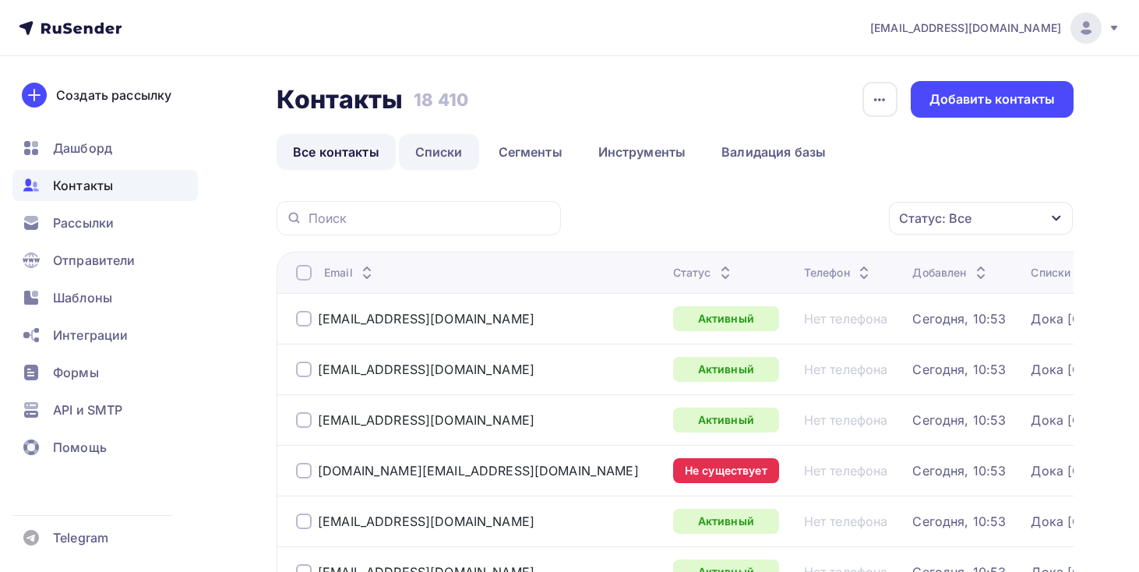
click at [449, 144] on link "Списки" at bounding box center [439, 152] width 80 height 36
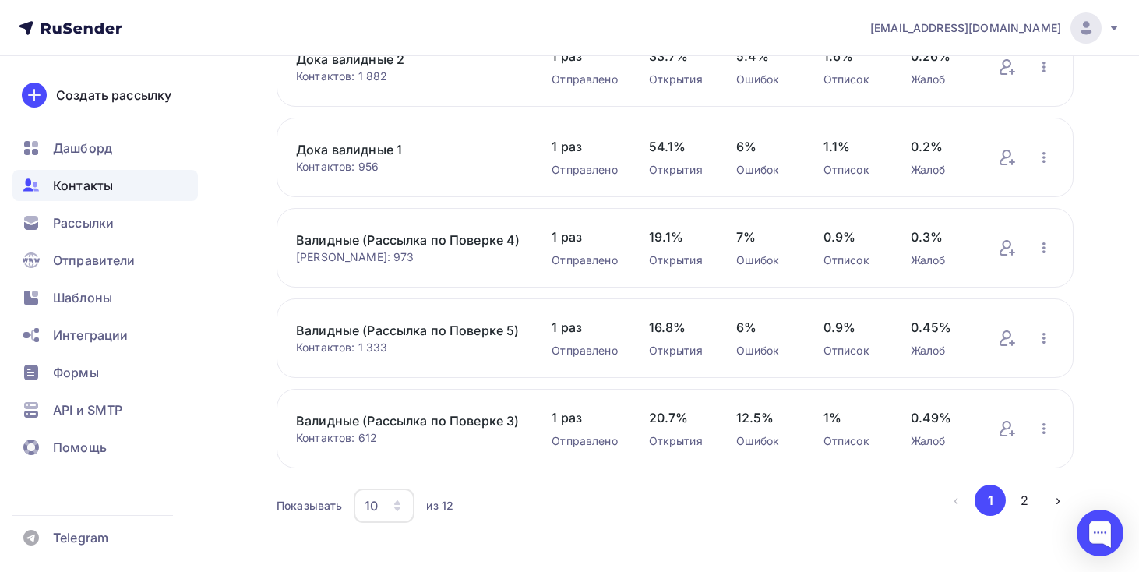
scroll to position [608, 0]
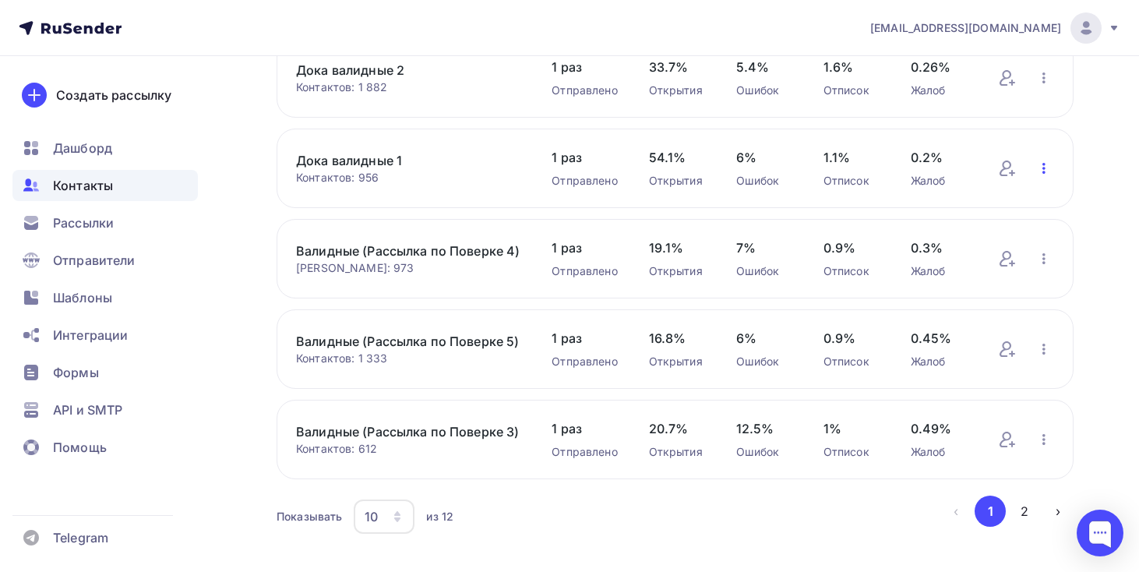
click at [1048, 176] on icon "button" at bounding box center [1043, 168] width 19 height 19
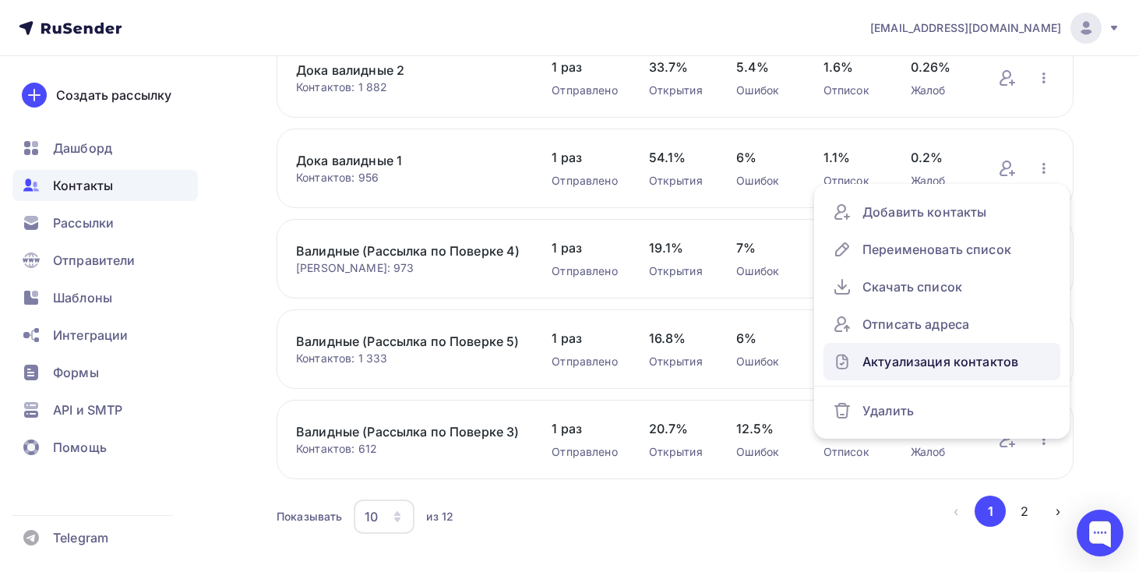
click at [956, 365] on div "Актуализация контактов" at bounding box center [942, 361] width 218 height 25
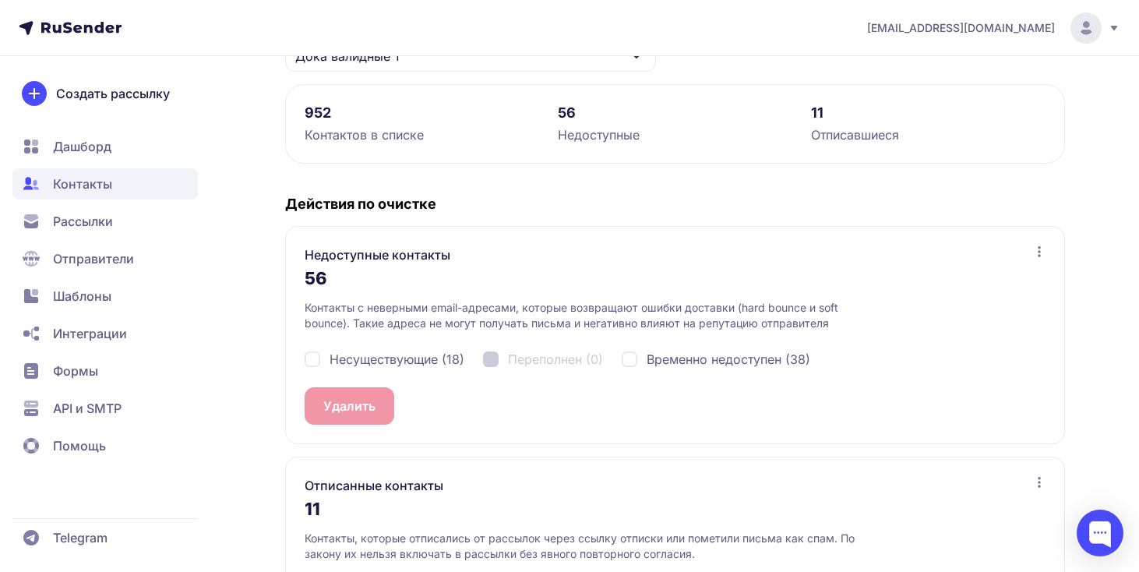
scroll to position [318, 0]
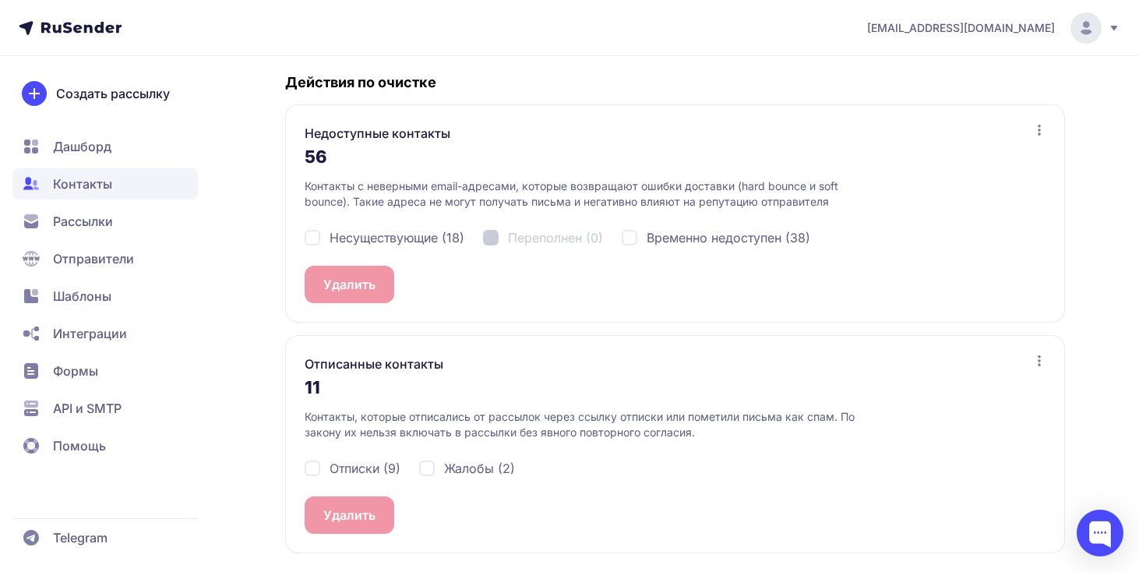
click at [444, 237] on span "Несуществующие (18)" at bounding box center [396, 237] width 135 height 19
checkbox input "true"
click at [722, 235] on span "Временно недоступен (38)" at bounding box center [728, 237] width 164 height 19
checkbox input "true"
click at [368, 293] on button "Удалить 56" at bounding box center [357, 284] width 105 height 37
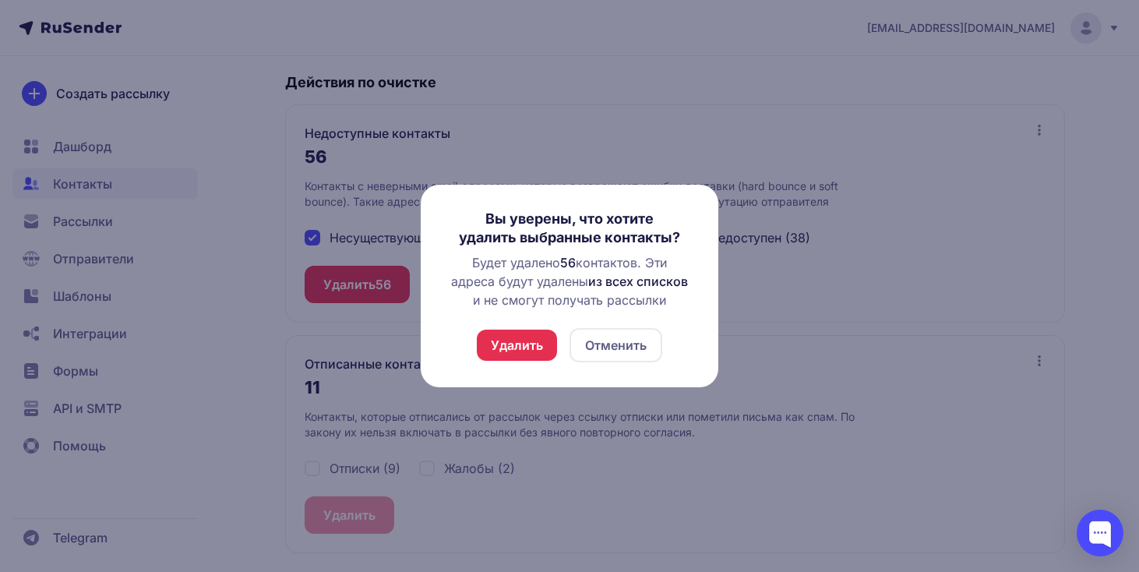
click at [494, 361] on div "Удалить Отменить" at bounding box center [569, 345] width 185 height 34
click at [512, 344] on button "Удалить" at bounding box center [517, 344] width 80 height 31
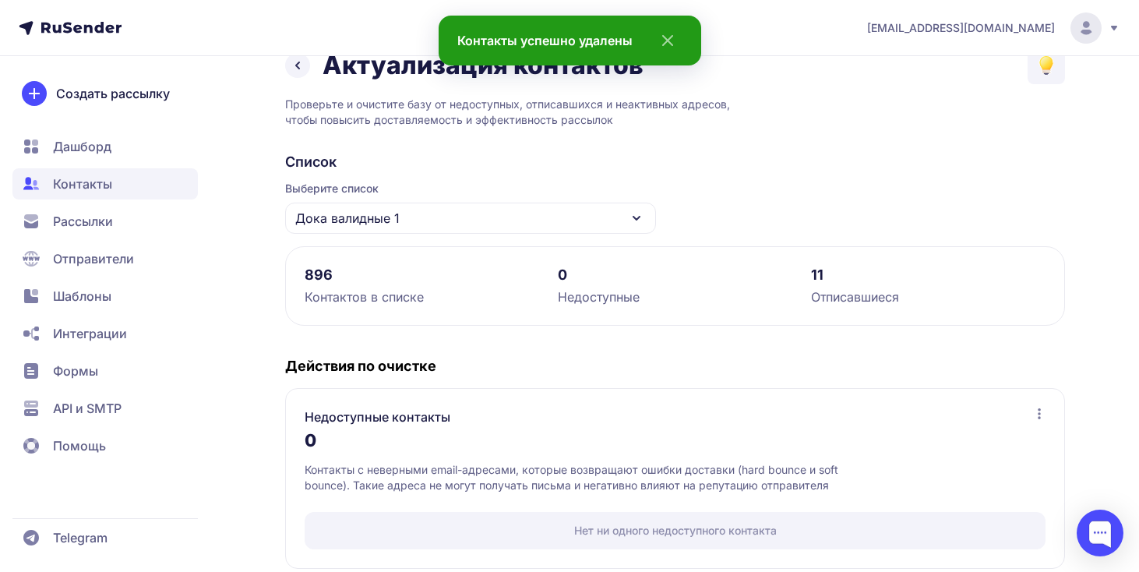
scroll to position [280, 0]
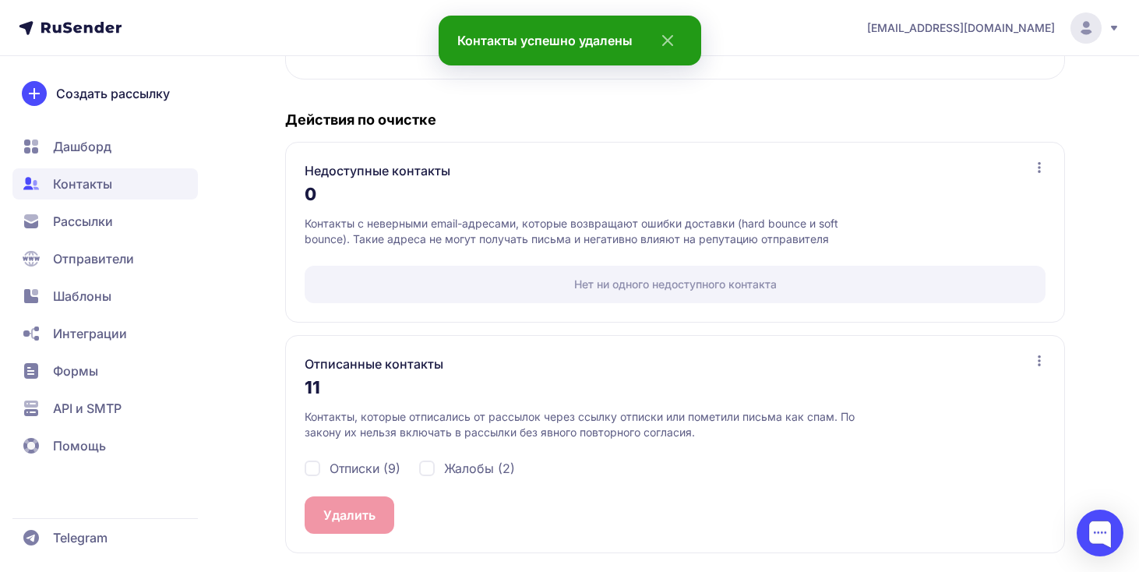
click at [372, 462] on span "Отписки (9)" at bounding box center [364, 468] width 71 height 19
checkbox input "true"
click at [435, 462] on div "Жалобы (2)" at bounding box center [467, 468] width 96 height 19
checkbox input "true"
click at [366, 504] on button "Удалить 11" at bounding box center [355, 514] width 100 height 37
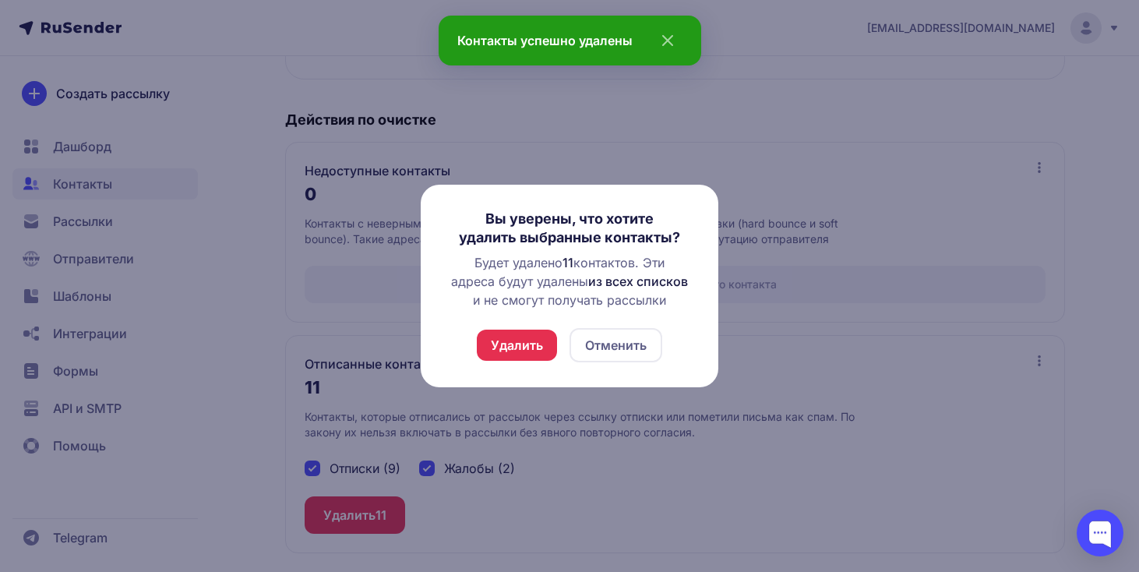
click at [519, 352] on button "Удалить" at bounding box center [517, 344] width 80 height 31
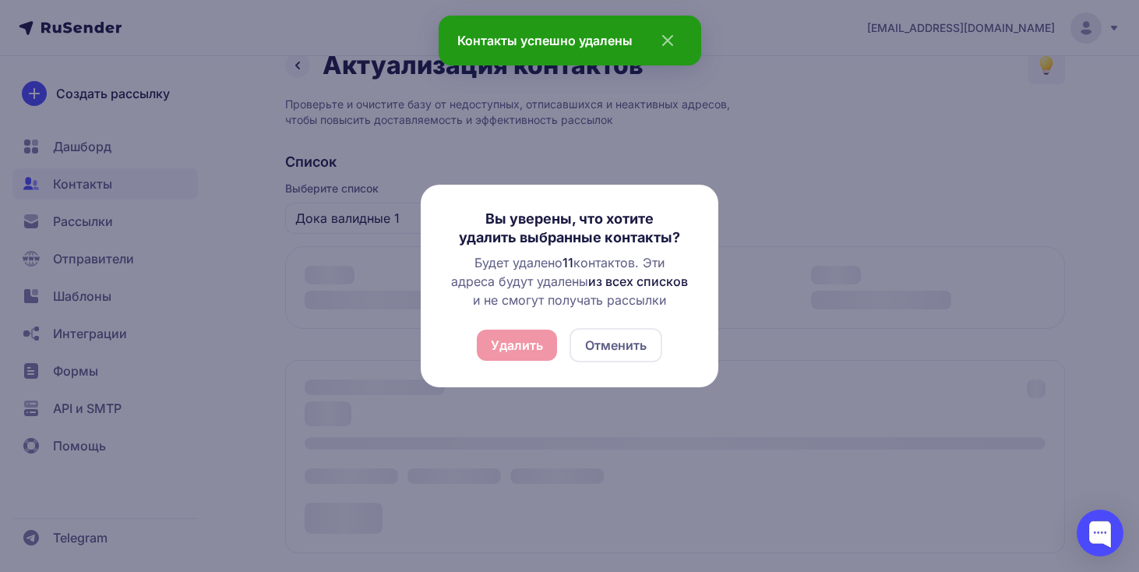
scroll to position [34, 0]
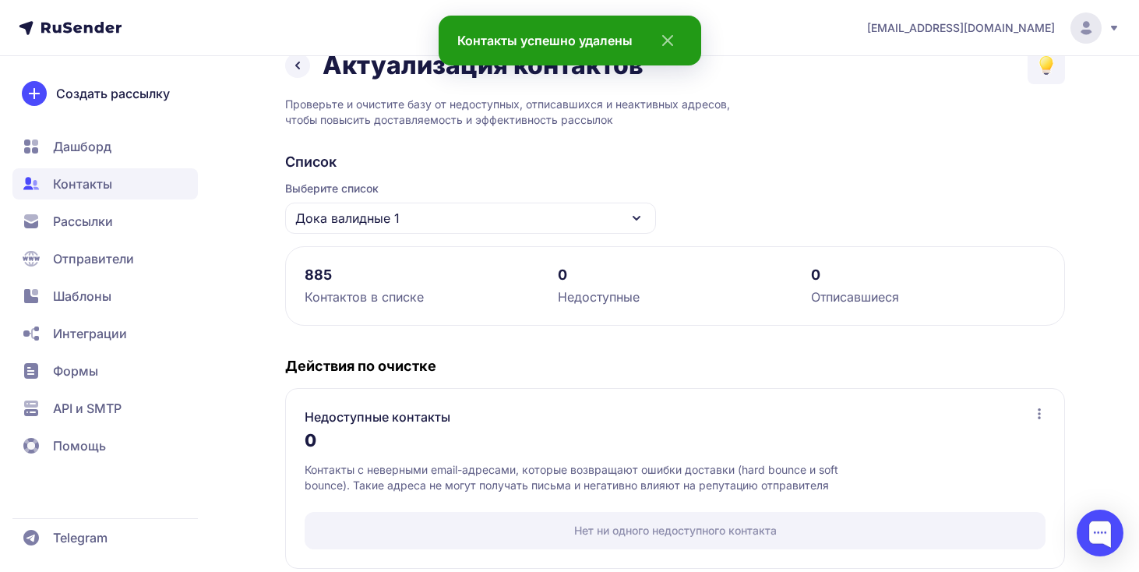
click at [159, 192] on span "Контакты" at bounding box center [104, 183] width 185 height 31
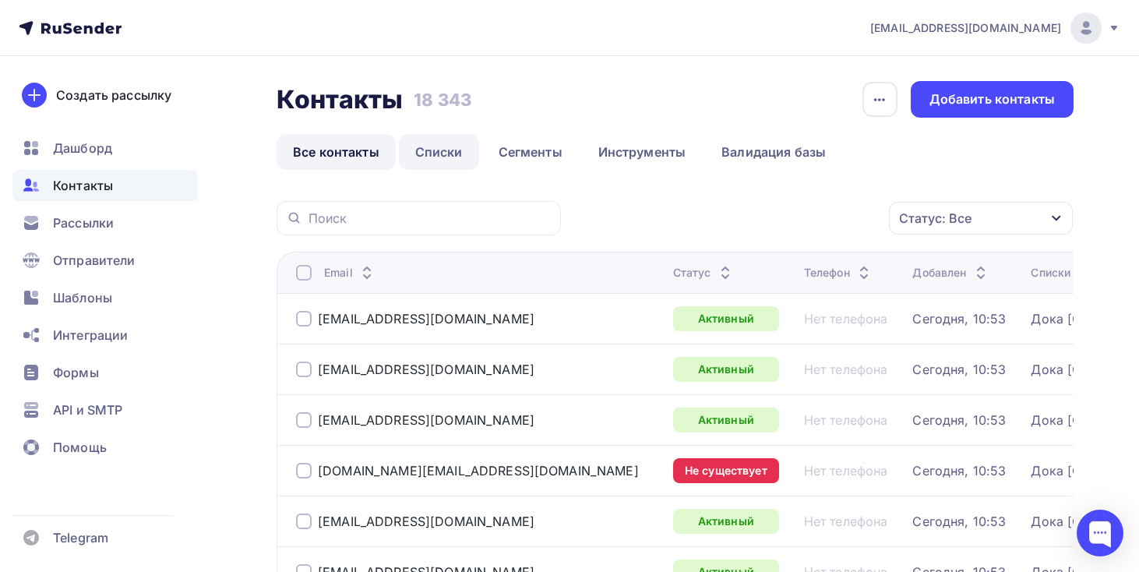
click at [456, 161] on link "Списки" at bounding box center [439, 152] width 80 height 36
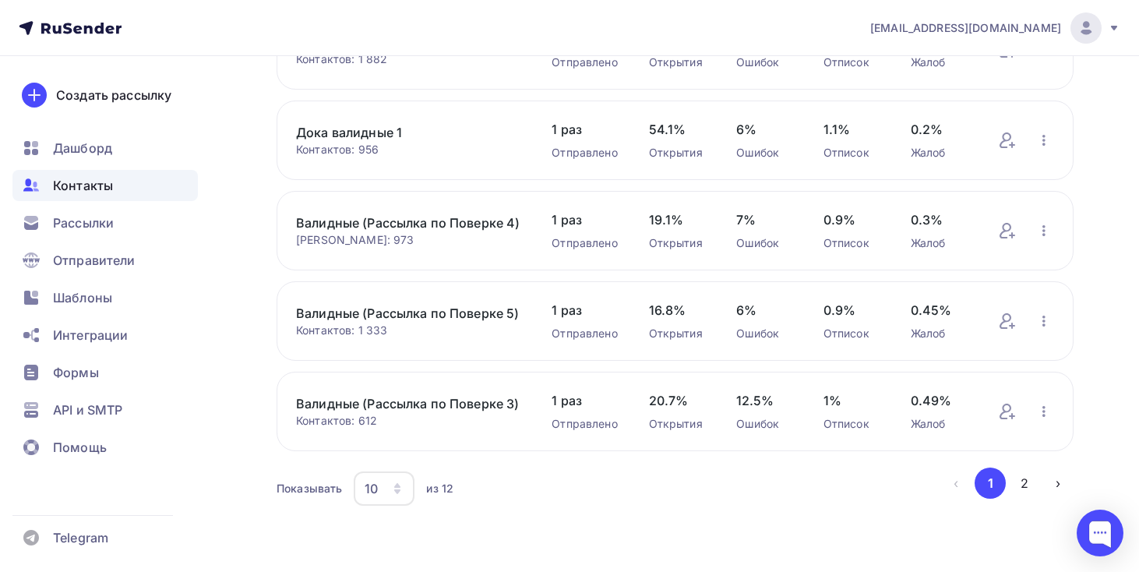
scroll to position [657, 0]
click at [1023, 489] on button "2" at bounding box center [1024, 482] width 31 height 31
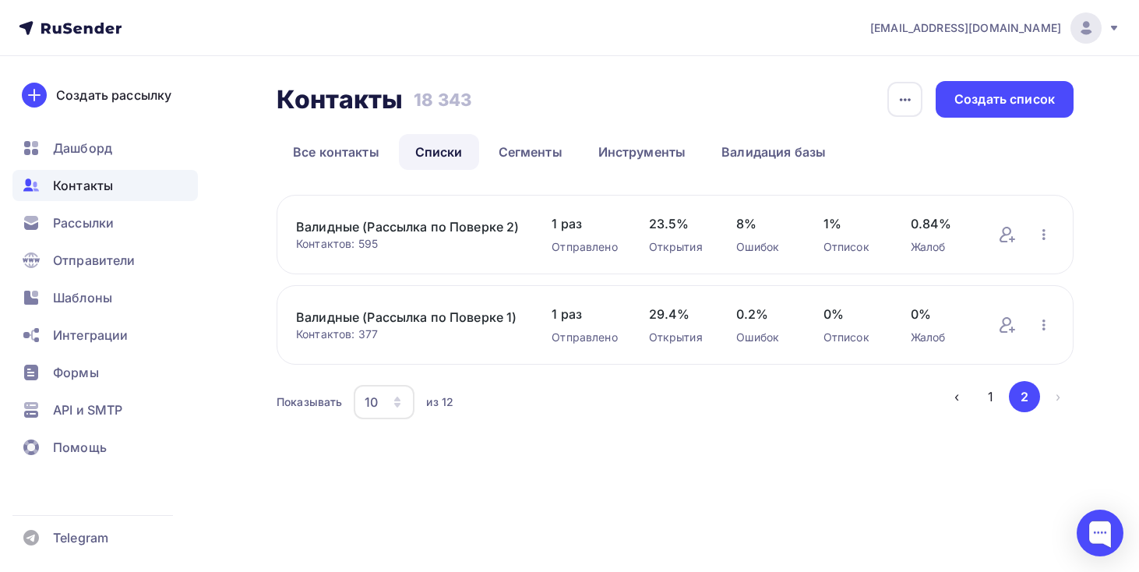
scroll to position [0, 0]
click at [1035, 329] on icon "button" at bounding box center [1043, 324] width 19 height 19
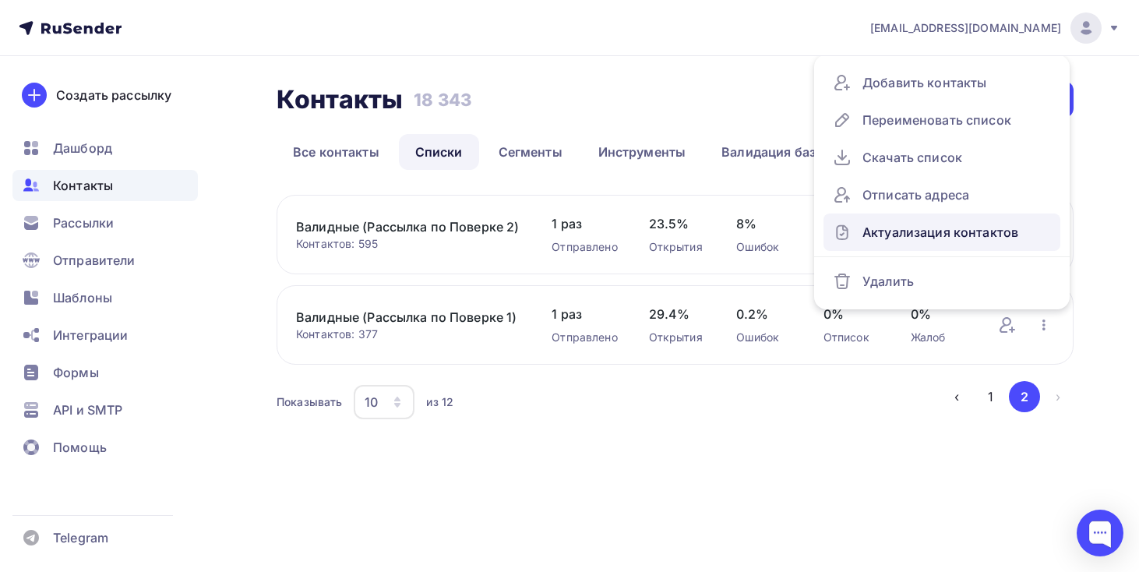
click at [967, 238] on div "Актуализация контактов" at bounding box center [942, 232] width 218 height 25
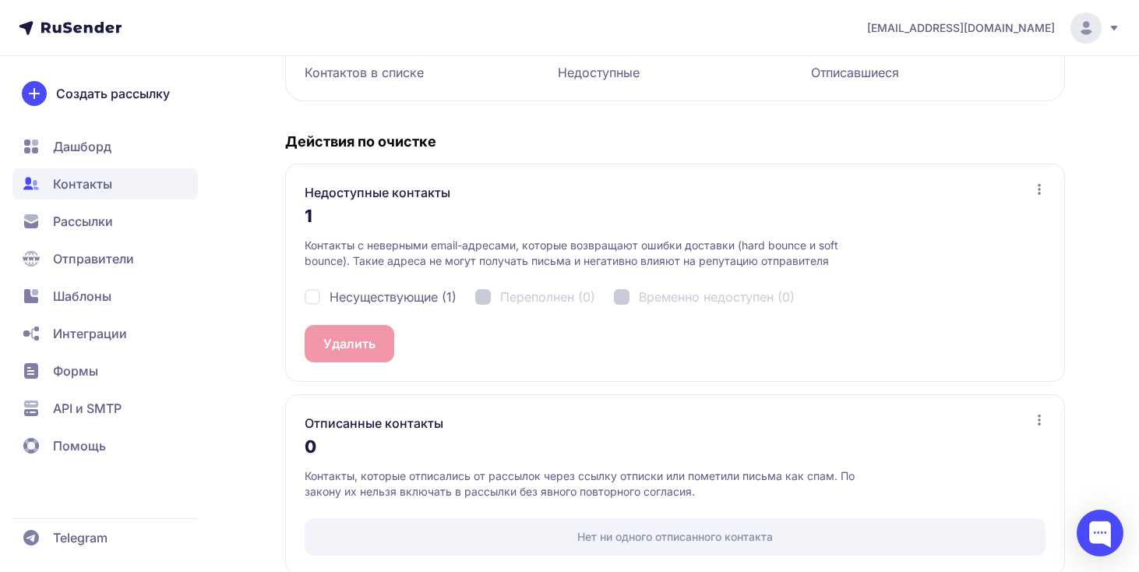
scroll to position [280, 0]
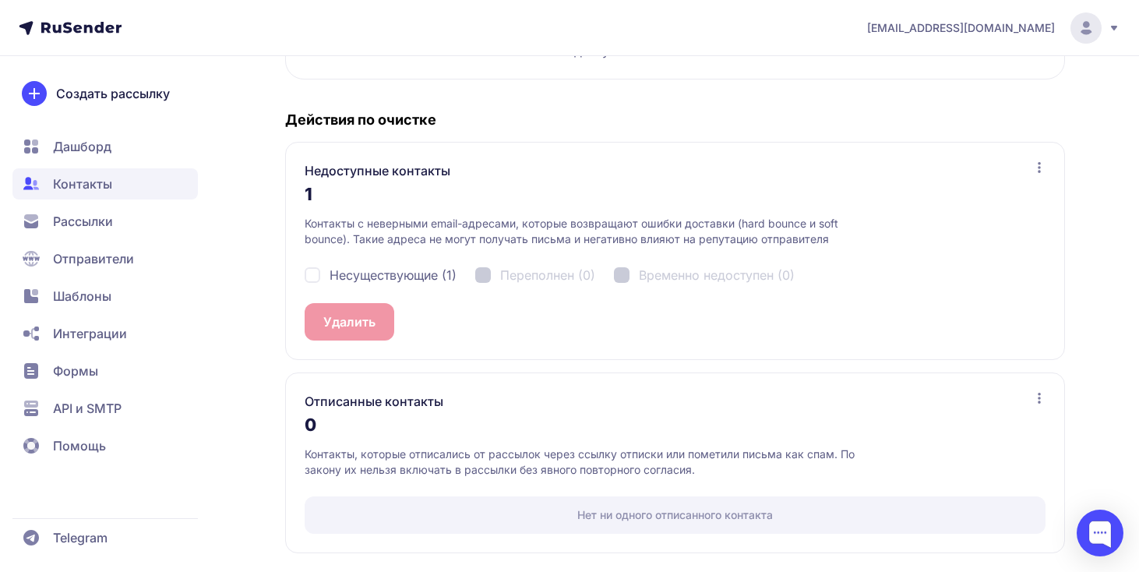
click at [379, 267] on span "Несуществующие (1)" at bounding box center [392, 275] width 127 height 19
checkbox input "true"
click at [379, 322] on span "1" at bounding box center [377, 321] width 5 height 19
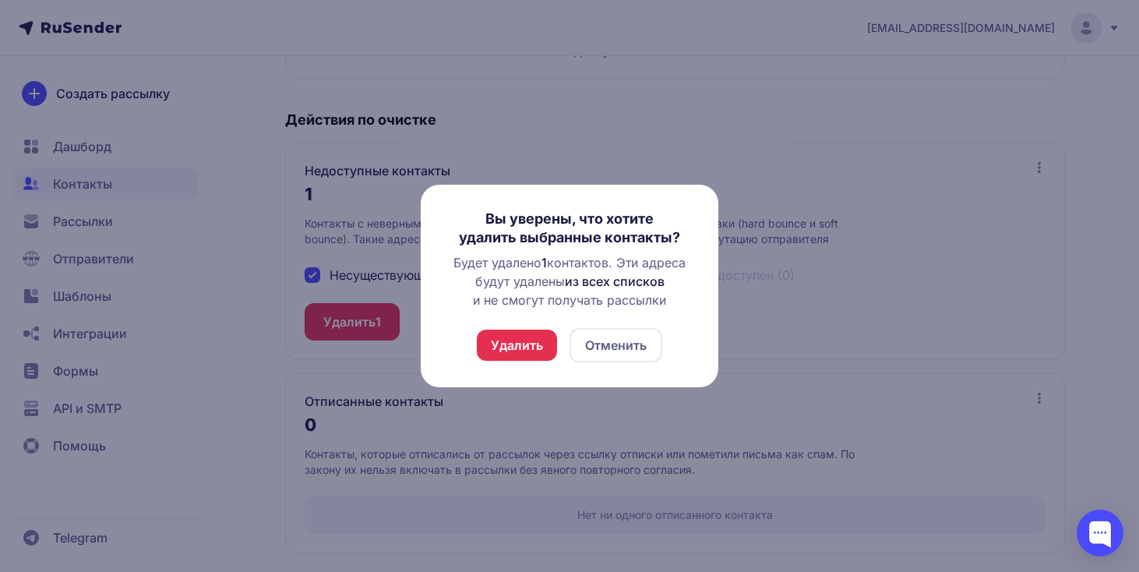
click at [537, 353] on button "Удалить" at bounding box center [517, 344] width 80 height 31
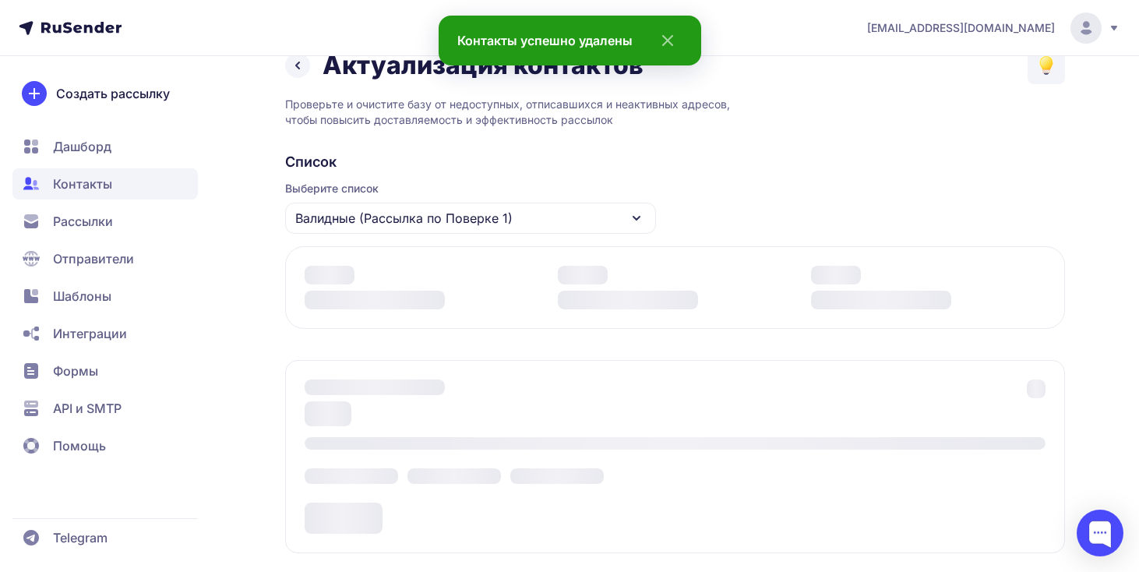
scroll to position [243, 0]
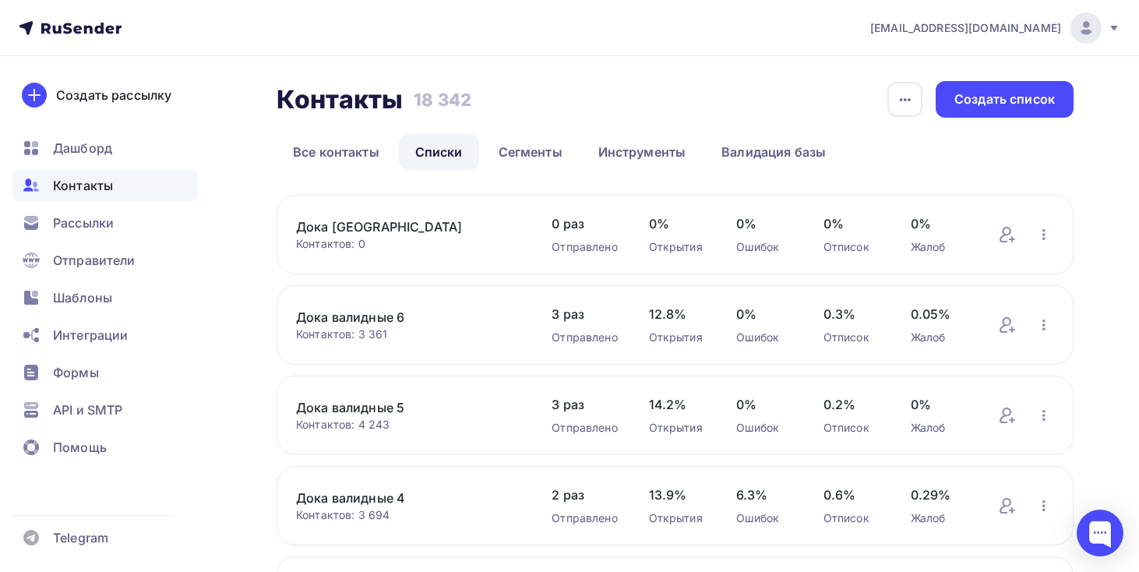
scroll to position [657, 0]
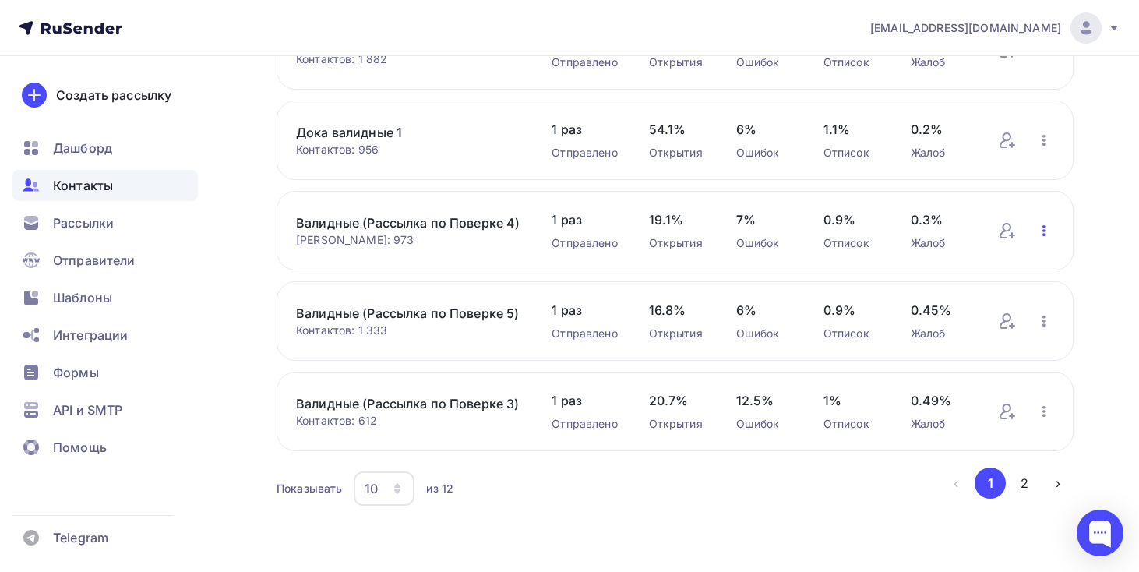
click at [1048, 224] on icon "button" at bounding box center [1043, 230] width 19 height 19
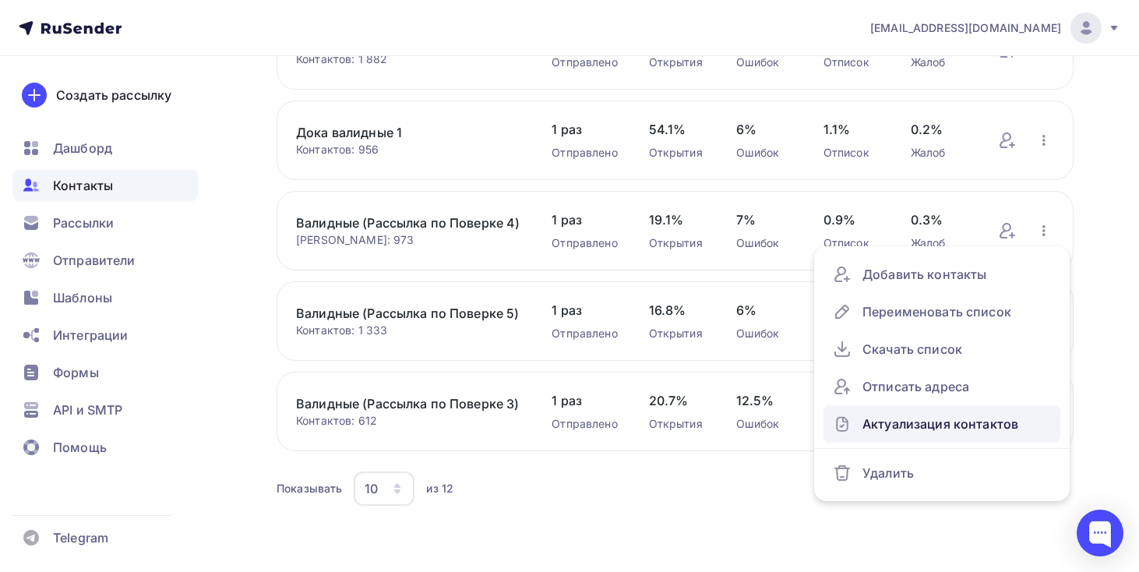
click at [949, 411] on div "Актуализация контактов" at bounding box center [942, 423] width 218 height 25
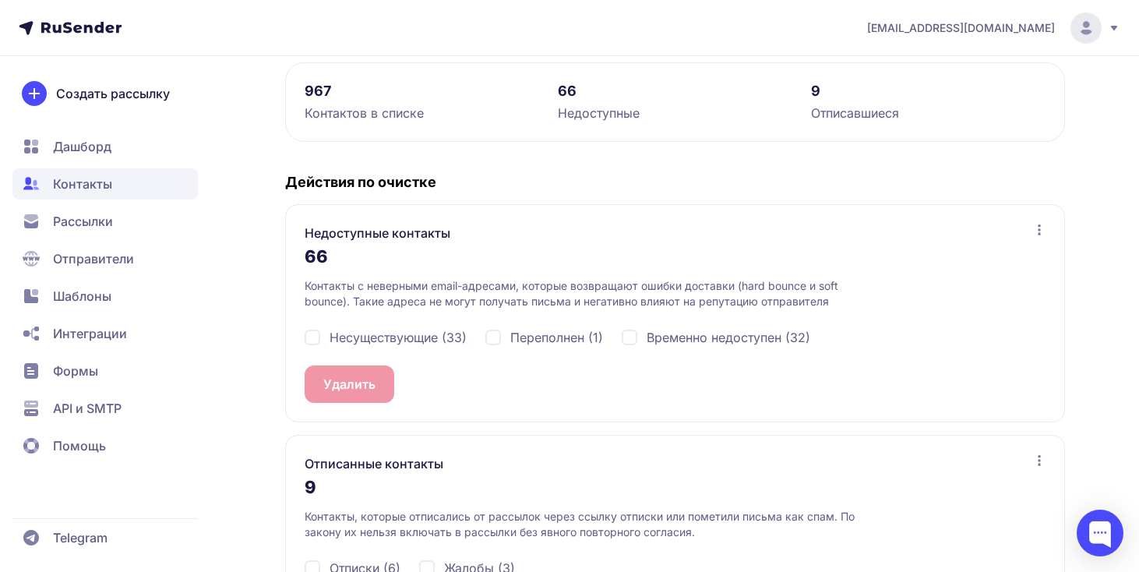
scroll to position [234, 0]
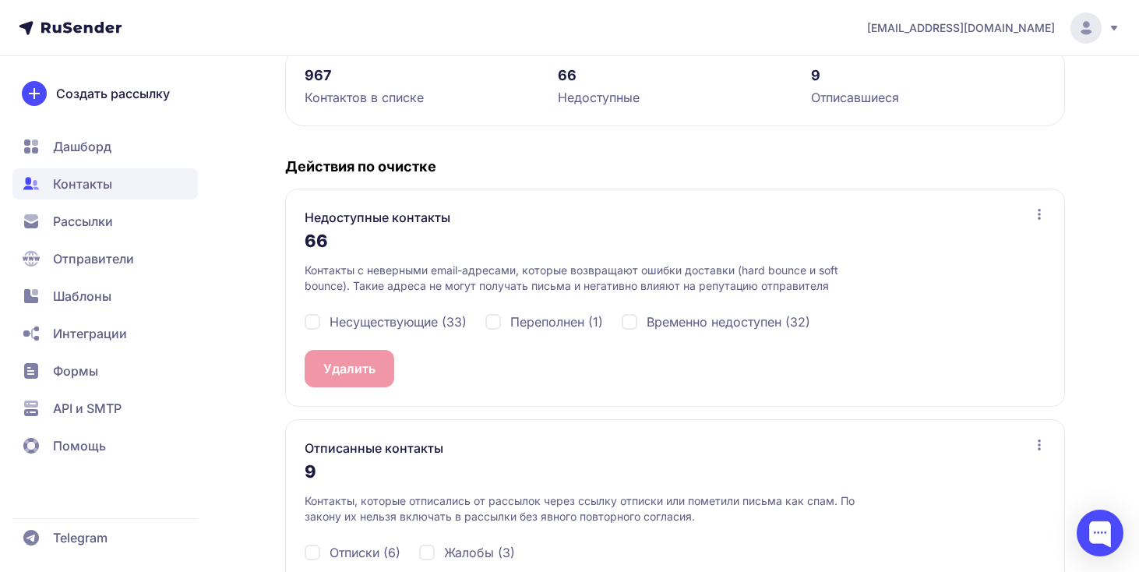
click at [440, 316] on span "Несуществующие (33)" at bounding box center [397, 321] width 137 height 19
checkbox input "true"
click at [521, 322] on span "Переполнен (1)" at bounding box center [556, 321] width 93 height 19
checkbox input "true"
click at [639, 322] on div "Временно недоступен (32)" at bounding box center [716, 321] width 188 height 19
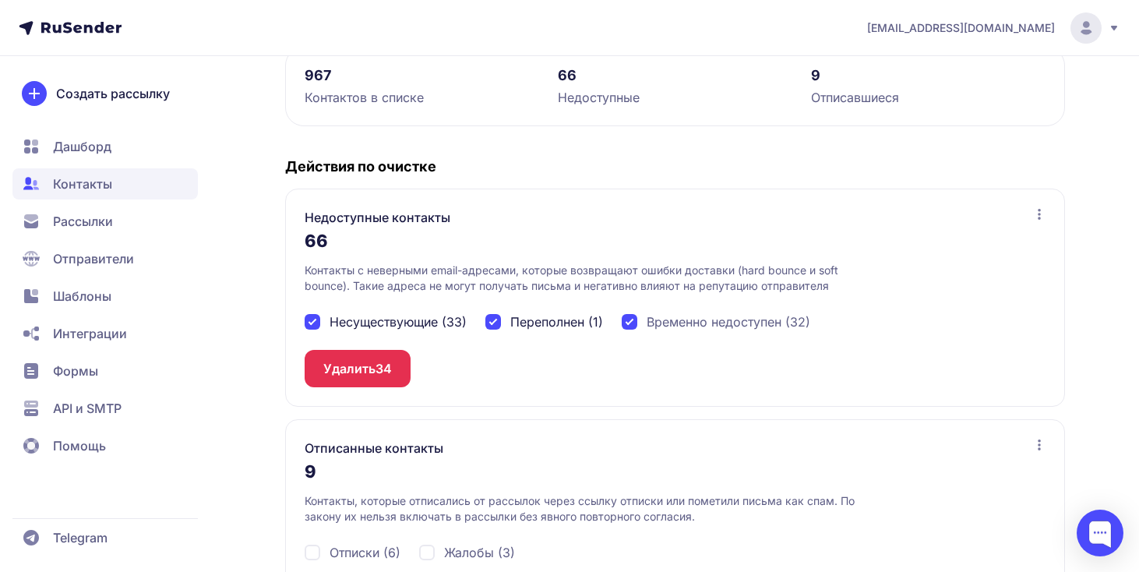
checkbox input "true"
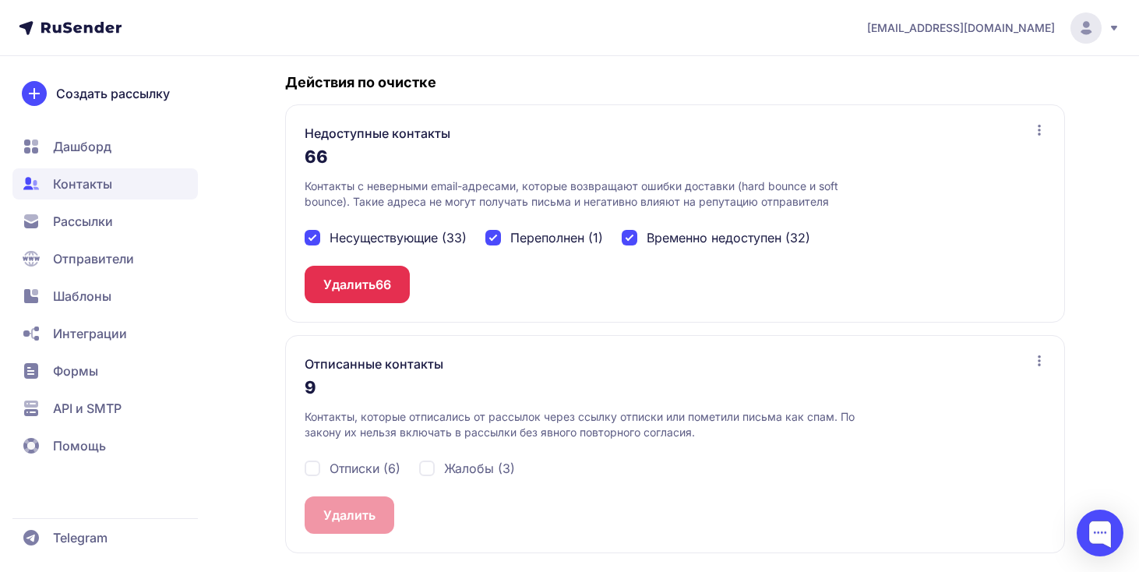
click at [373, 464] on span "Отписки (6)" at bounding box center [364, 468] width 71 height 19
checkbox input "true"
click at [414, 464] on div "Отписки (6) Жалобы (3)" at bounding box center [675, 468] width 741 height 56
click at [428, 464] on div "Жалобы (3)" at bounding box center [467, 468] width 96 height 19
checkbox input "true"
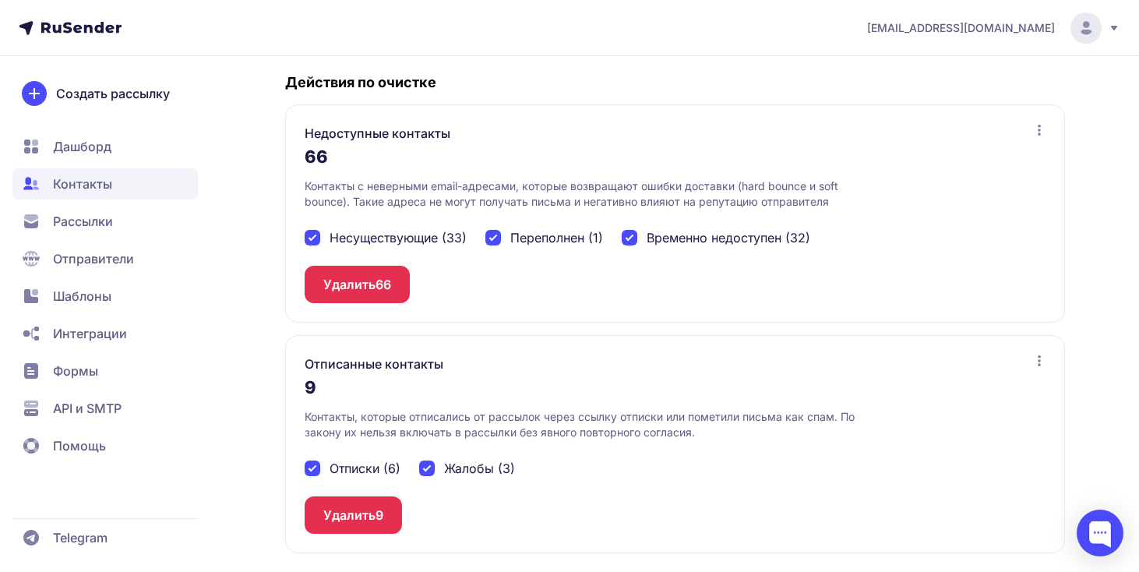
click at [386, 499] on button "Удалить 9" at bounding box center [353, 514] width 97 height 37
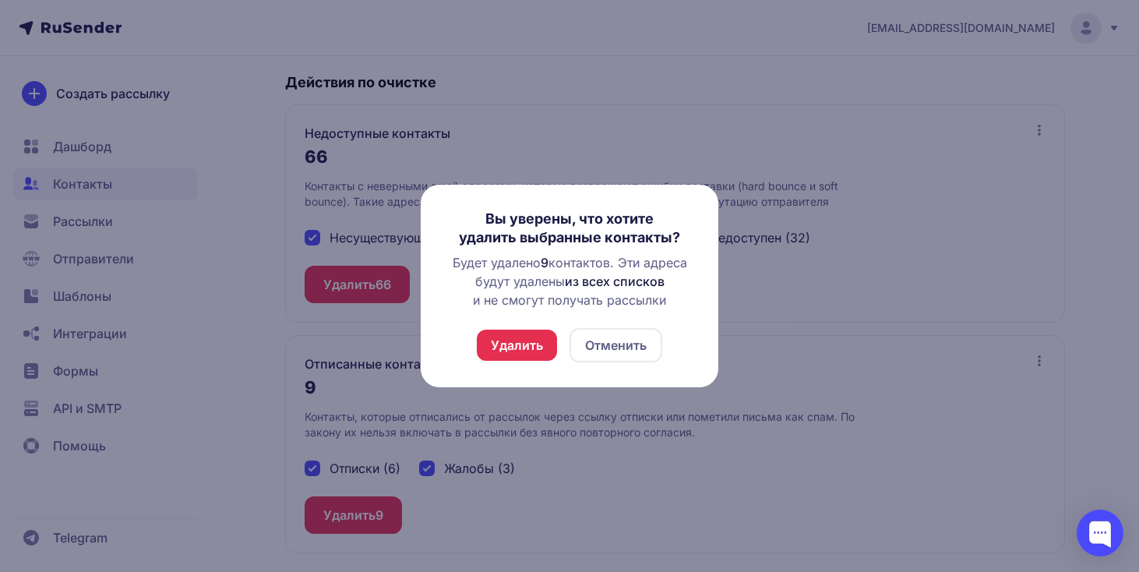
click at [511, 333] on button "Удалить" at bounding box center [517, 344] width 80 height 31
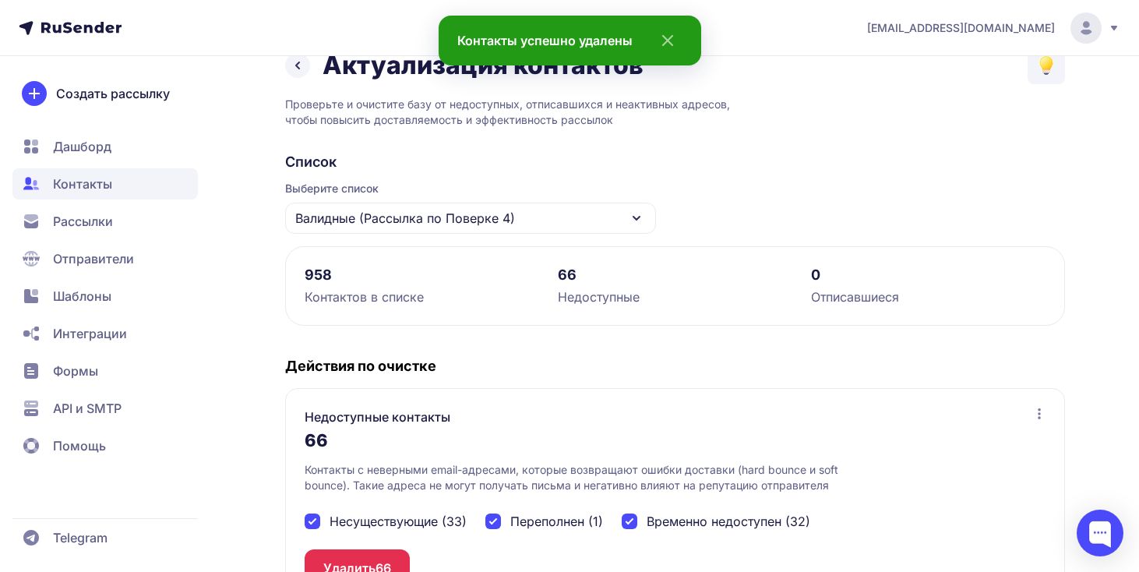
scroll to position [280, 0]
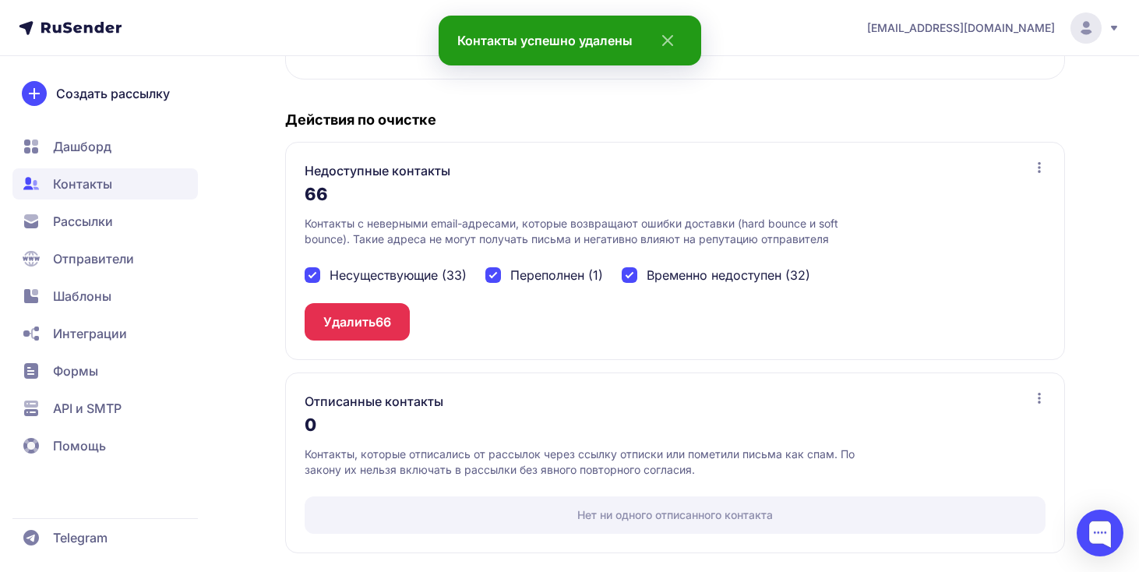
click at [386, 307] on button "Удалить 66" at bounding box center [357, 321] width 105 height 37
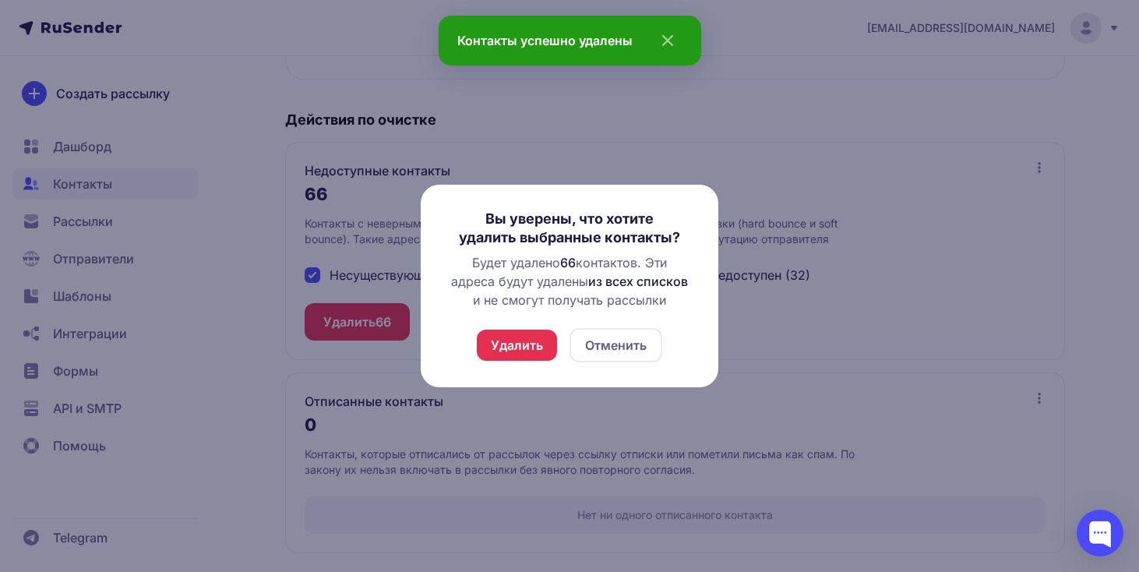
click at [514, 332] on button "Удалить" at bounding box center [517, 344] width 80 height 31
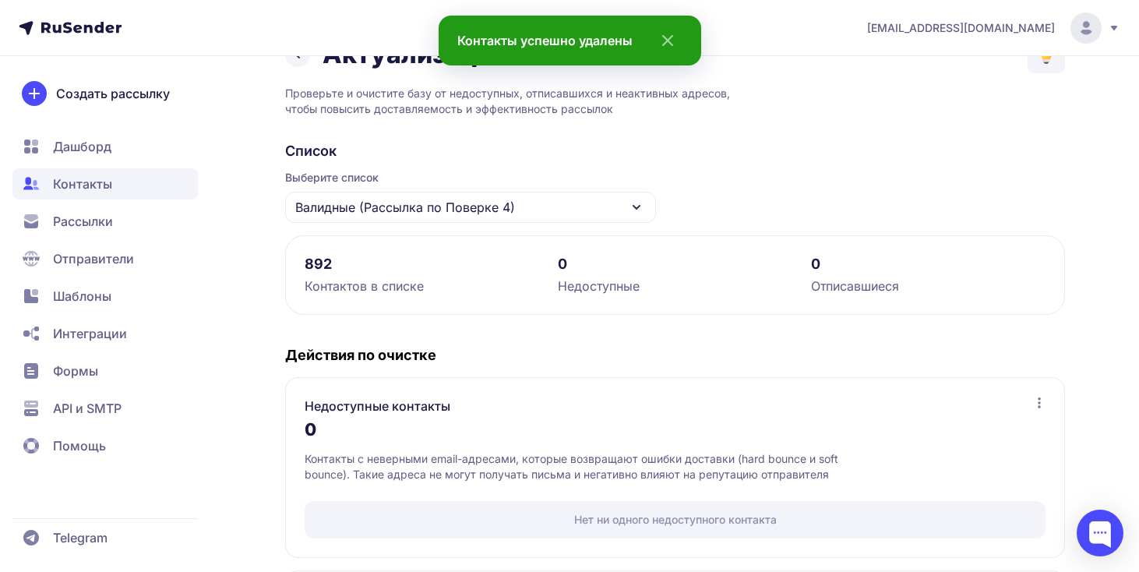
scroll to position [0, 0]
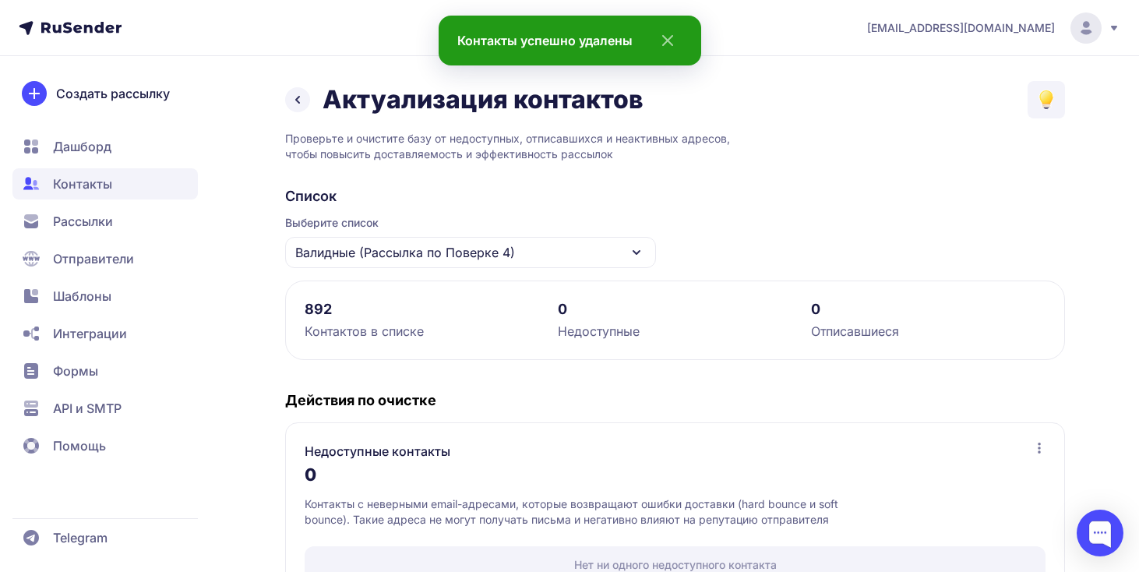
click at [304, 100] on icon at bounding box center [297, 99] width 19 height 19
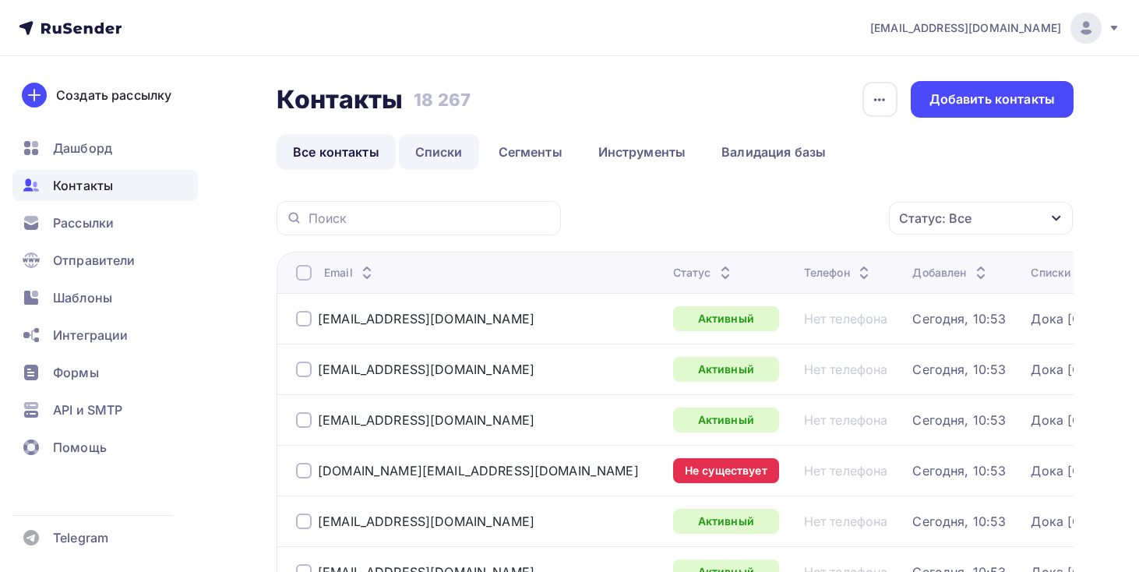
click at [445, 157] on link "Списки" at bounding box center [439, 152] width 80 height 36
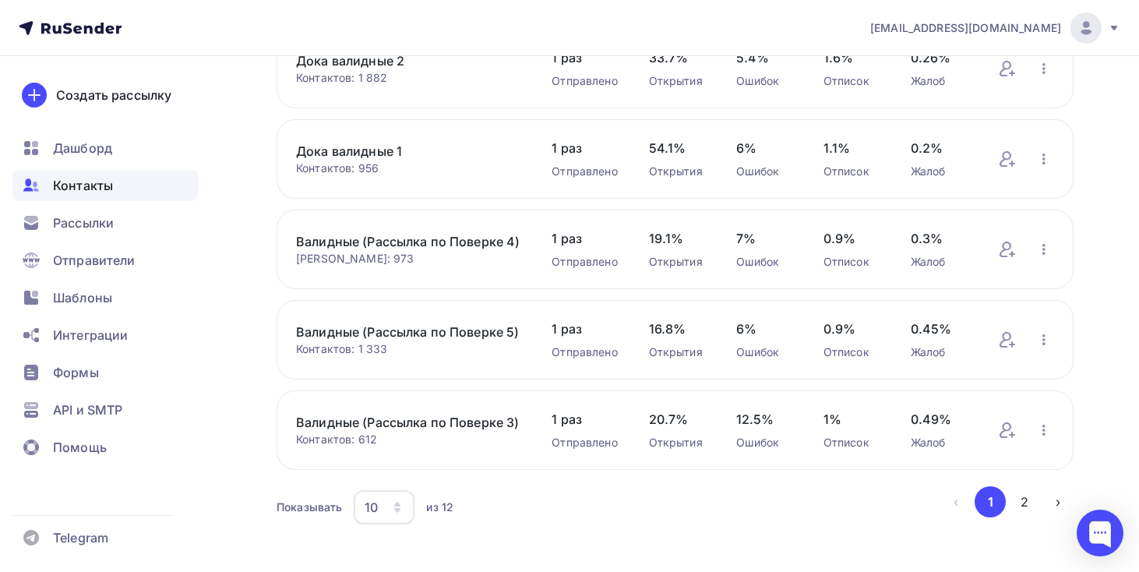
scroll to position [634, 0]
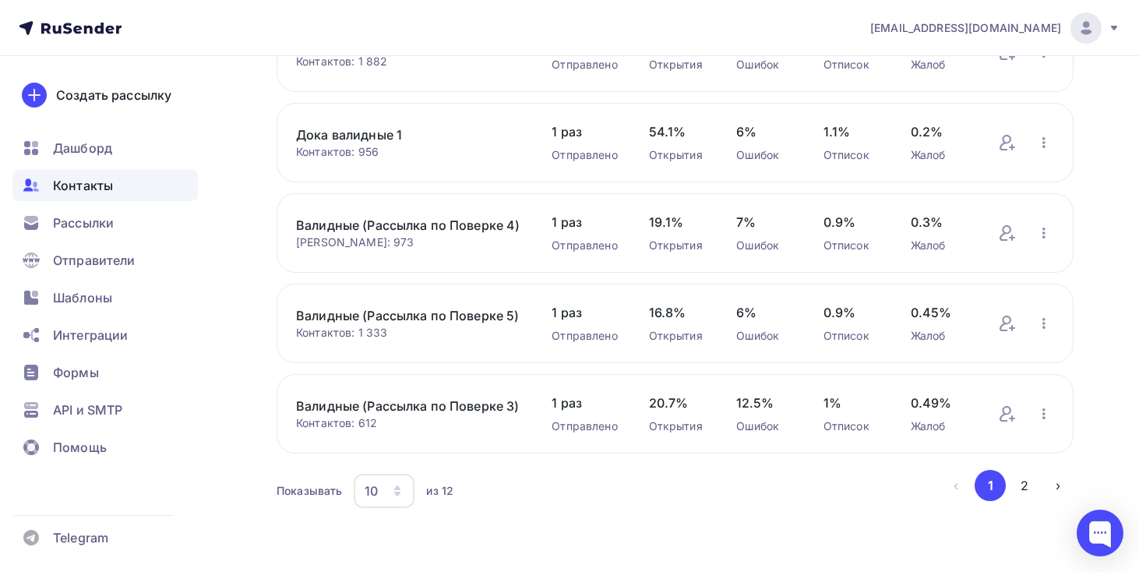
click at [1042, 330] on div "Валидные (Рассылка по Поверке 5) Контактов: 1 333 Добавить контакты Переименова…" at bounding box center [674, 322] width 797 height 79
click at [1042, 333] on icon "button" at bounding box center [1043, 323] width 19 height 19
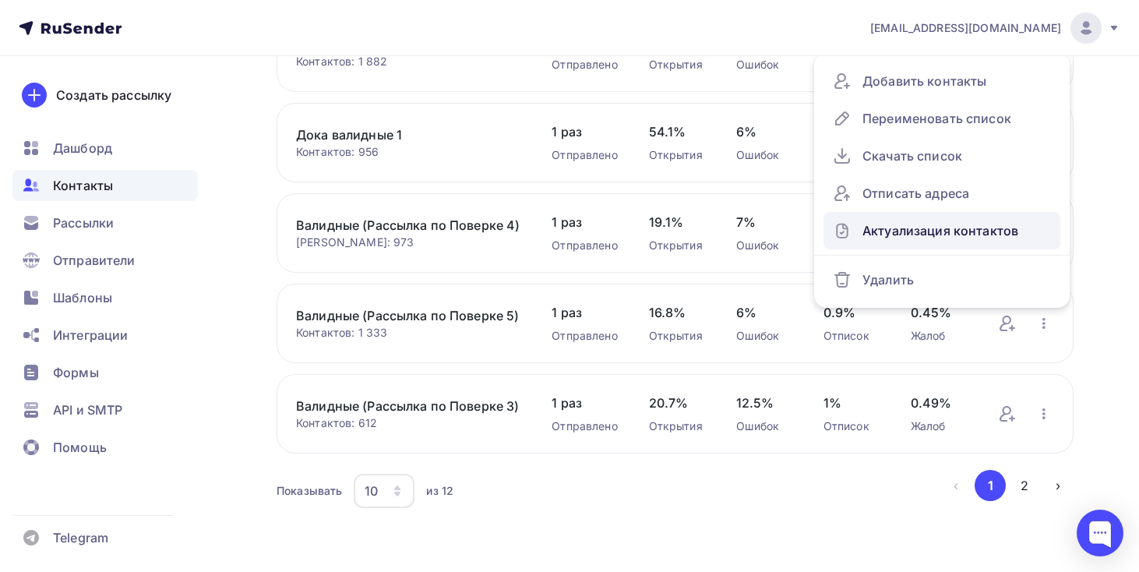
click at [960, 243] on div "Актуализация контактов" at bounding box center [942, 230] width 218 height 25
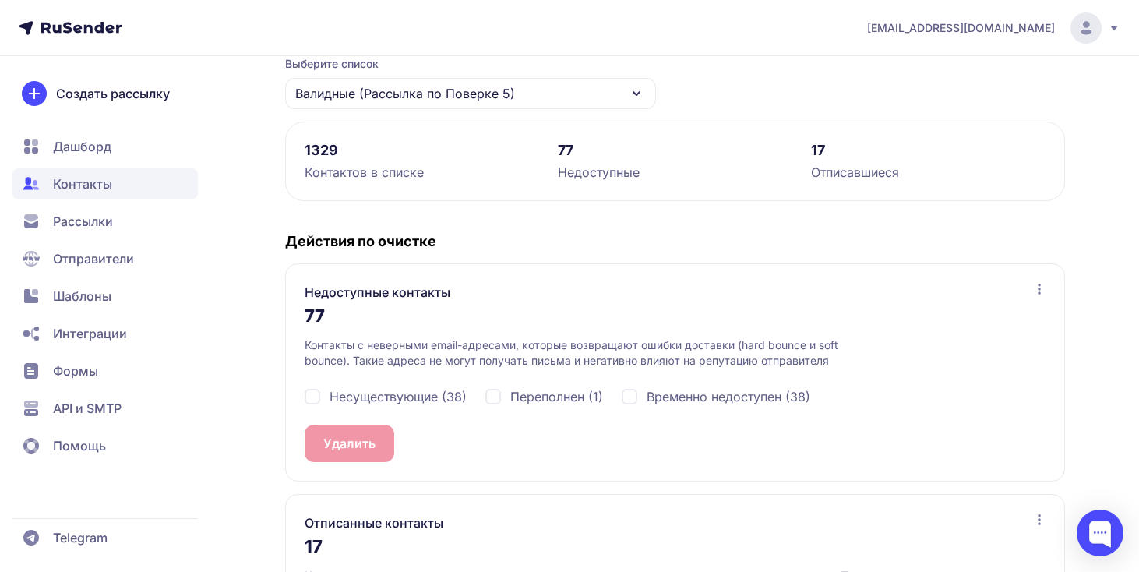
scroll to position [248, 0]
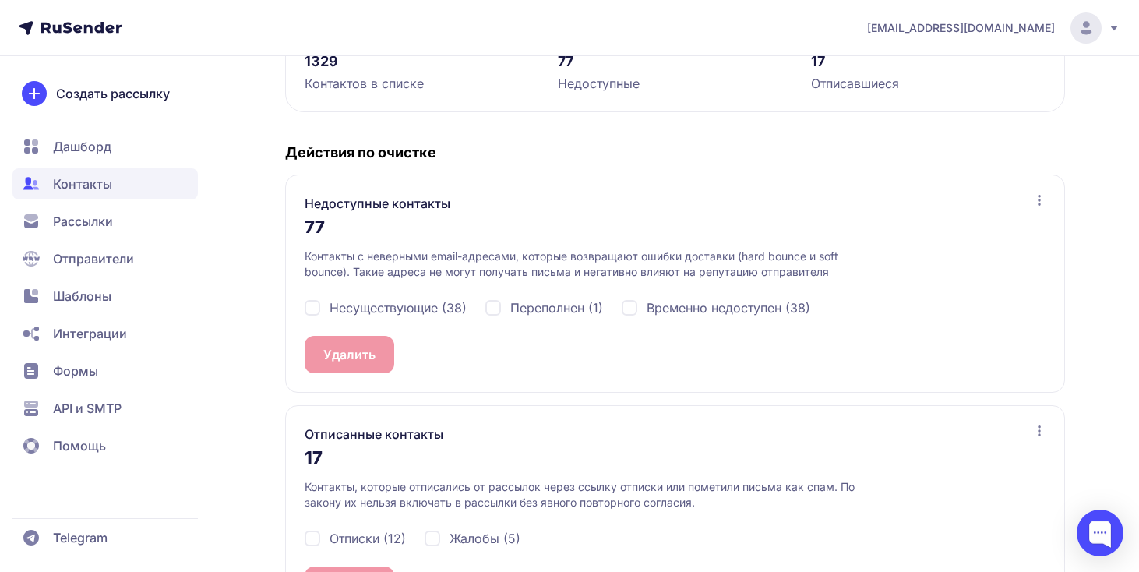
drag, startPoint x: 446, startPoint y: 308, endPoint x: 455, endPoint y: 308, distance: 8.6
click at [446, 308] on span "Несуществующие (38)" at bounding box center [397, 307] width 137 height 19
checkbox input "true"
click at [513, 308] on span "Переполнен (1)" at bounding box center [556, 307] width 93 height 19
checkbox input "true"
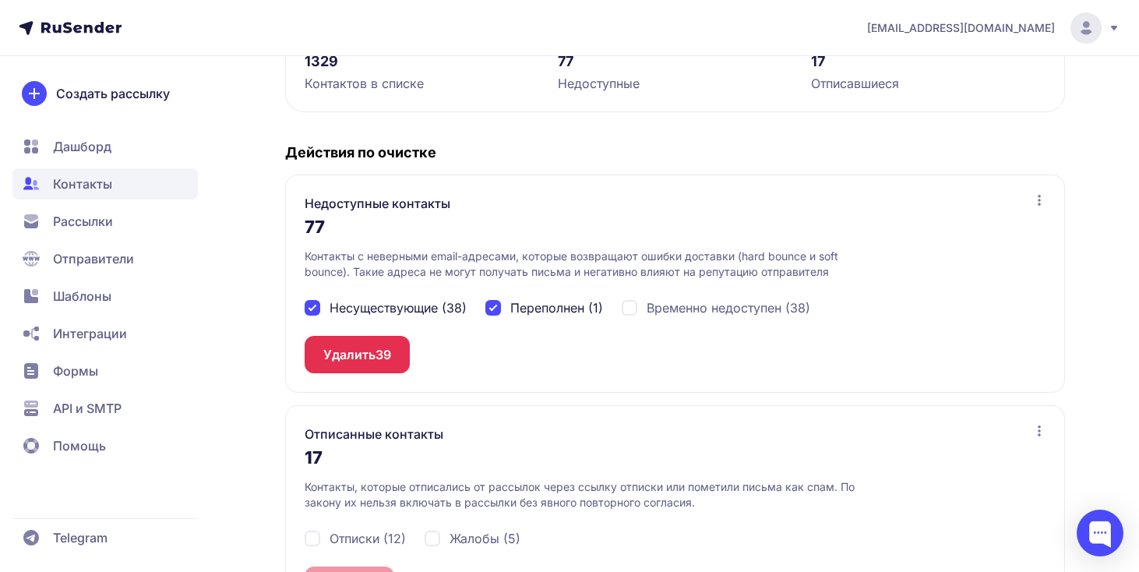
click at [650, 308] on span "Временно недоступен (38)" at bounding box center [728, 307] width 164 height 19
checkbox input "true"
click at [339, 348] on button "Удалить 77" at bounding box center [357, 354] width 104 height 37
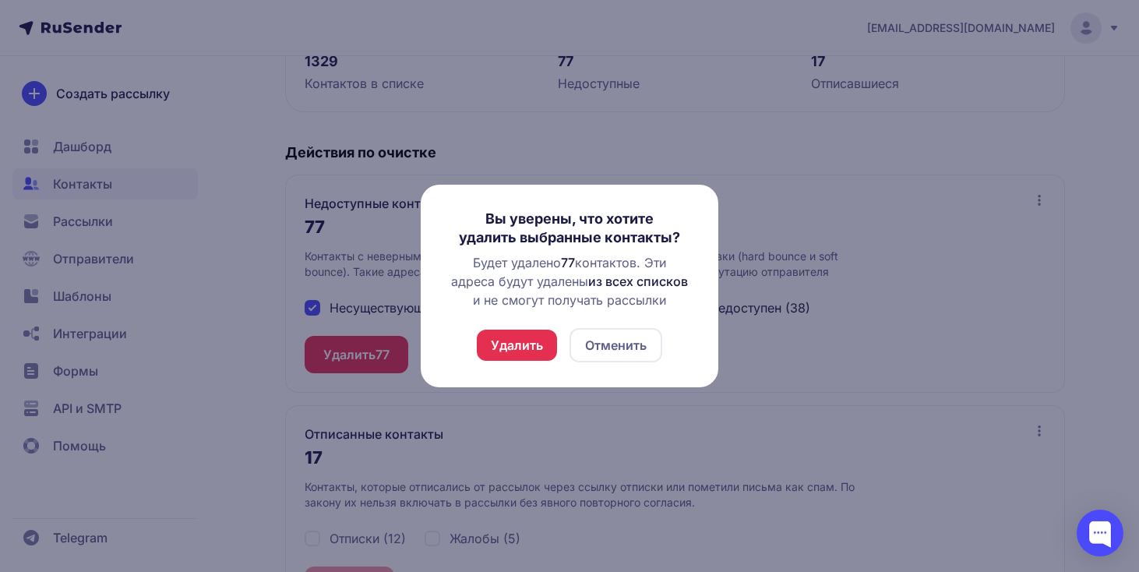
click at [514, 347] on button "Удалить" at bounding box center [517, 344] width 80 height 31
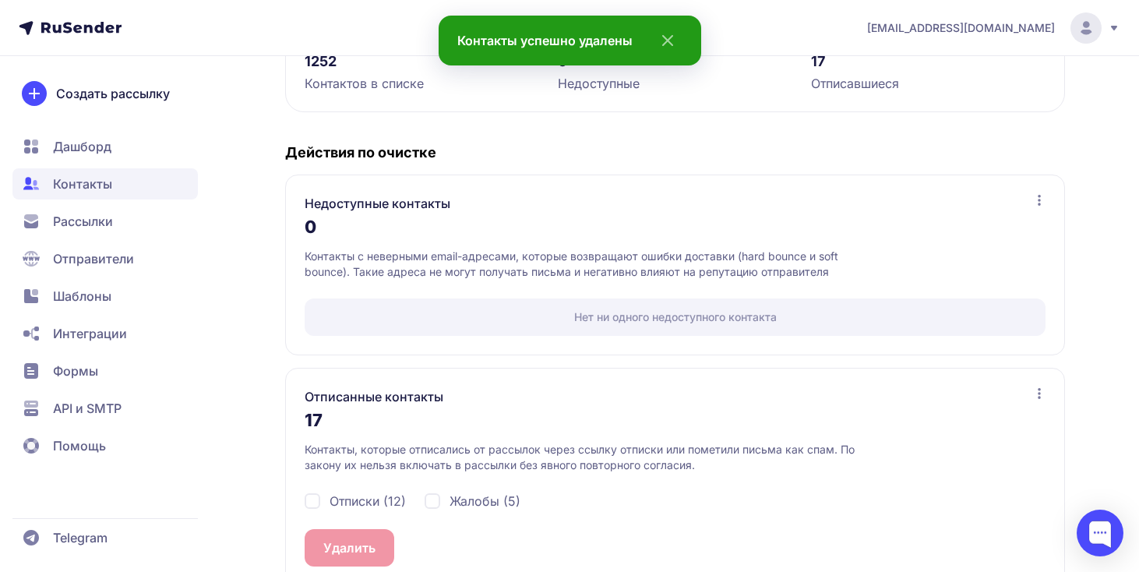
scroll to position [280, 0]
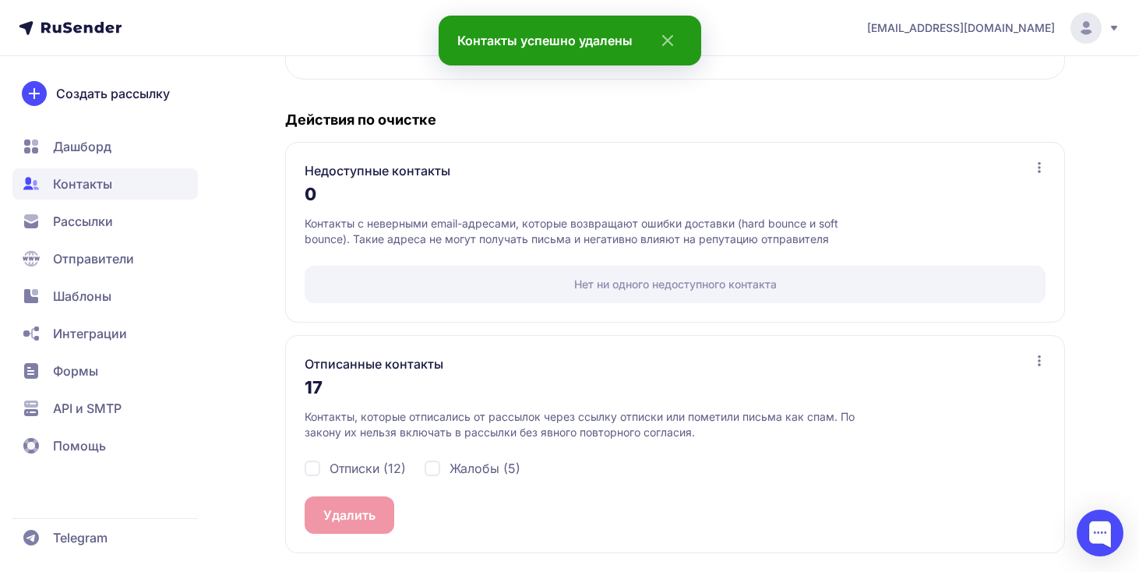
click at [361, 467] on span "Отписки (12)" at bounding box center [367, 468] width 76 height 19
checkbox input "true"
click at [439, 467] on div "Жалобы (5)" at bounding box center [472, 468] width 96 height 19
checkbox input "true"
click at [386, 502] on button "Удалить 17" at bounding box center [356, 514] width 102 height 37
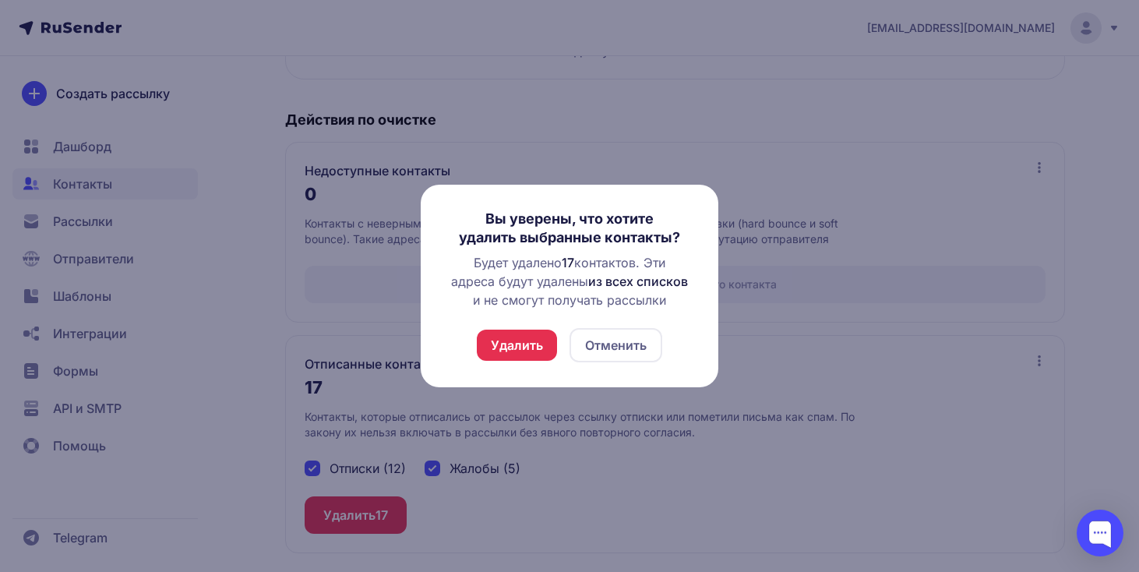
click at [523, 382] on div "Вы уверены, что хотите удалить выбранные контакты? Будет удалено 17 контактов. …" at bounding box center [570, 286] width 298 height 202
click at [525, 357] on button "Удалить" at bounding box center [517, 344] width 80 height 31
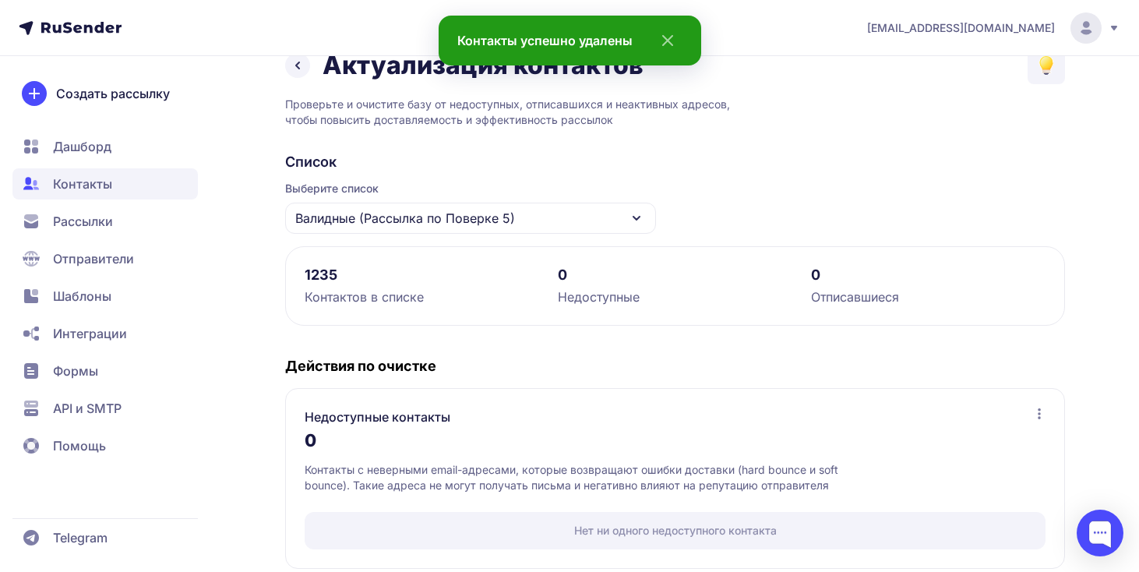
scroll to position [0, 0]
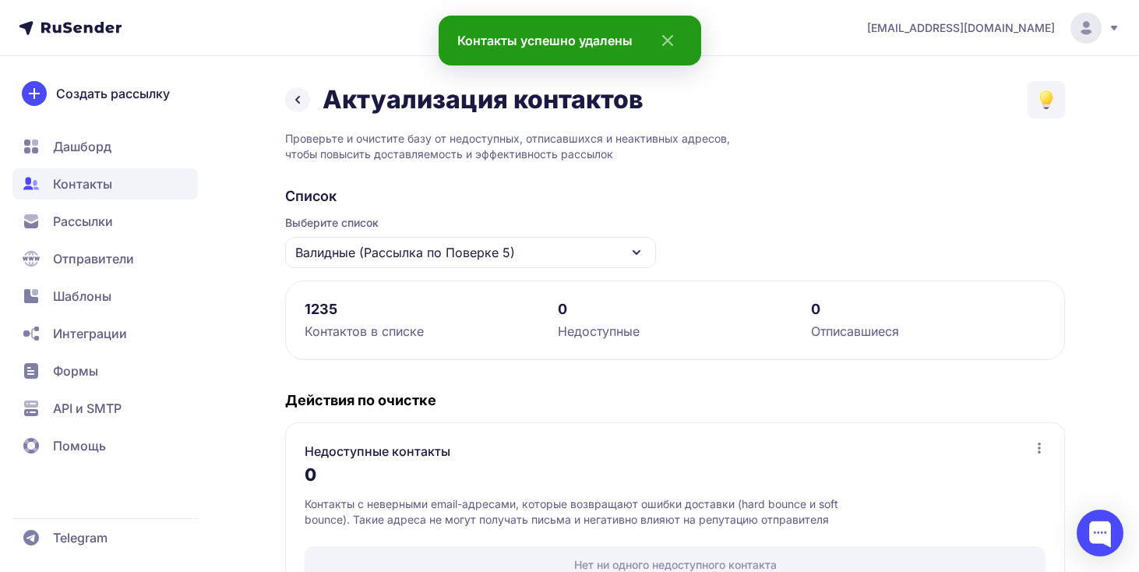
click at [559, 244] on div "Валидные (Рассылка по Поверке 5)" at bounding box center [470, 252] width 371 height 31
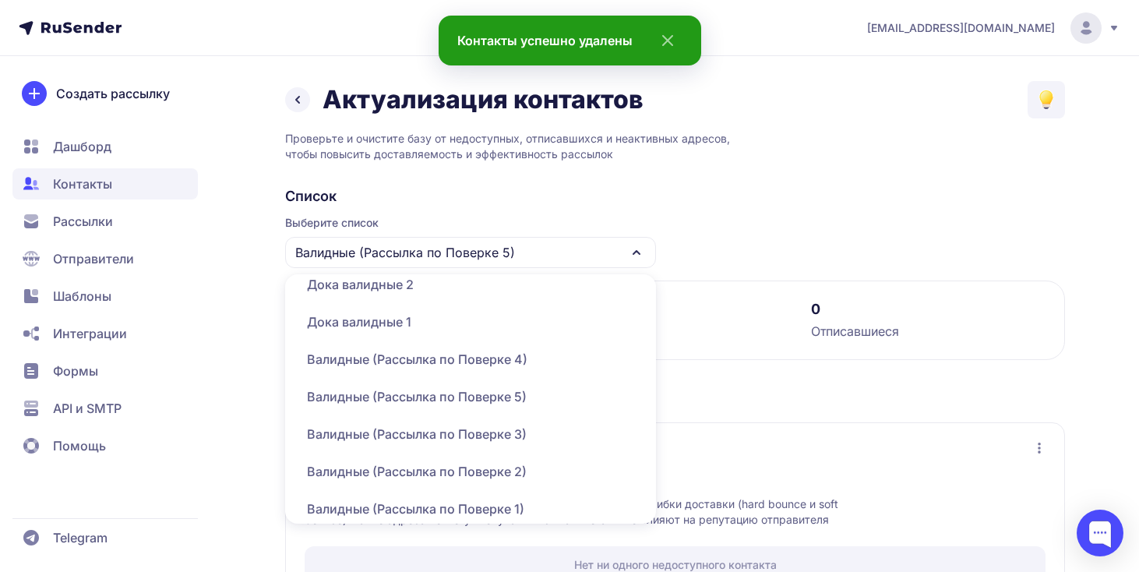
scroll to position [261, 0]
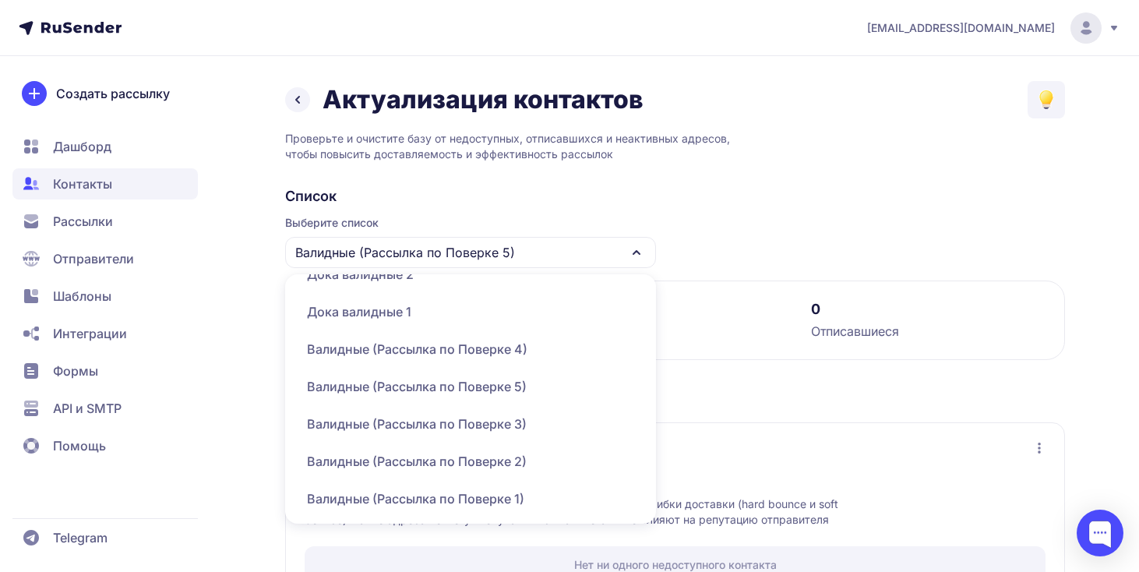
click at [497, 418] on div "Валидные (Рассылка по Поверке 3)" at bounding box center [470, 423] width 352 height 37
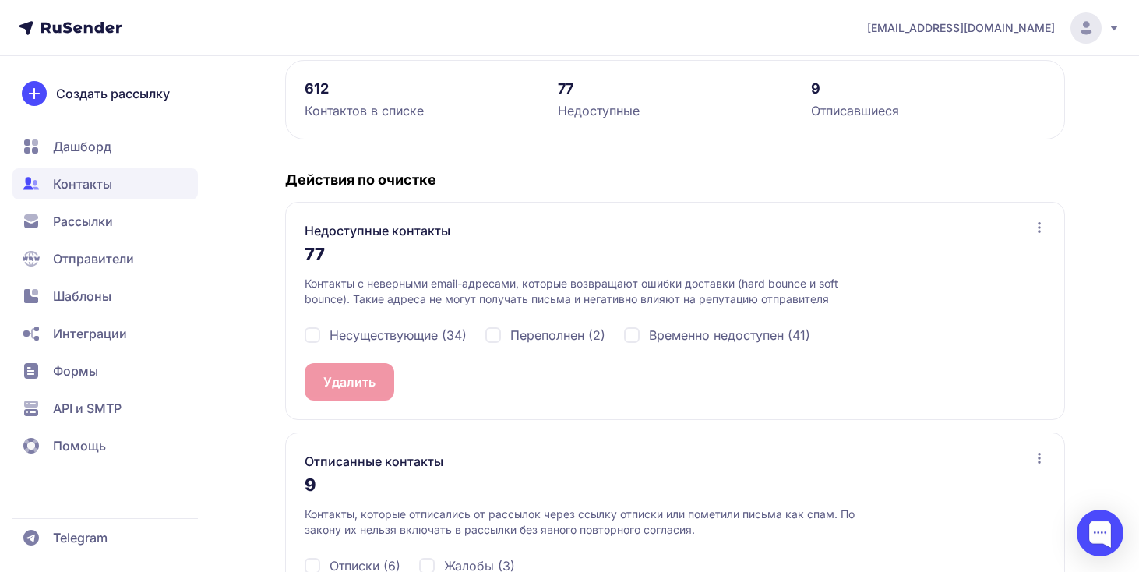
scroll to position [246, 0]
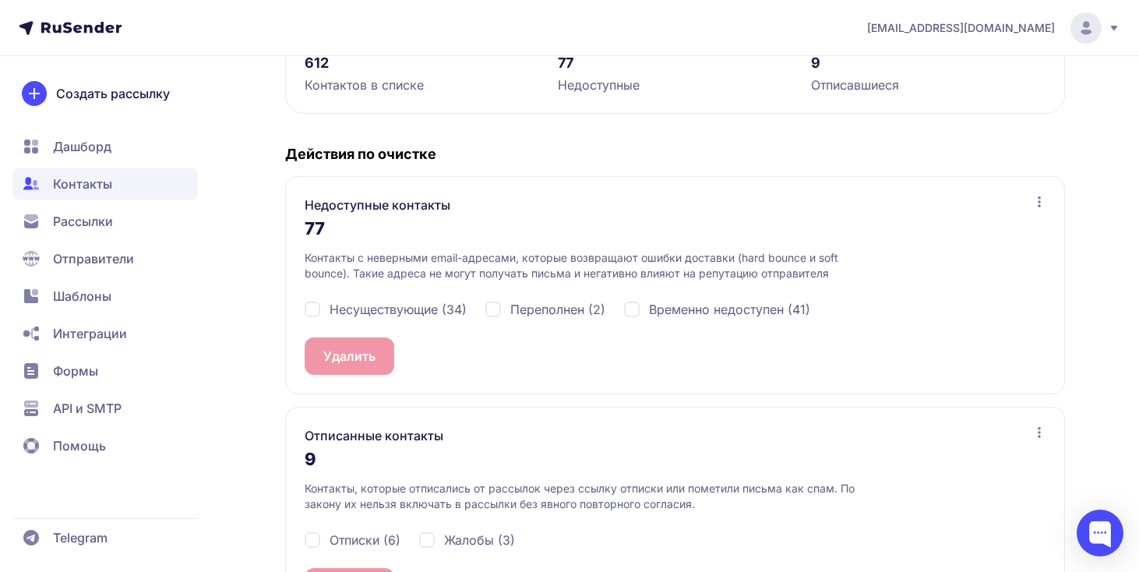
click at [454, 312] on span "Несуществующие (34)" at bounding box center [397, 309] width 137 height 19
checkbox input "true"
click at [517, 312] on span "Переполнен (2)" at bounding box center [557, 309] width 95 height 19
checkbox input "true"
click at [641, 315] on div "Временно недоступен (41)" at bounding box center [717, 309] width 186 height 19
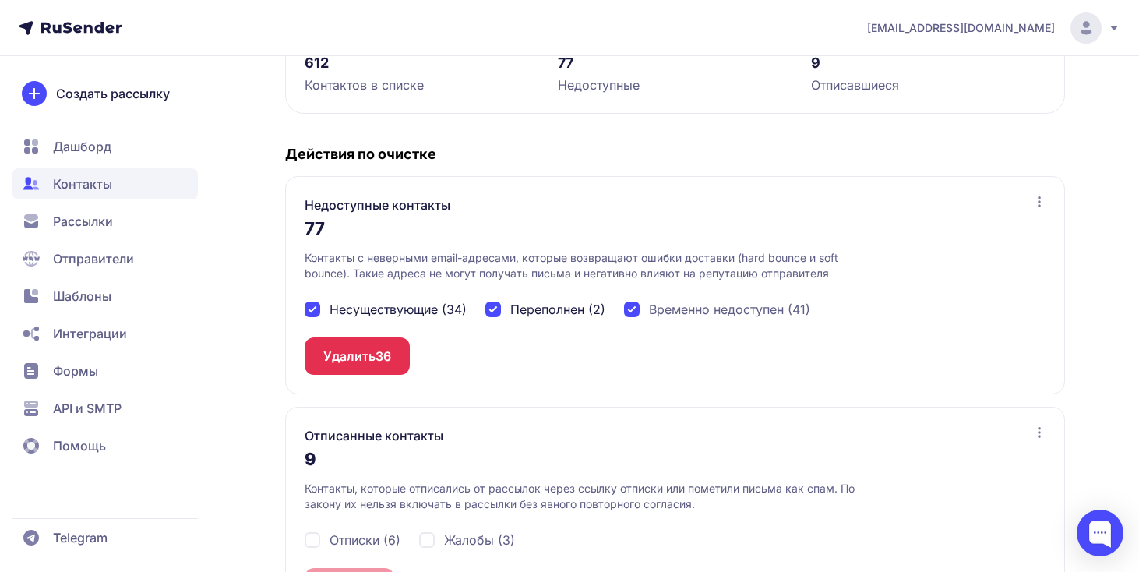
checkbox input "true"
click at [354, 548] on span "Отписки (6)" at bounding box center [364, 539] width 71 height 19
checkbox input "true"
click at [417, 548] on div "Отписки (6) Жалобы (3)" at bounding box center [675, 540] width 741 height 56
click at [433, 545] on div "Жалобы (3)" at bounding box center [467, 539] width 96 height 19
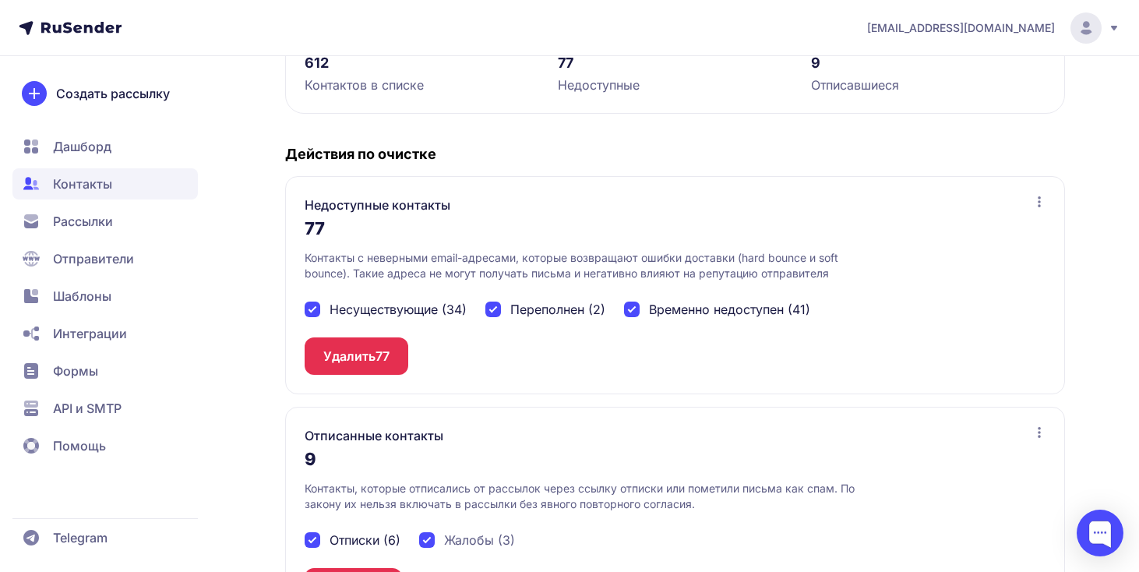
checkbox input "true"
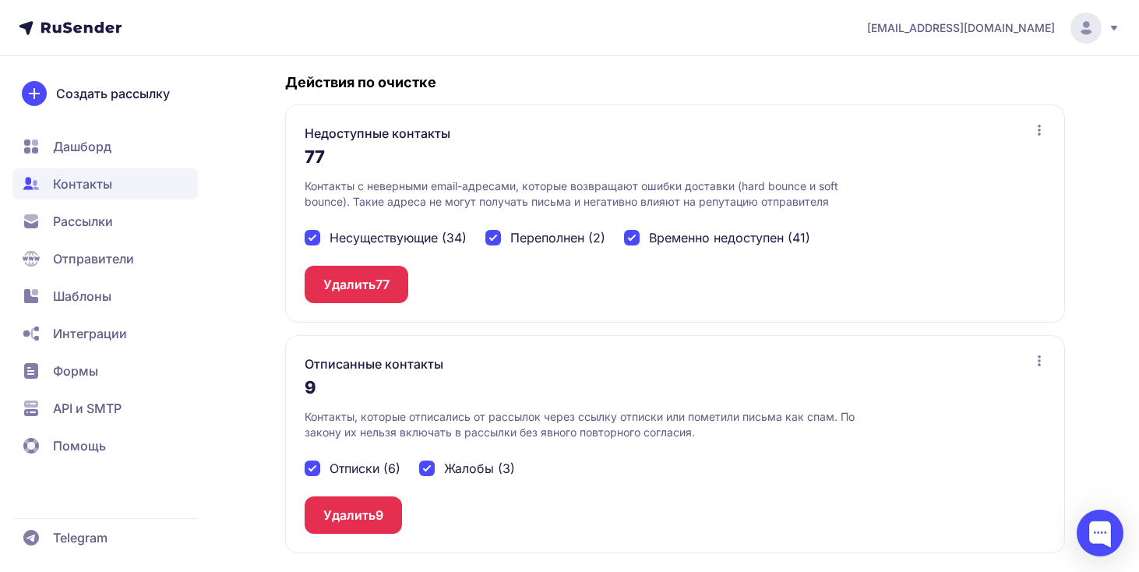
click at [366, 510] on button "Удалить 9" at bounding box center [353, 514] width 97 height 37
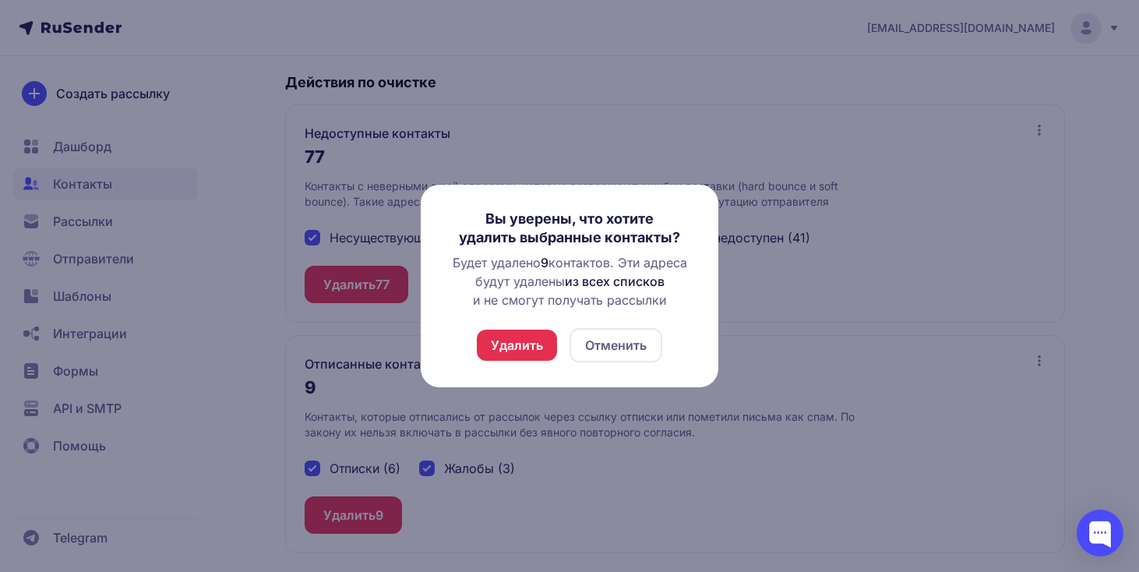
click at [516, 334] on button "Удалить" at bounding box center [517, 344] width 80 height 31
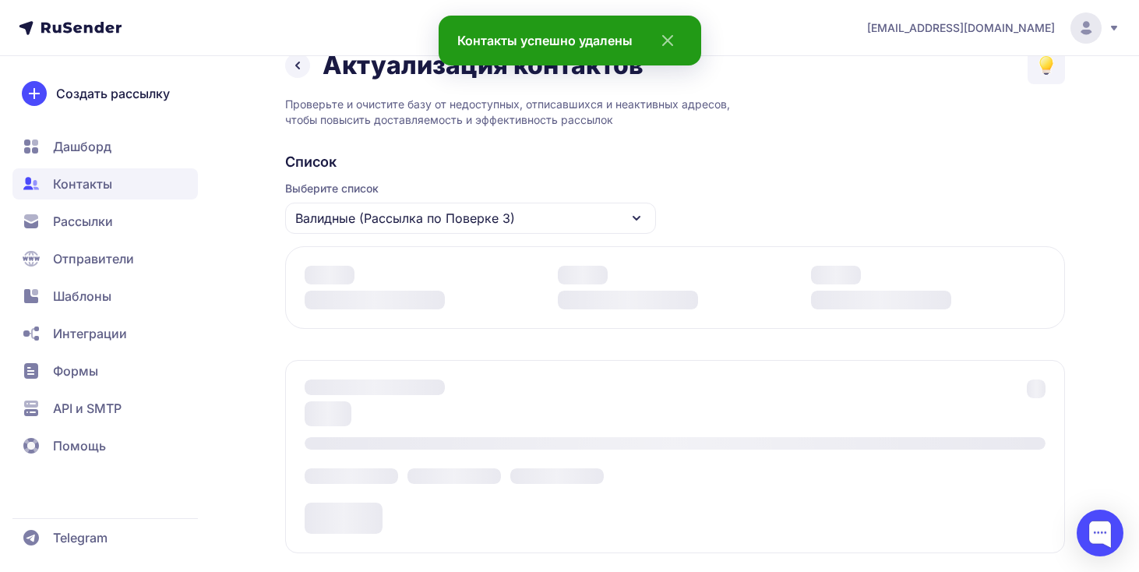
scroll to position [0, 0]
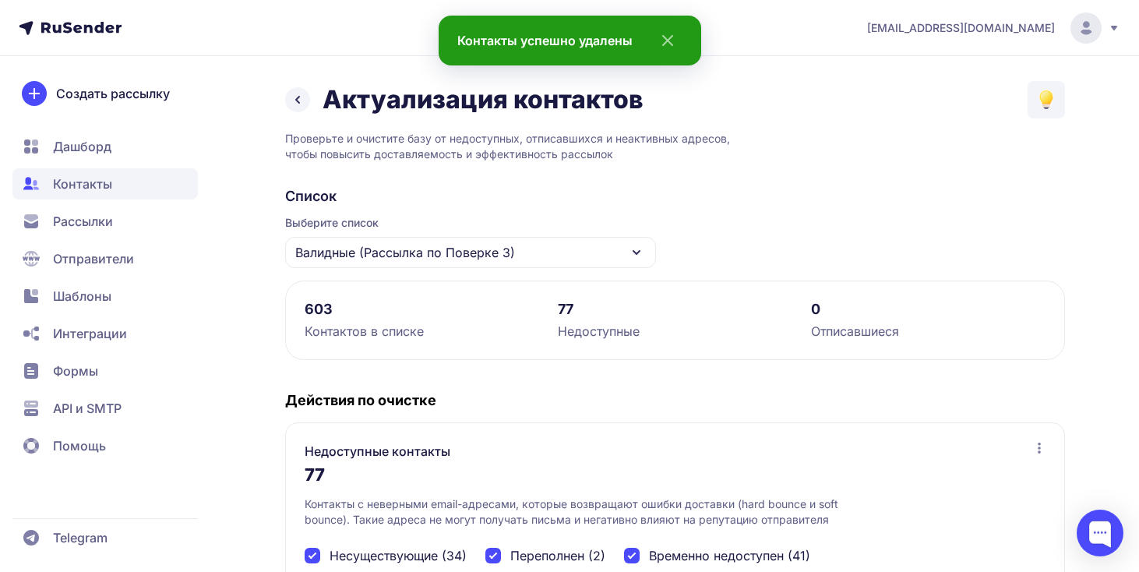
click at [555, 248] on div "Валидные (Рассылка по Поверке 3)" at bounding box center [470, 252] width 371 height 31
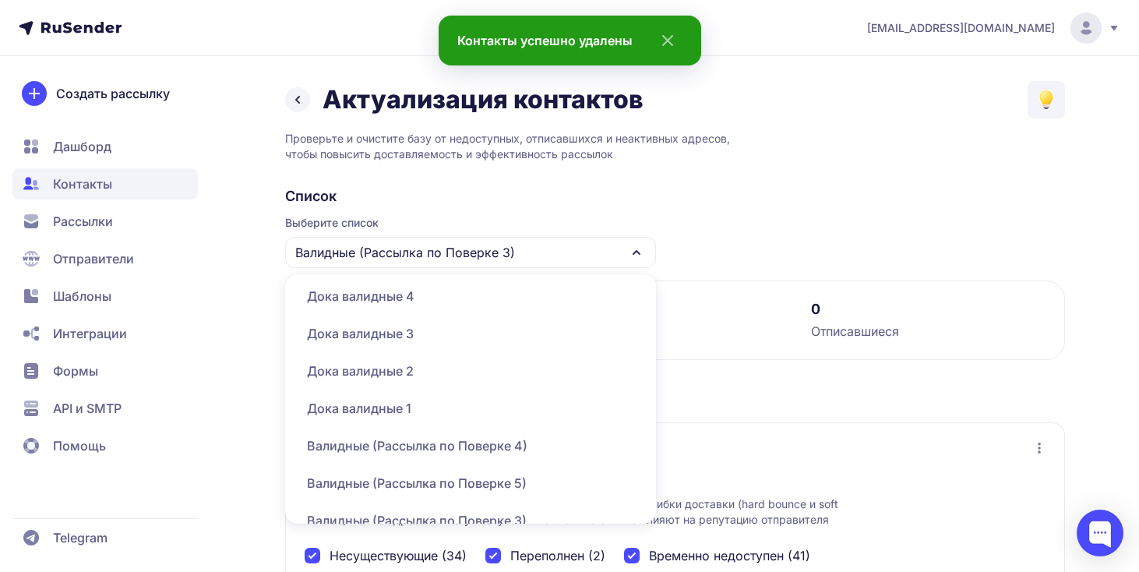
scroll to position [261, 0]
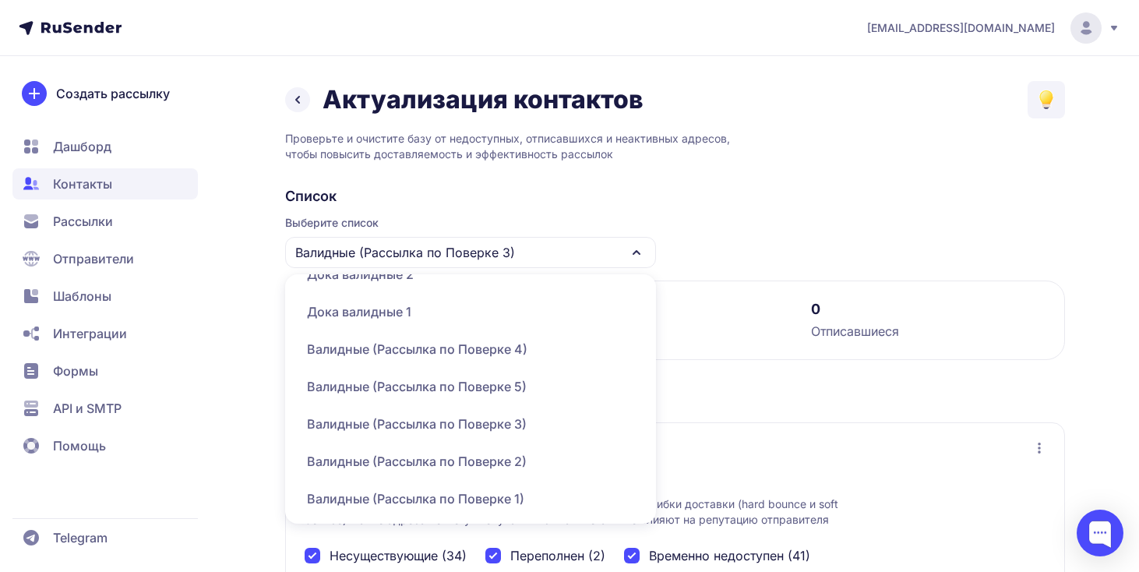
click at [541, 460] on div "Валидные (Рассылка по Поверке 2)" at bounding box center [470, 460] width 352 height 37
checkbox input "false"
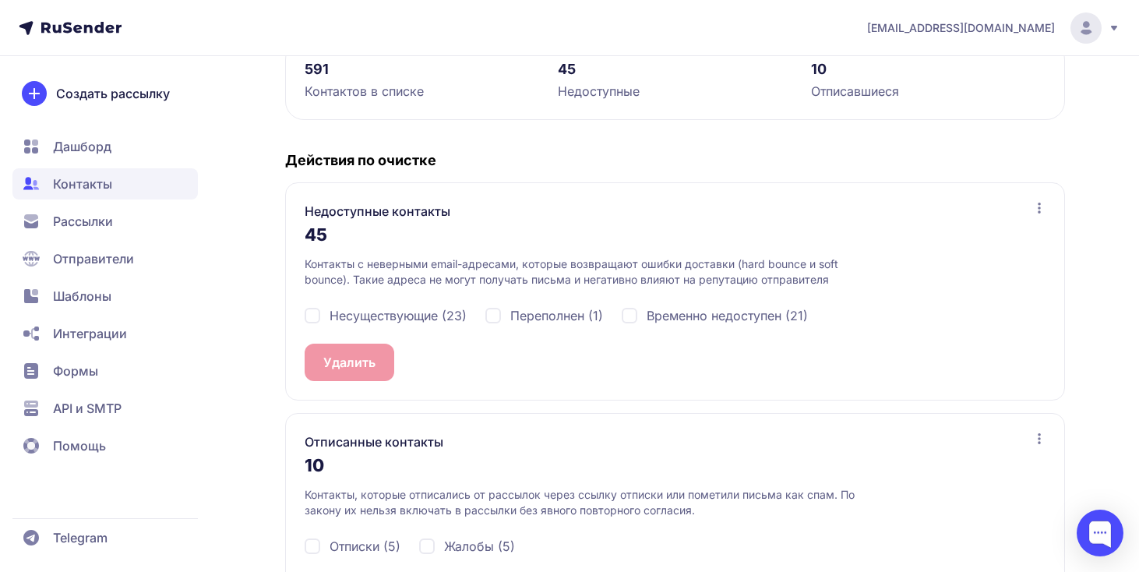
scroll to position [262, 0]
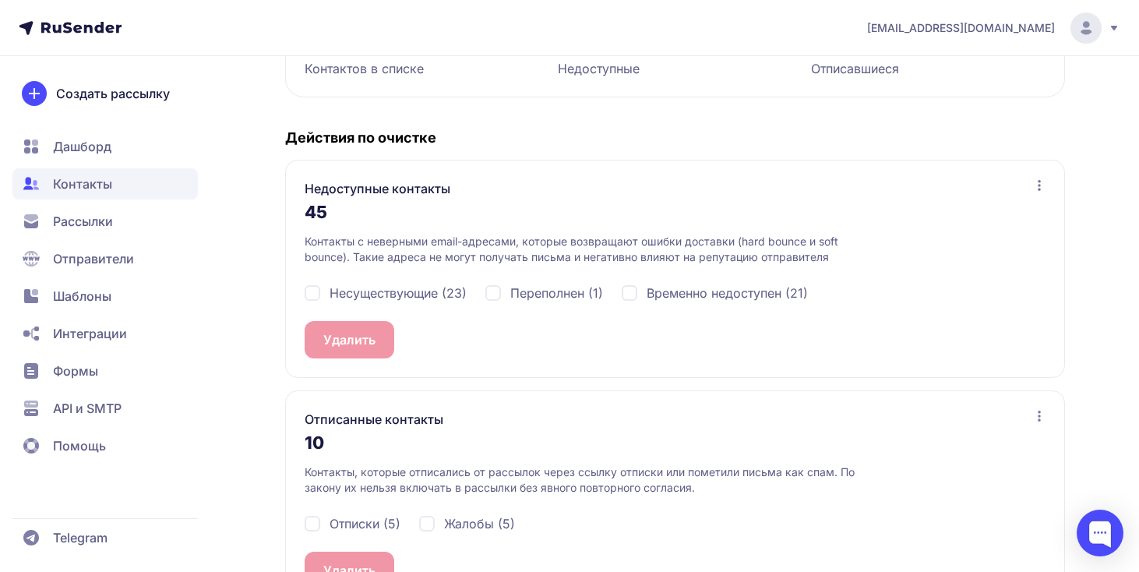
click at [455, 295] on span "Несуществующие (23)" at bounding box center [397, 292] width 137 height 19
checkbox input "true"
click at [523, 295] on span "Переполнен (1)" at bounding box center [556, 292] width 93 height 19
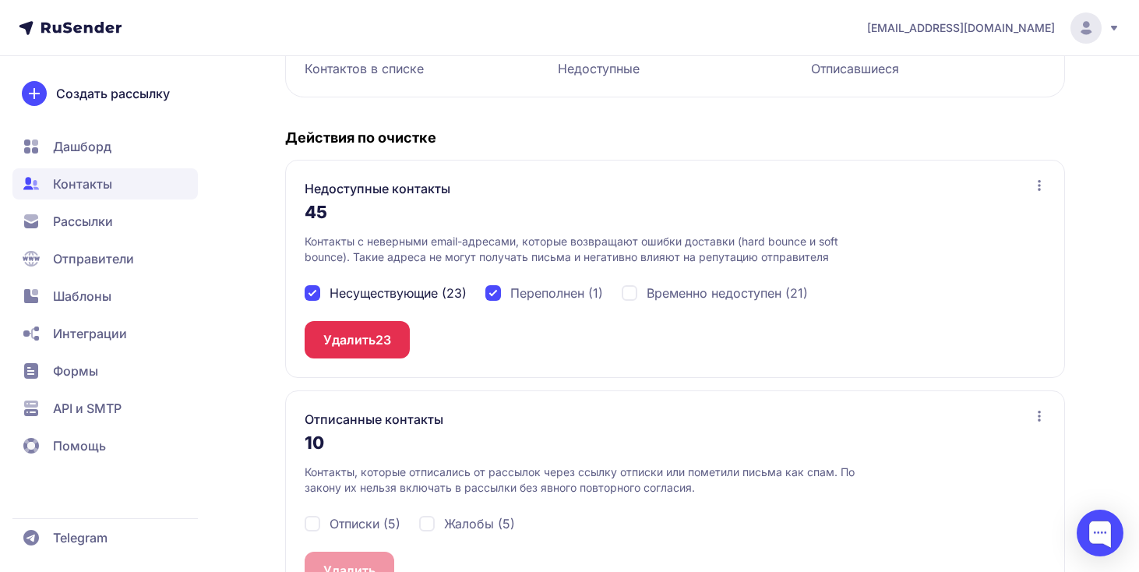
checkbox input "true"
click at [651, 294] on span "Временно недоступен (21)" at bounding box center [726, 292] width 161 height 19
checkbox input "true"
click at [360, 340] on button "Удалить 45" at bounding box center [358, 339] width 106 height 37
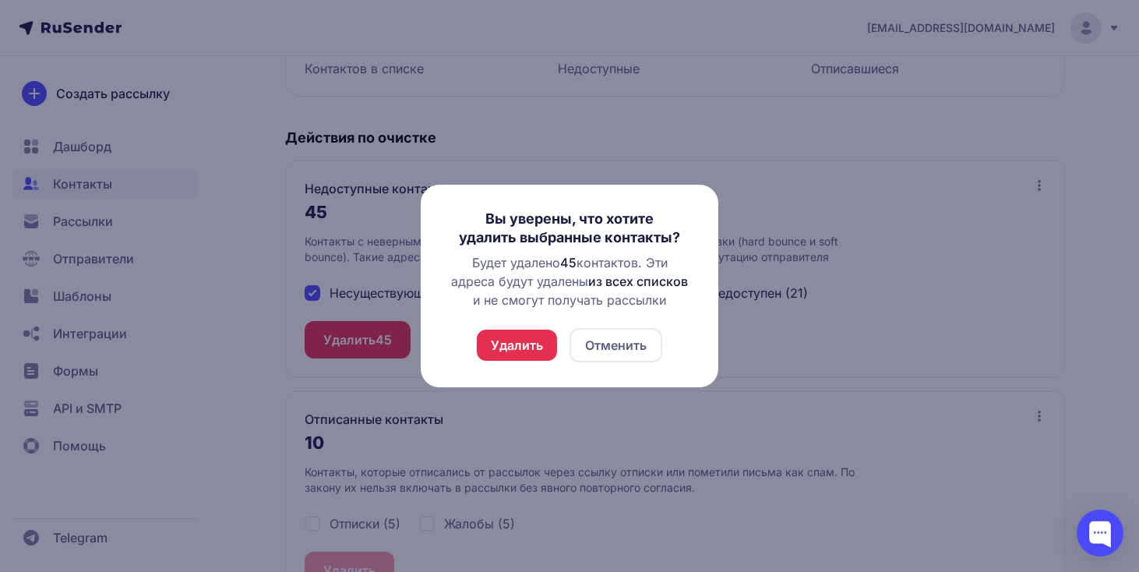
click at [516, 347] on button "Удалить" at bounding box center [517, 344] width 80 height 31
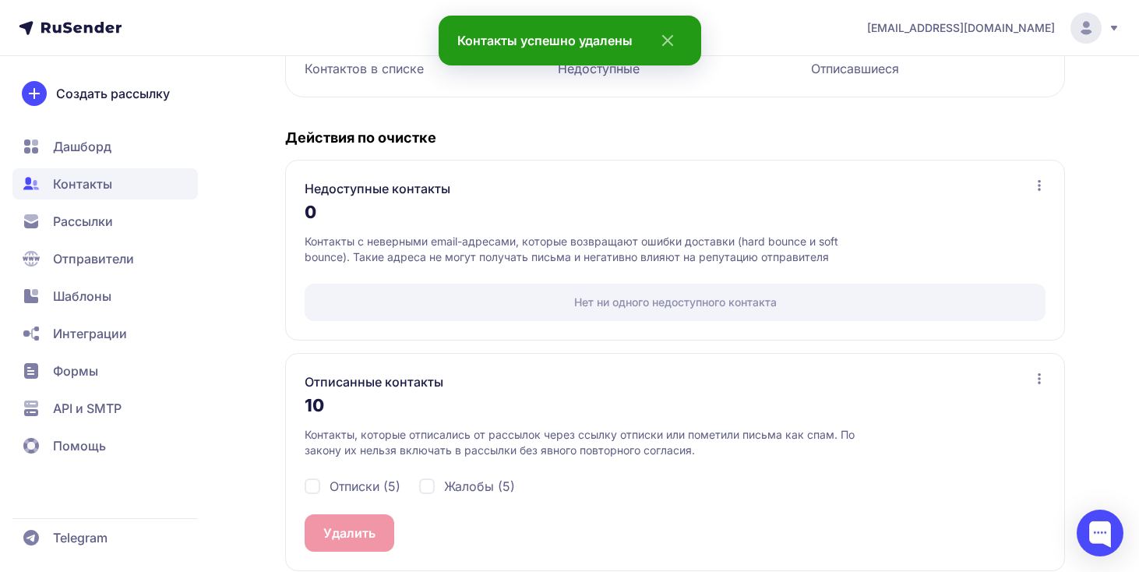
click at [372, 478] on span "Отписки (5)" at bounding box center [364, 486] width 71 height 19
checkbox input "false"
click at [417, 477] on div "Отписки (5) Жалобы (5)" at bounding box center [675, 486] width 741 height 56
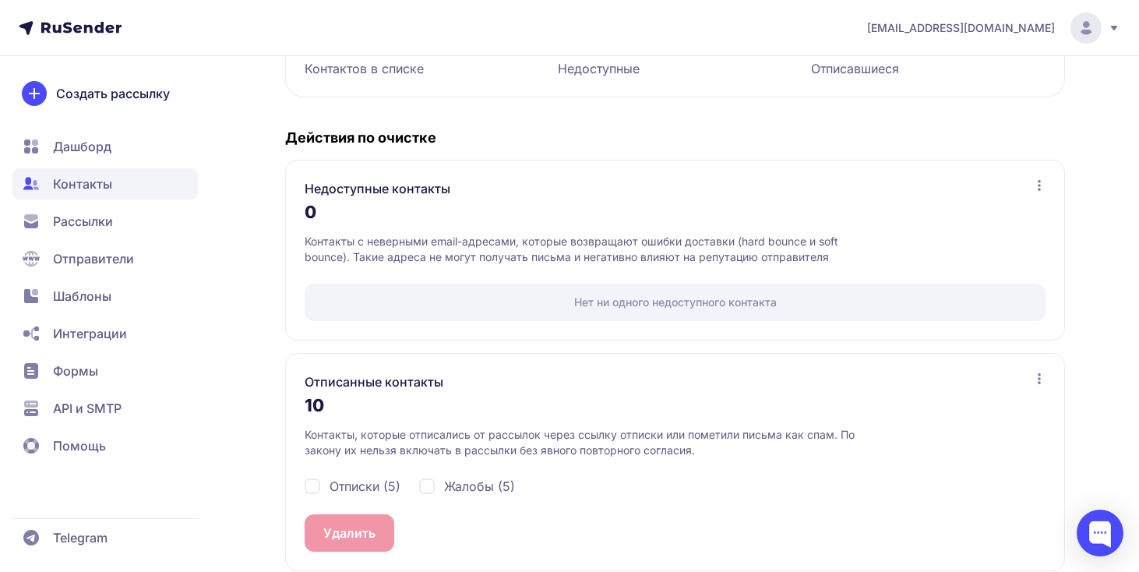
click at [417, 477] on div "Отписки (5) Жалобы (5)" at bounding box center [675, 486] width 741 height 56
click at [426, 483] on div "Жалобы (5)" at bounding box center [467, 486] width 96 height 19
checkbox input "true"
click at [378, 484] on span "Отписки (5)" at bounding box center [364, 486] width 71 height 19
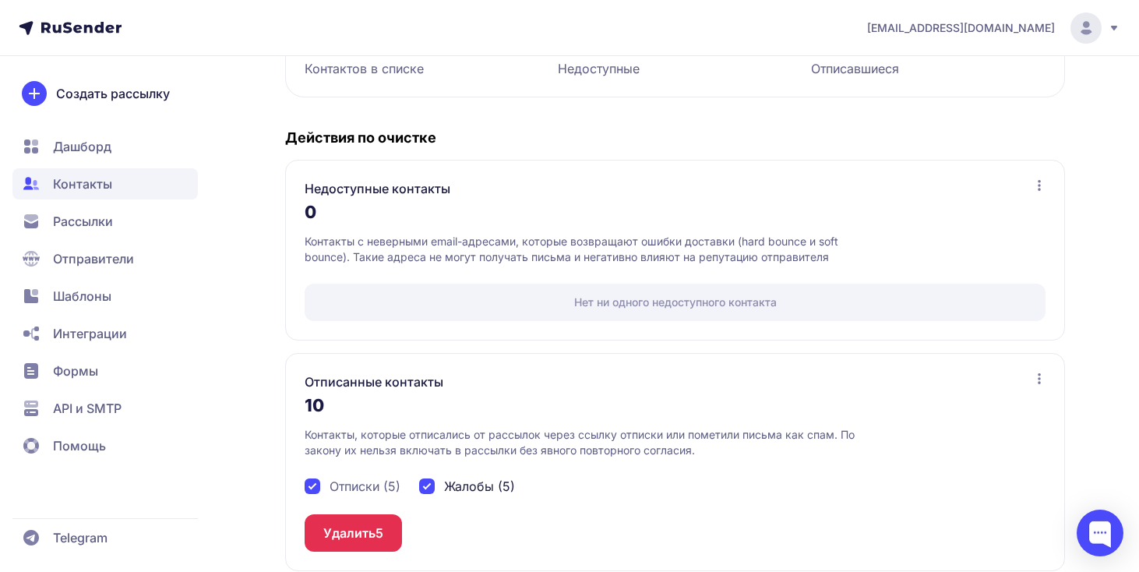
checkbox input "true"
click at [374, 526] on button "Удалить 10" at bounding box center [357, 532] width 104 height 37
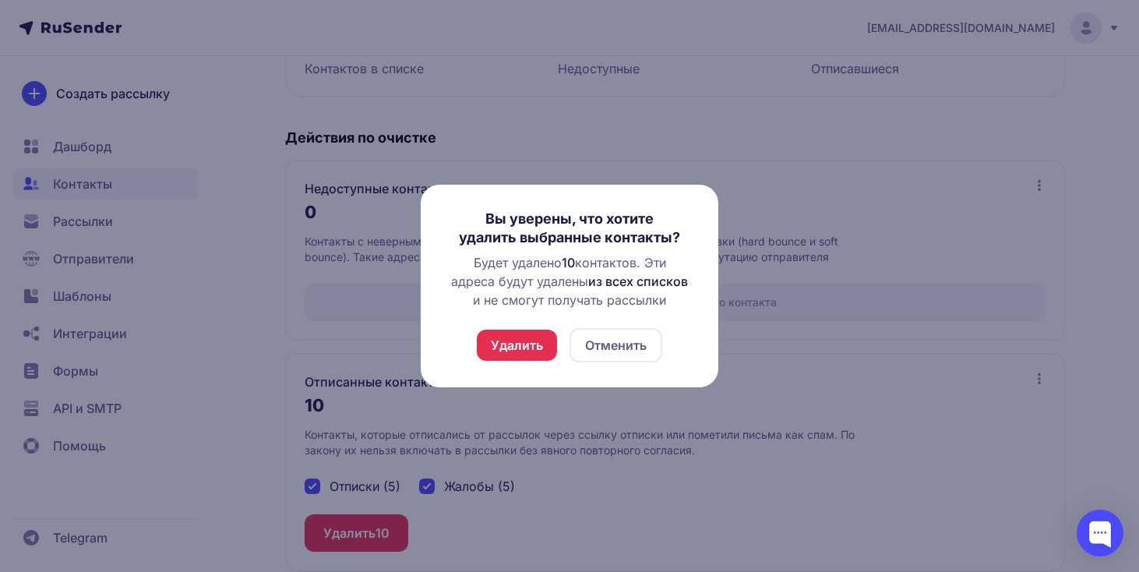
click at [515, 340] on button "Удалить" at bounding box center [517, 344] width 80 height 31
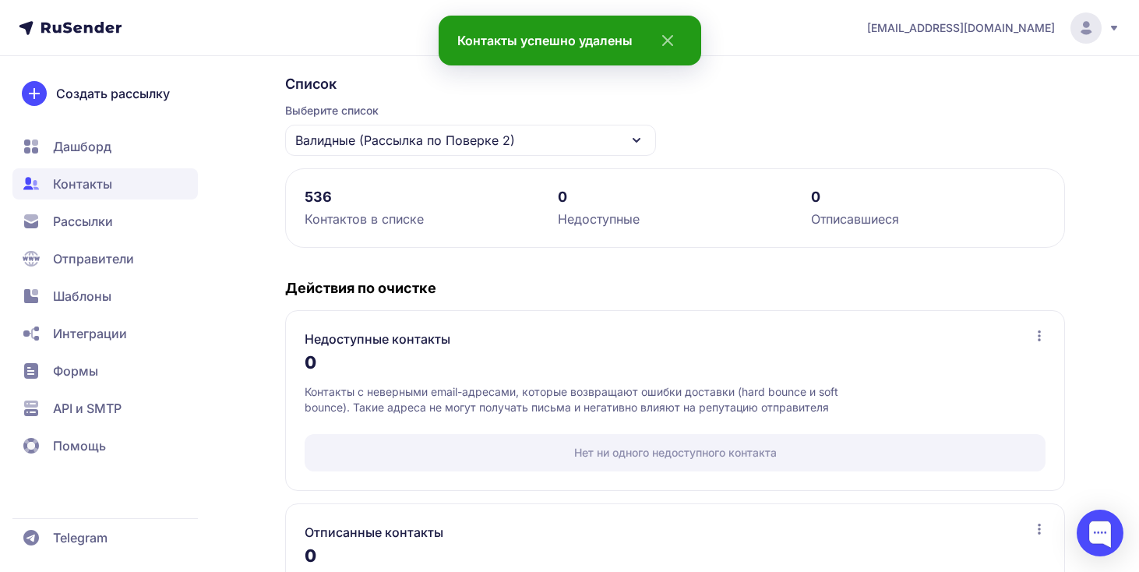
scroll to position [0, 0]
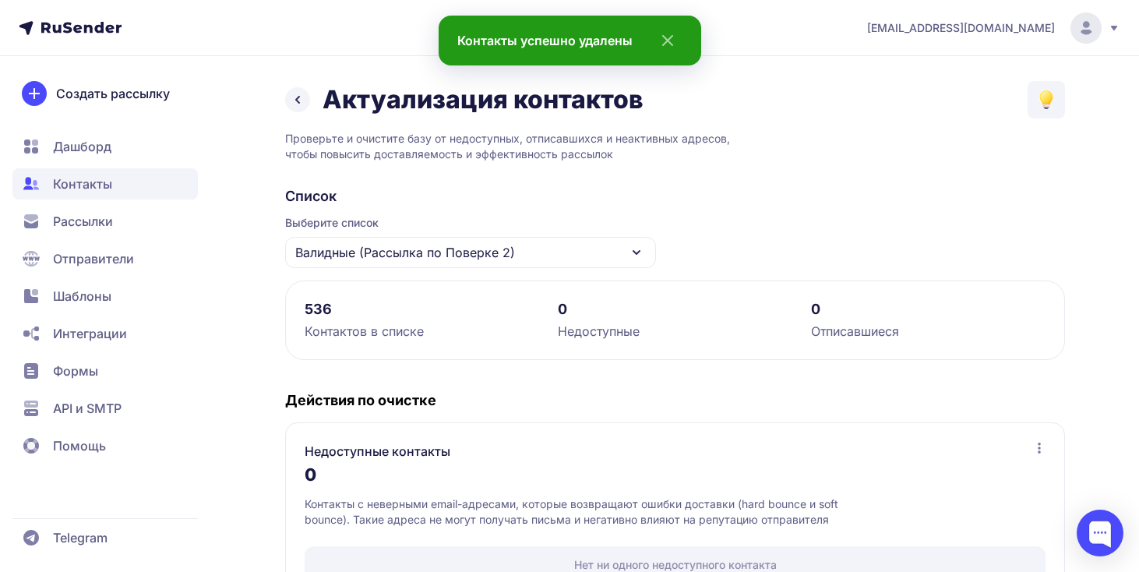
click at [544, 267] on div "Валидные (Рассылка по Поверке 2)" at bounding box center [470, 252] width 371 height 31
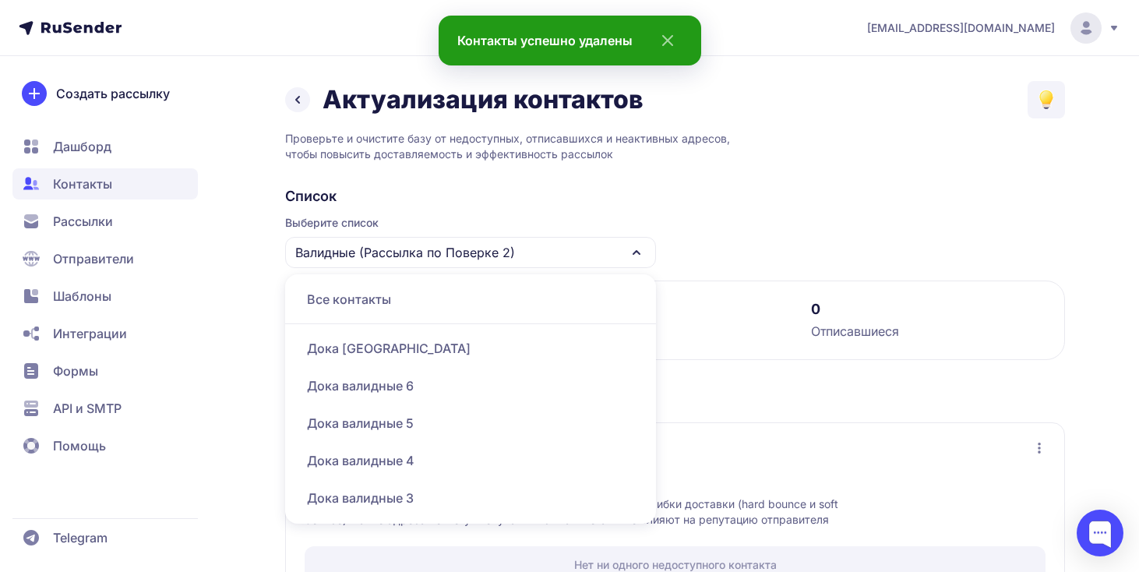
scroll to position [261, 0]
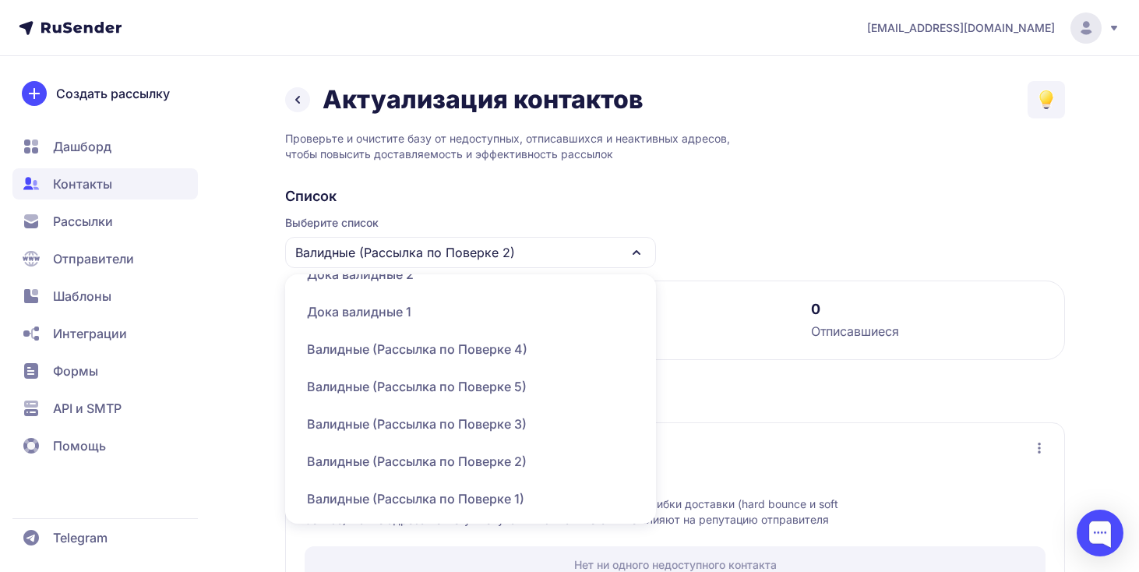
click at [519, 489] on div "Валидные (Рассылка по Поверке 1)" at bounding box center [470, 498] width 352 height 37
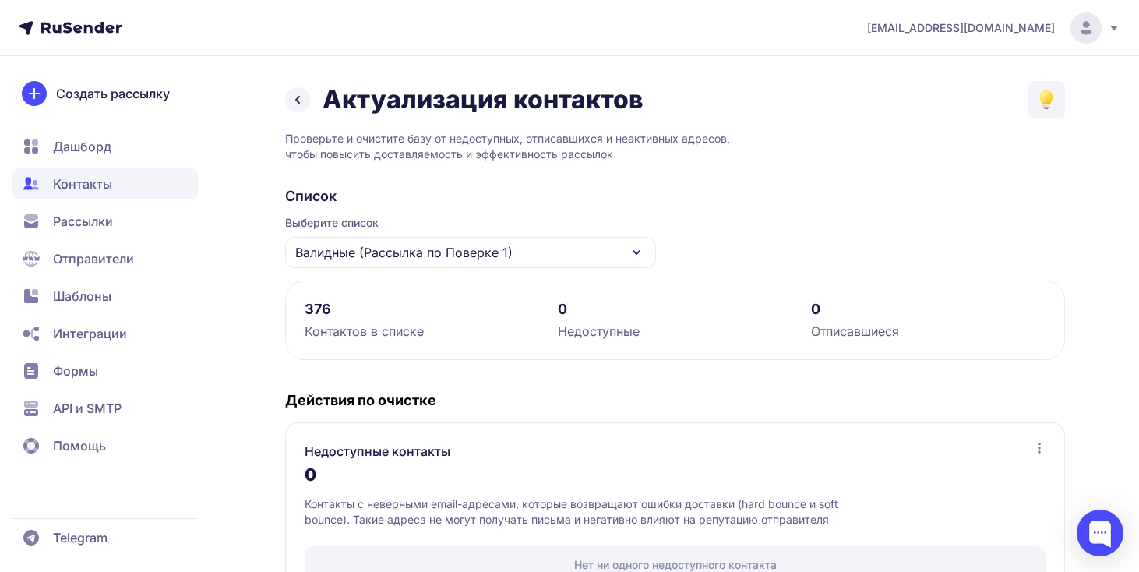
click at [558, 266] on div "Валидные (Рассылка по Поверке 1)" at bounding box center [470, 252] width 371 height 31
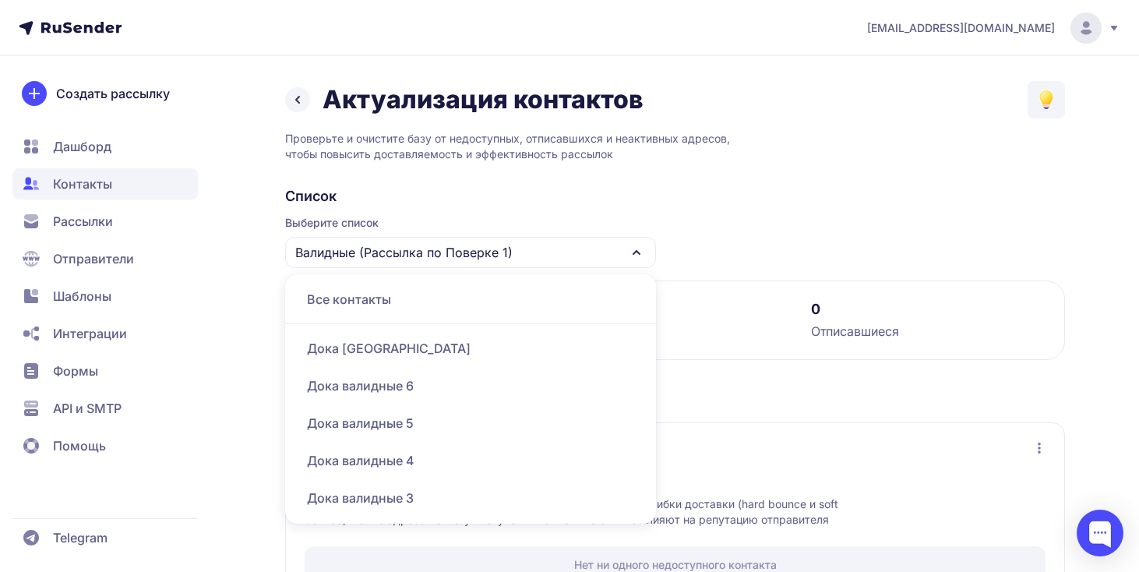
click at [560, 262] on div "Валидные (Рассылка по Поверке 1)" at bounding box center [470, 252] width 371 height 31
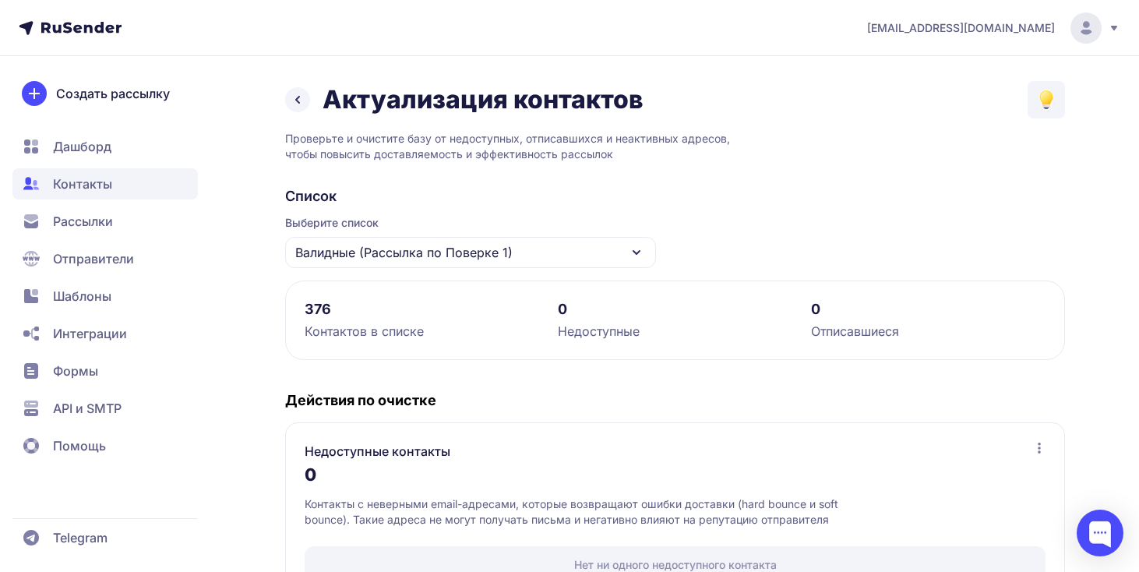
click at [560, 262] on div "Валидные (Рассылка по Поверке 1)" at bounding box center [470, 252] width 371 height 31
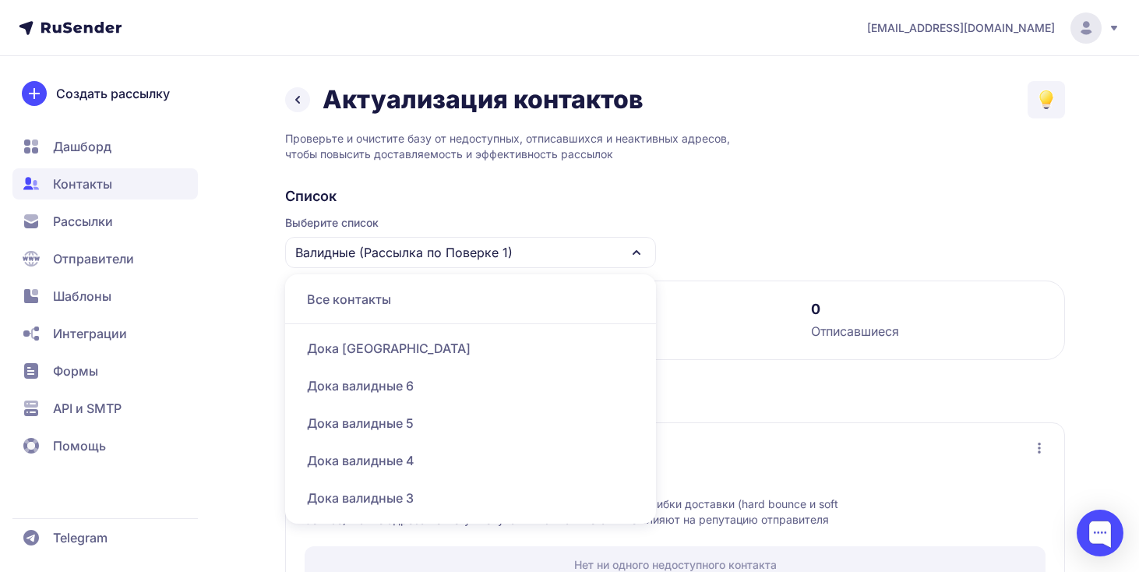
scroll to position [261, 0]
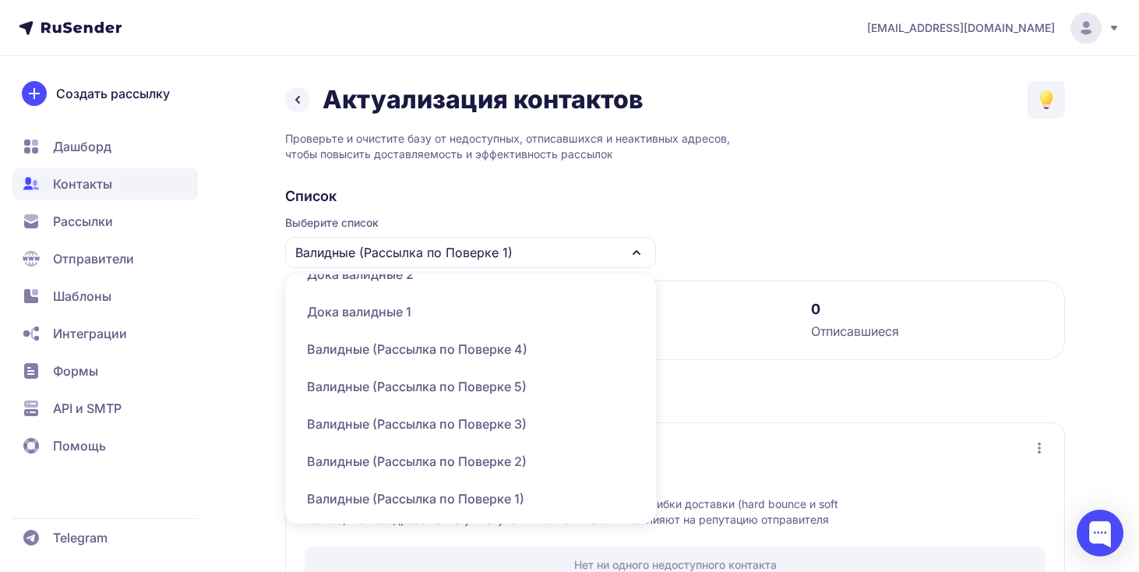
click at [535, 393] on div "Валидные (Рассылка по Поверке 5)" at bounding box center [470, 386] width 352 height 37
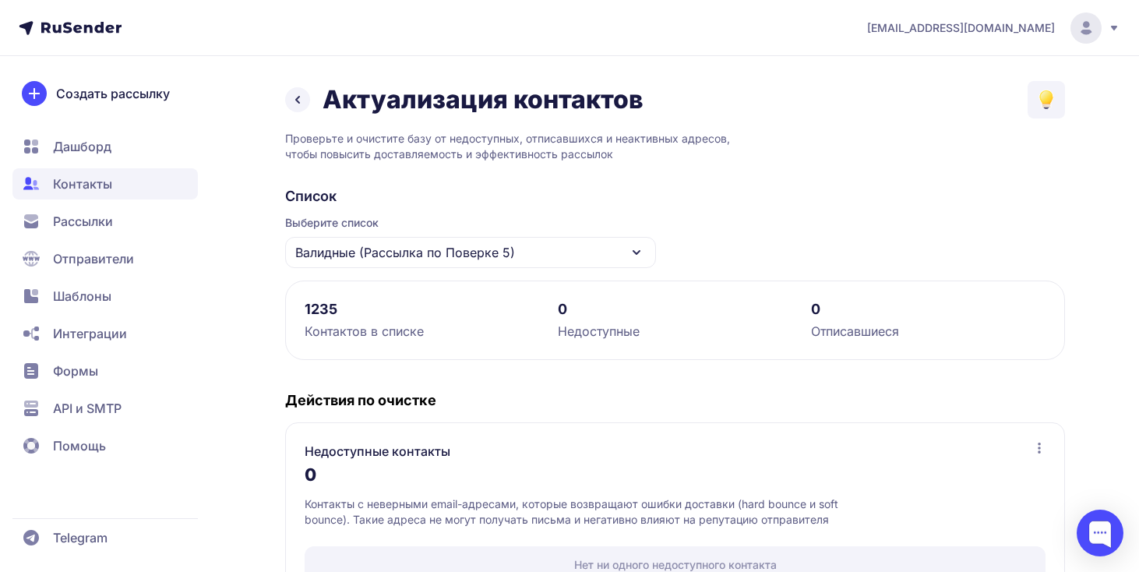
click at [559, 265] on div "Валидные (Рассылка по Поверке 5)" at bounding box center [470, 252] width 371 height 31
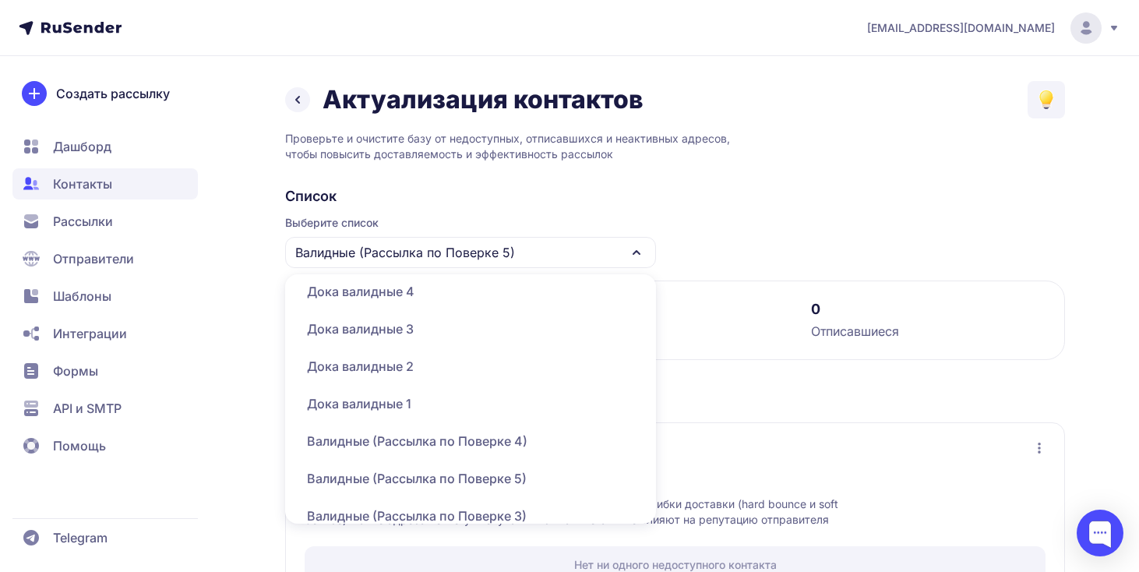
scroll to position [261, 0]
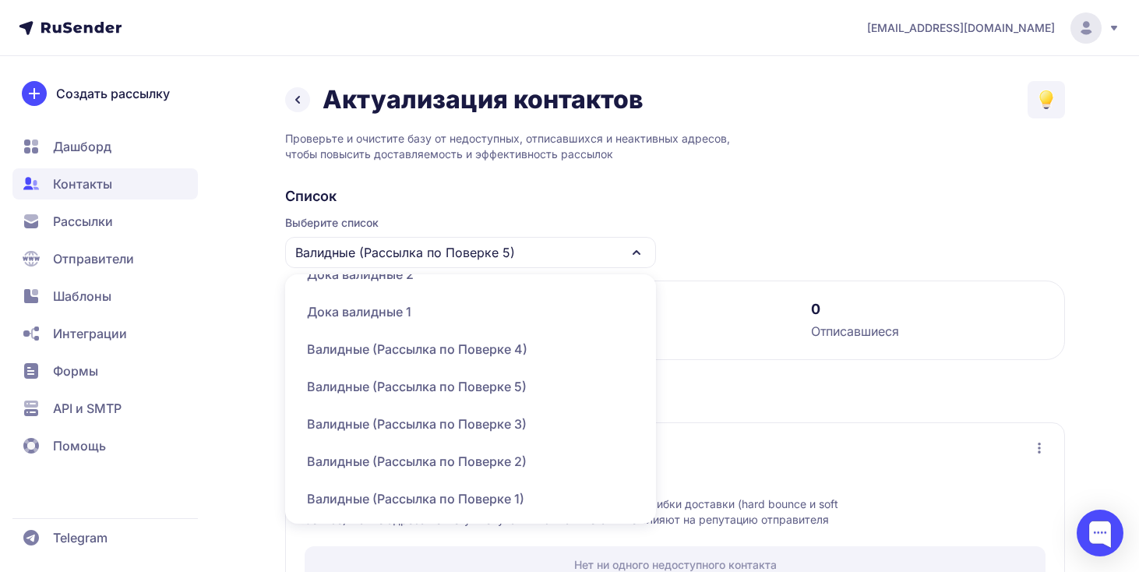
click at [542, 352] on div "Валидные (Рассылка по Поверке 4)" at bounding box center [470, 348] width 352 height 37
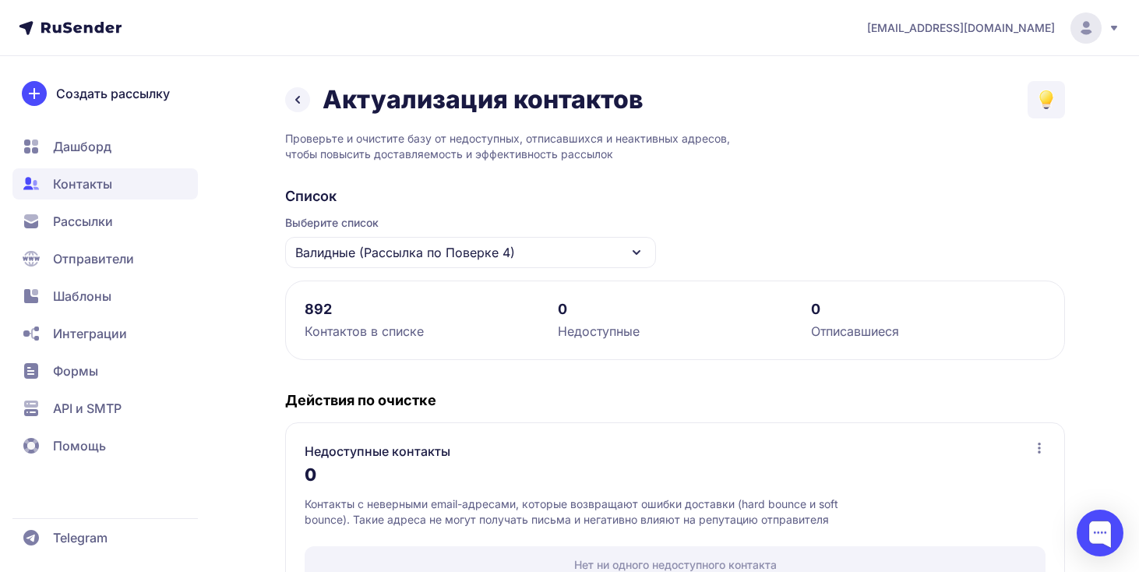
click at [299, 96] on icon at bounding box center [297, 99] width 19 height 19
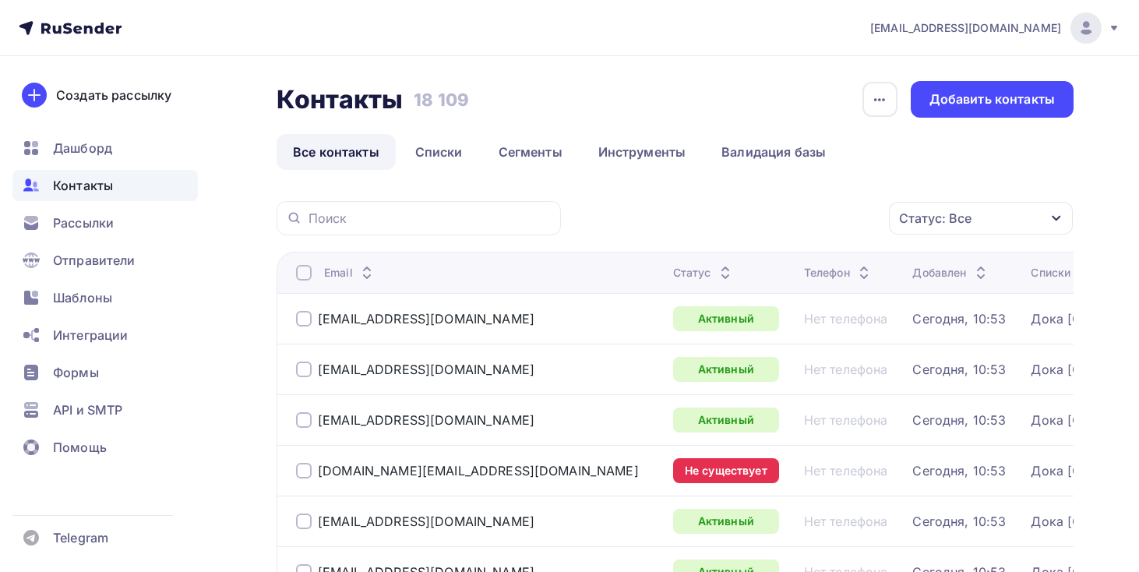
click at [79, 195] on div "Контакты" at bounding box center [104, 185] width 185 height 31
click at [89, 217] on span "Рассылки" at bounding box center [83, 222] width 61 height 19
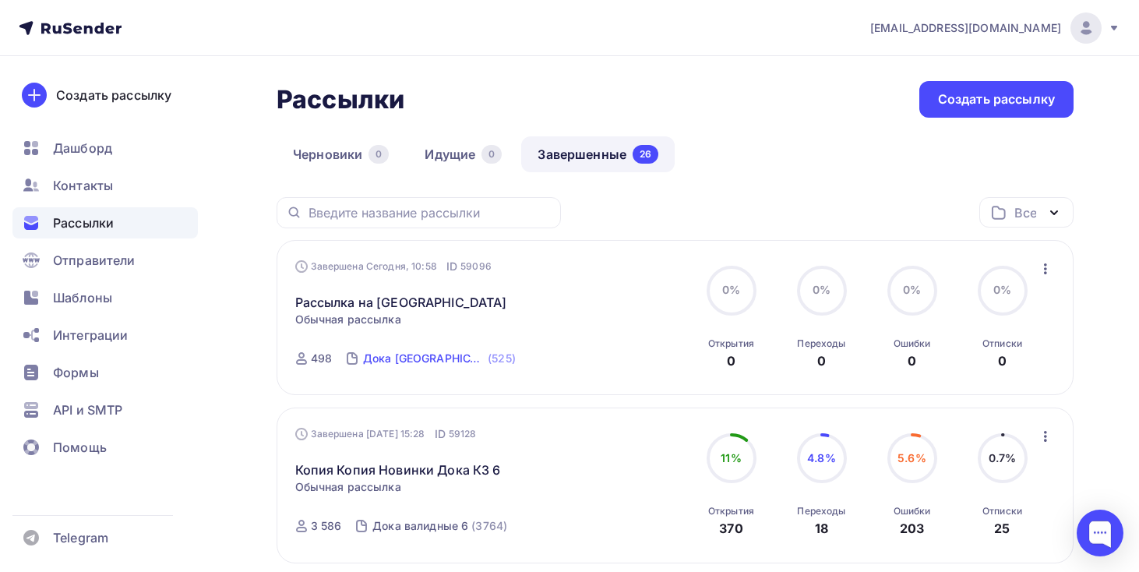
click at [415, 360] on div "Дока [GEOGRAPHIC_DATA]" at bounding box center [423, 358] width 121 height 16
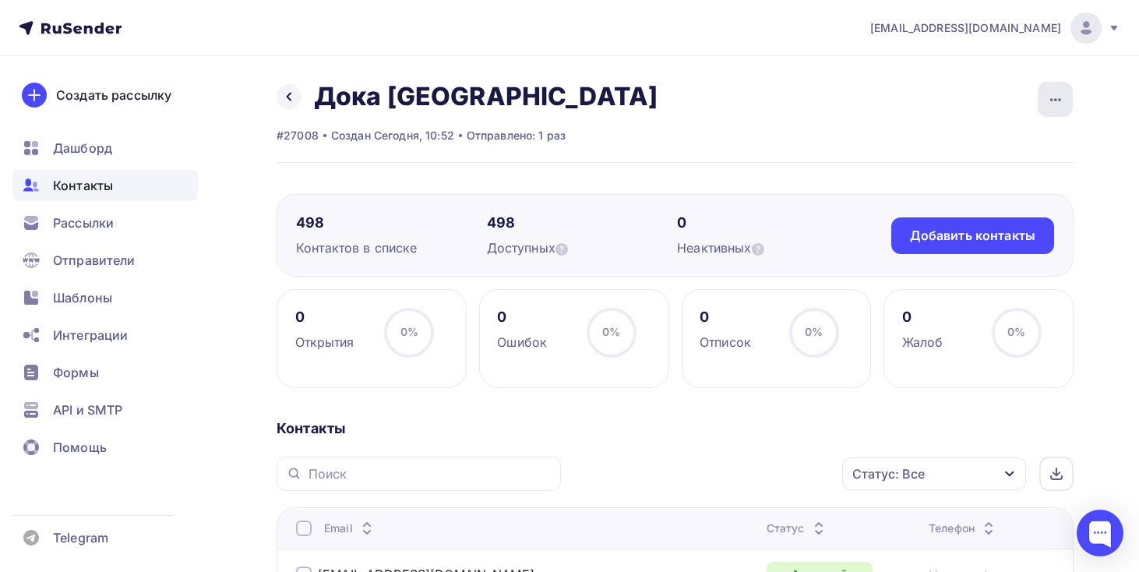
click at [1055, 94] on icon "button" at bounding box center [1055, 99] width 19 height 19
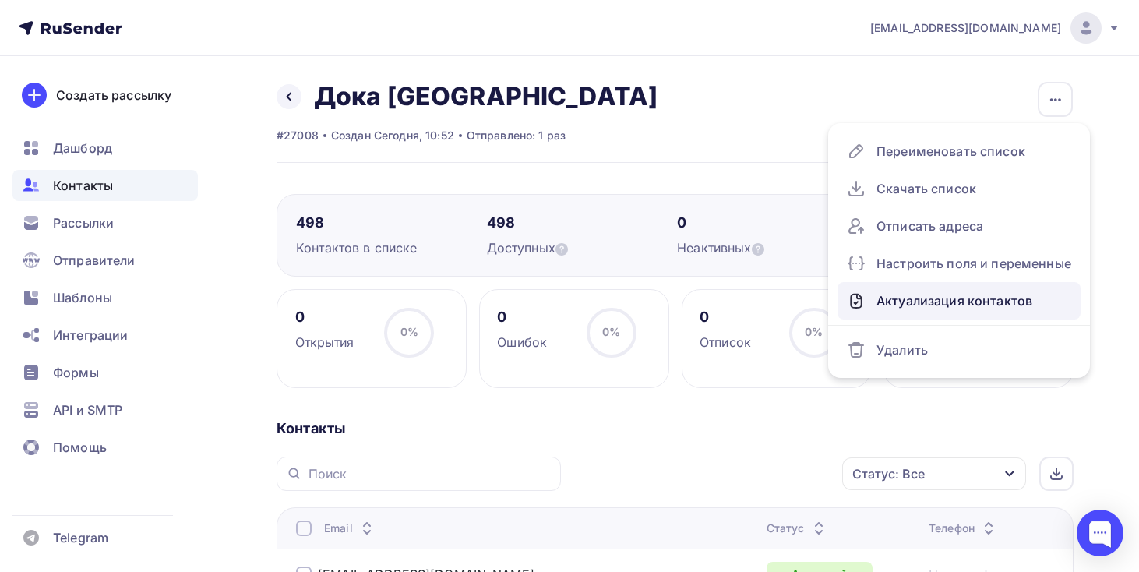
click at [967, 299] on div "Актуализация контактов" at bounding box center [959, 300] width 224 height 25
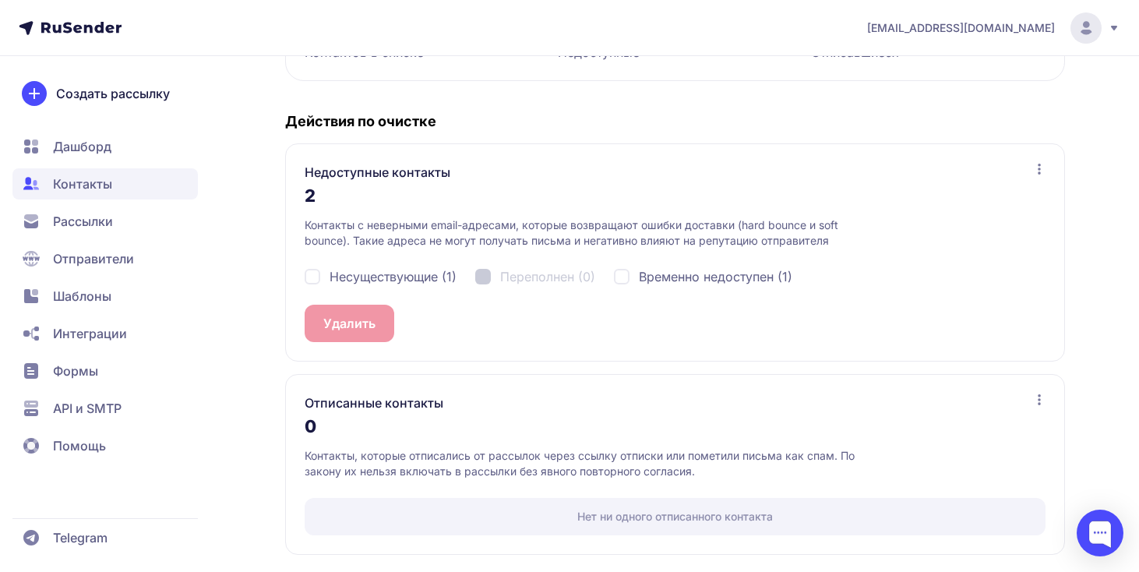
scroll to position [280, 0]
click at [444, 282] on span "Несуществующие (1)" at bounding box center [392, 275] width 127 height 19
checkbox input "true"
click at [639, 279] on div "Временно недоступен (1)" at bounding box center [703, 275] width 178 height 19
checkbox input "true"
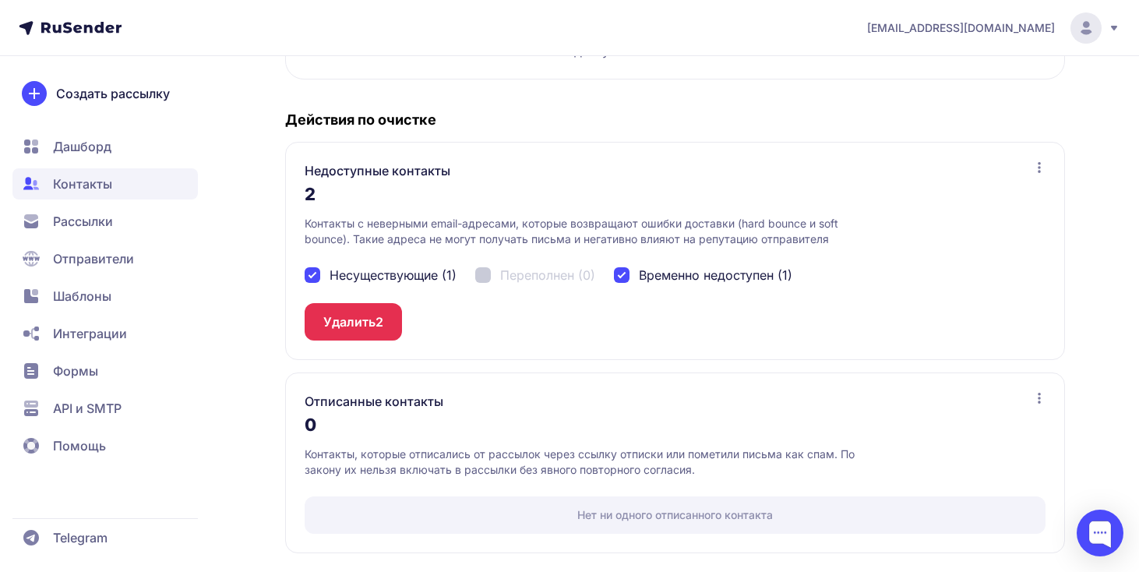
click at [383, 313] on span "2" at bounding box center [379, 321] width 8 height 19
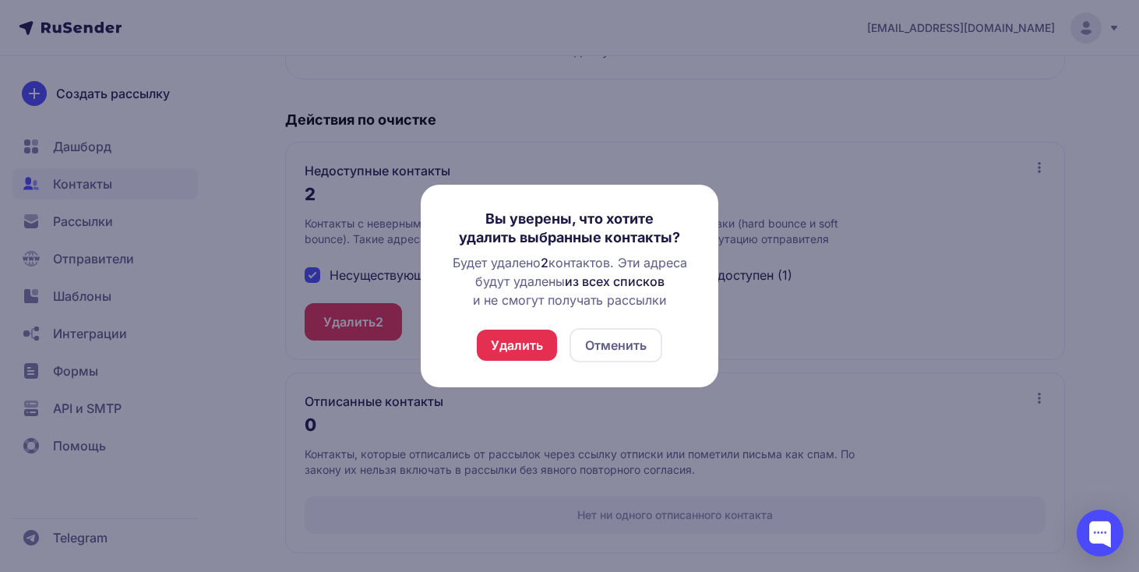
click at [500, 341] on button "Удалить" at bounding box center [517, 344] width 80 height 31
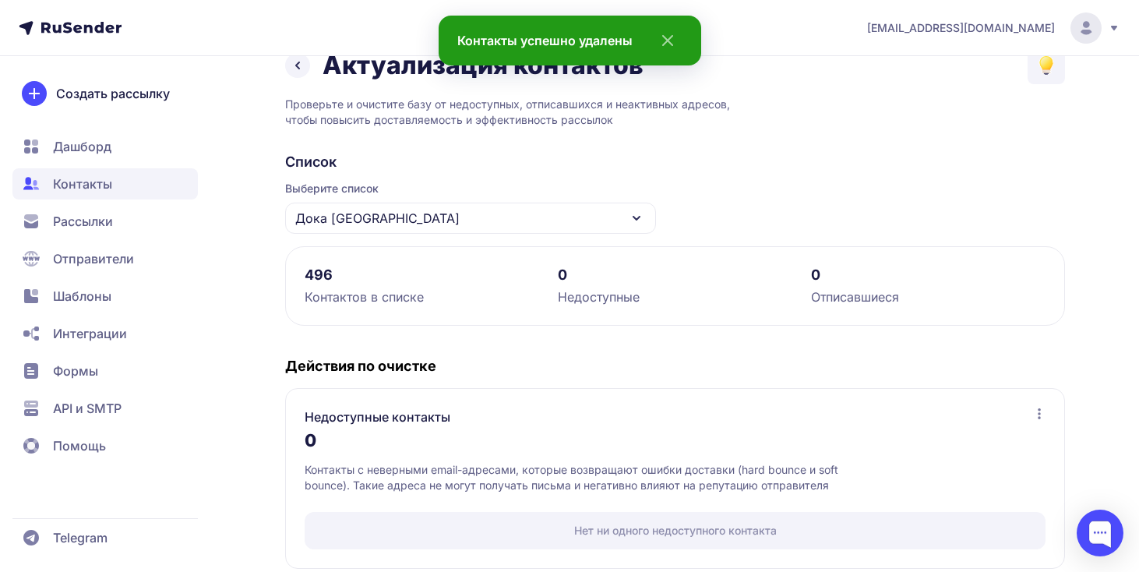
scroll to position [243, 0]
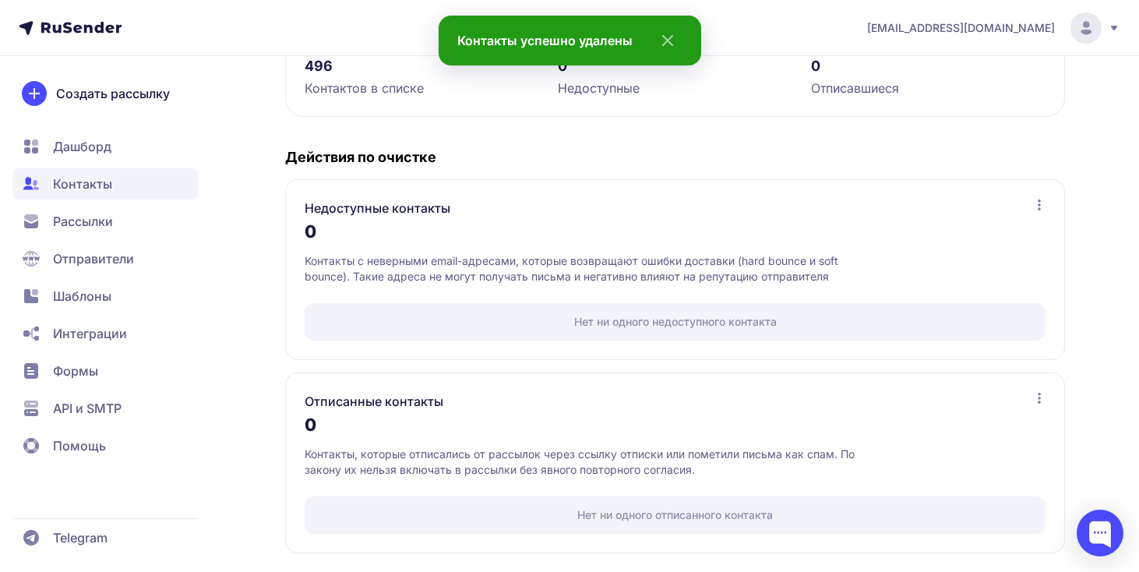
click at [143, 215] on span "Рассылки" at bounding box center [104, 221] width 185 height 31
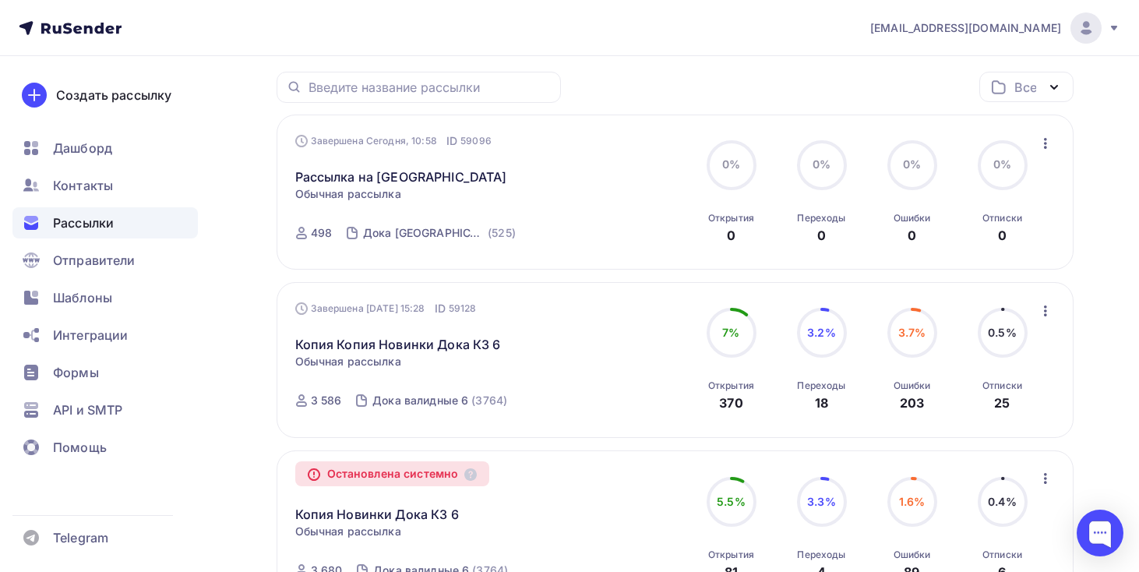
scroll to position [128, 0]
